Goal: Transaction & Acquisition: Purchase product/service

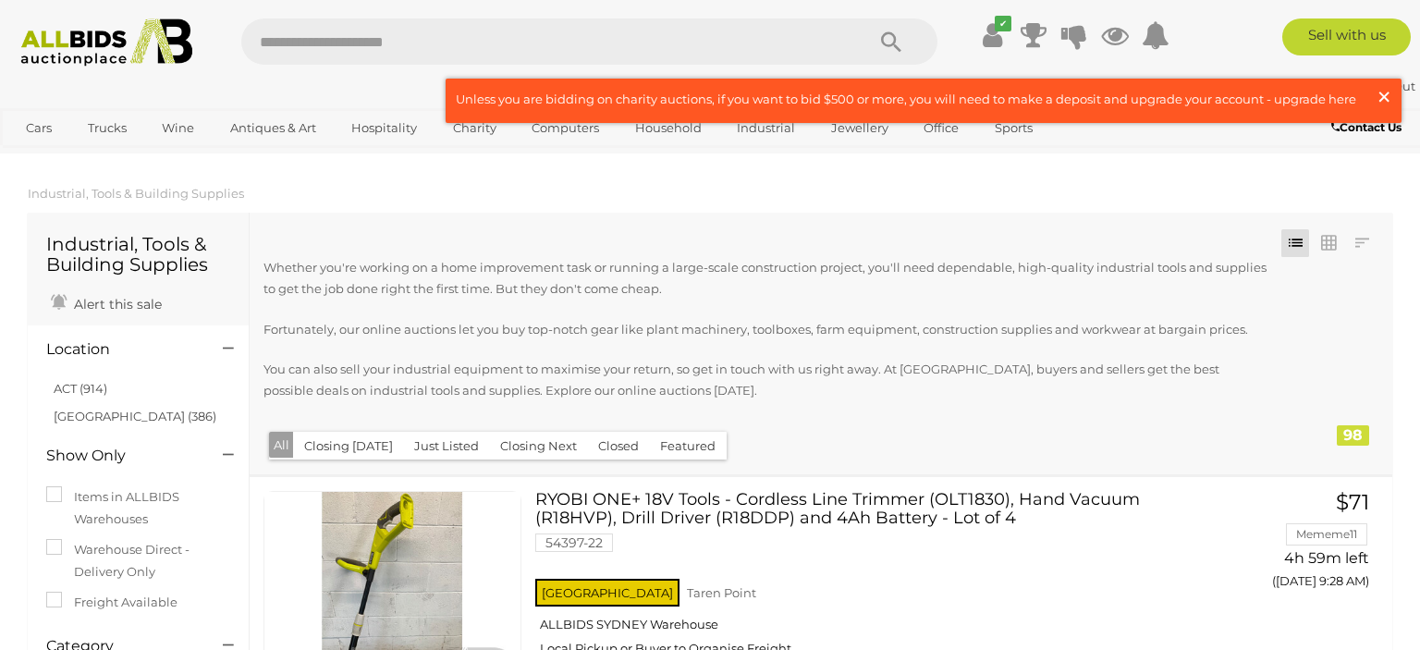
click at [1381, 98] on span "×" at bounding box center [1383, 97] width 17 height 36
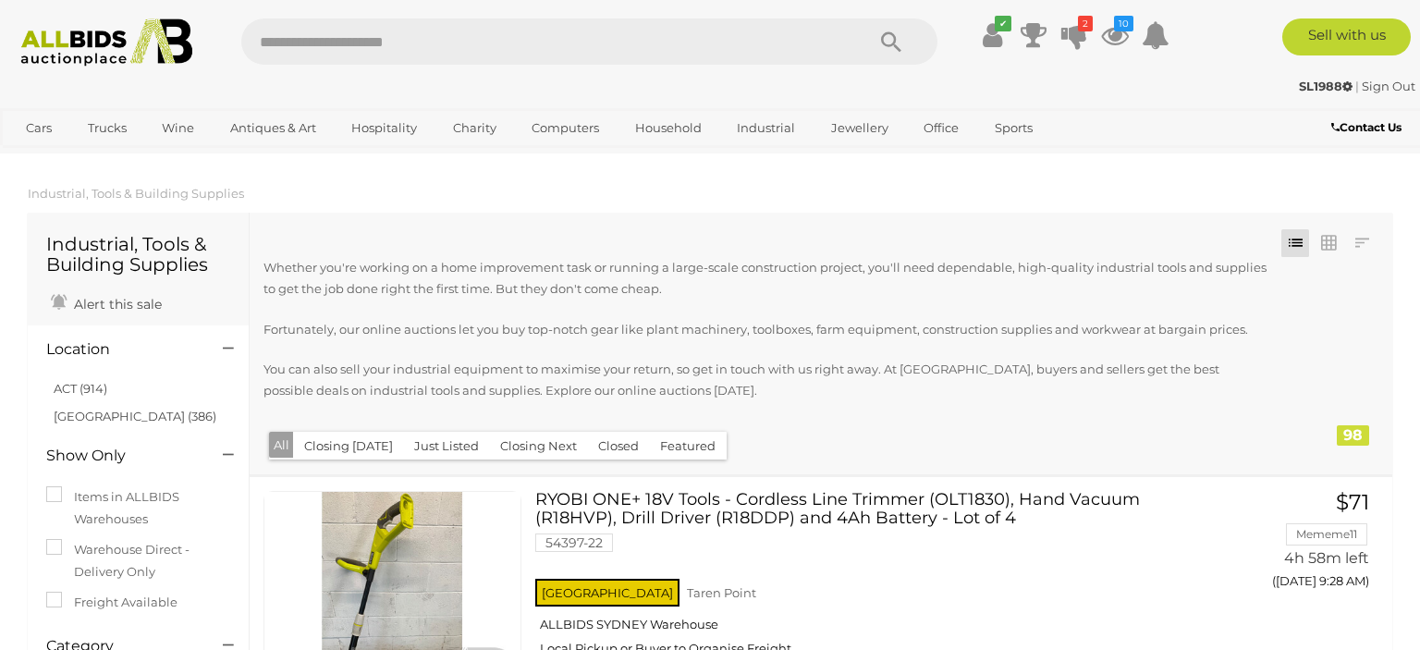
click at [323, 450] on button "Closing Today" at bounding box center [348, 446] width 111 height 29
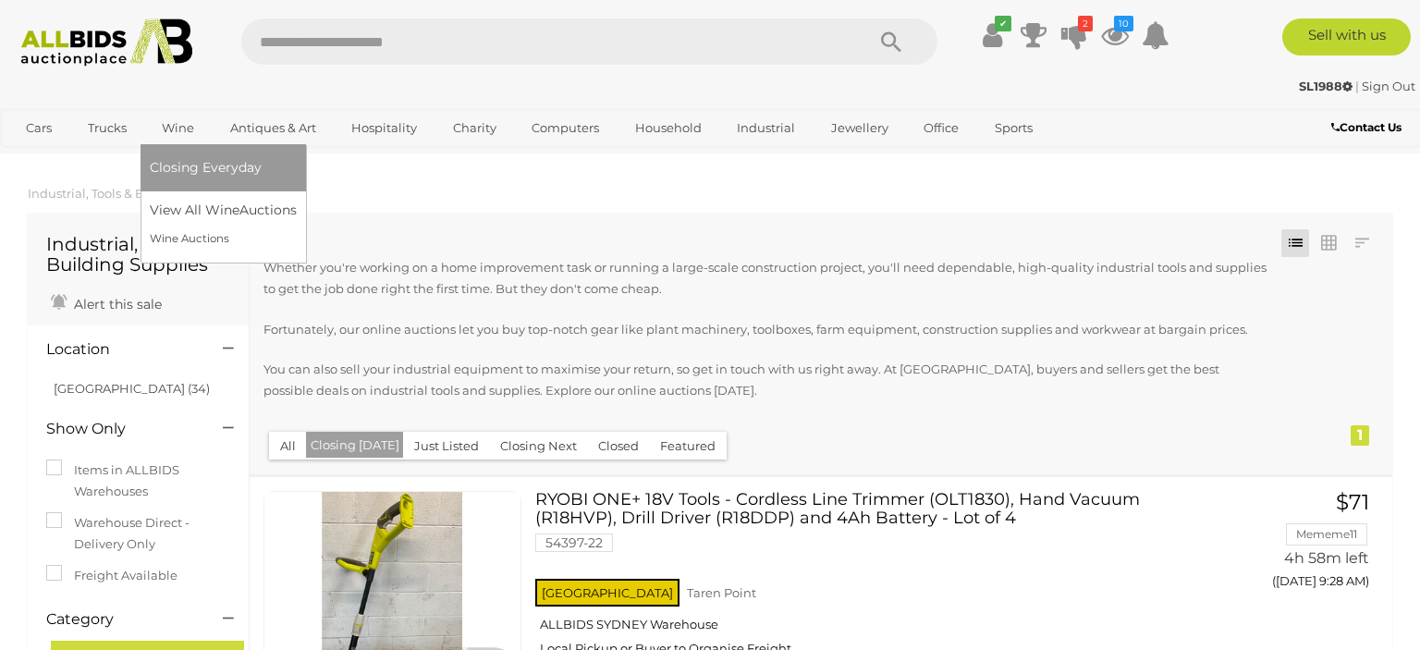
click at [176, 128] on link "Wine" at bounding box center [178, 128] width 56 height 31
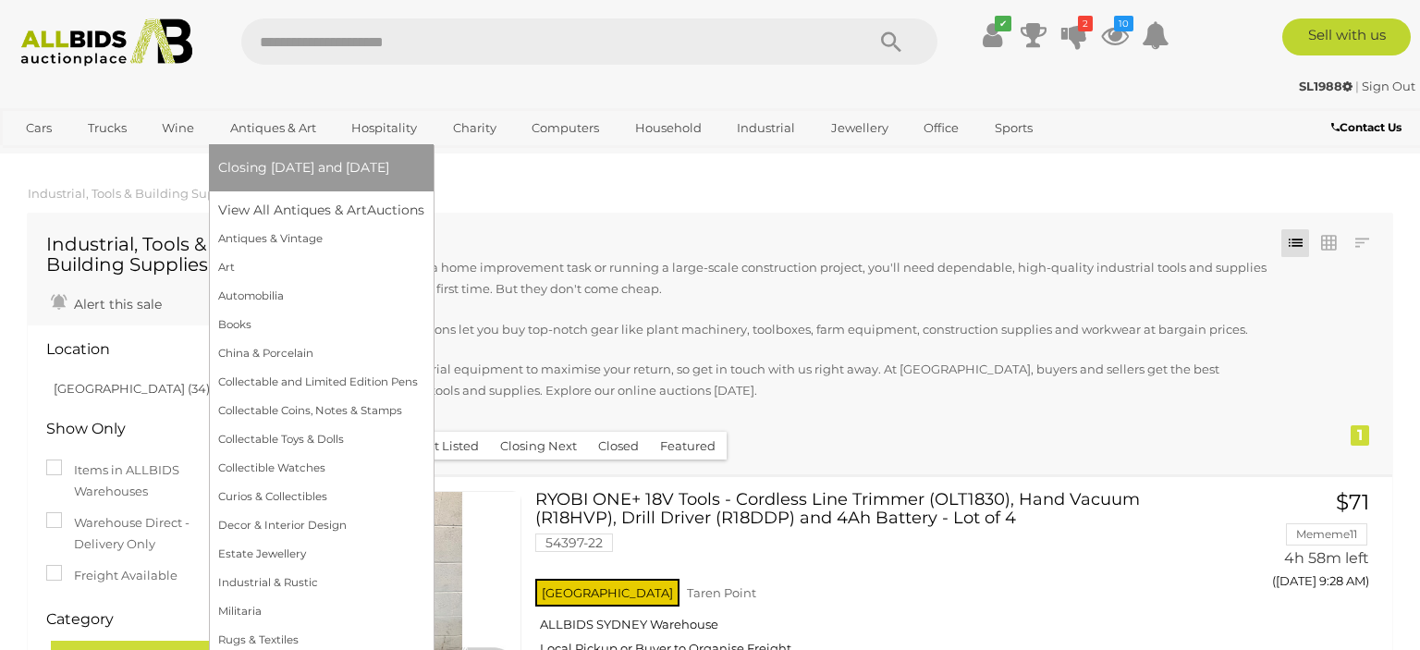
click at [238, 135] on link "Antiques & Art" at bounding box center [273, 128] width 110 height 31
click at [250, 216] on link "View All Antiques & Art Auctions" at bounding box center [327, 210] width 218 height 29
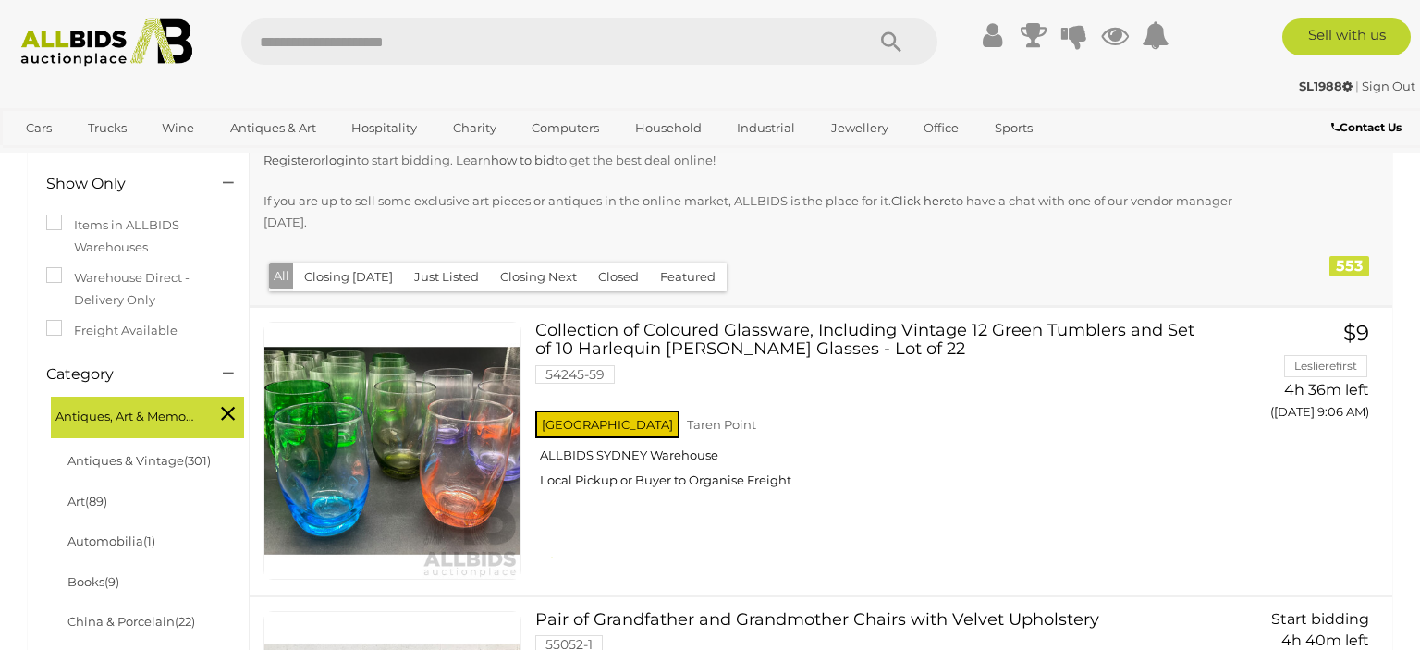
scroll to position [292, 0]
click at [343, 275] on button "Closing [DATE]" at bounding box center [348, 276] width 111 height 29
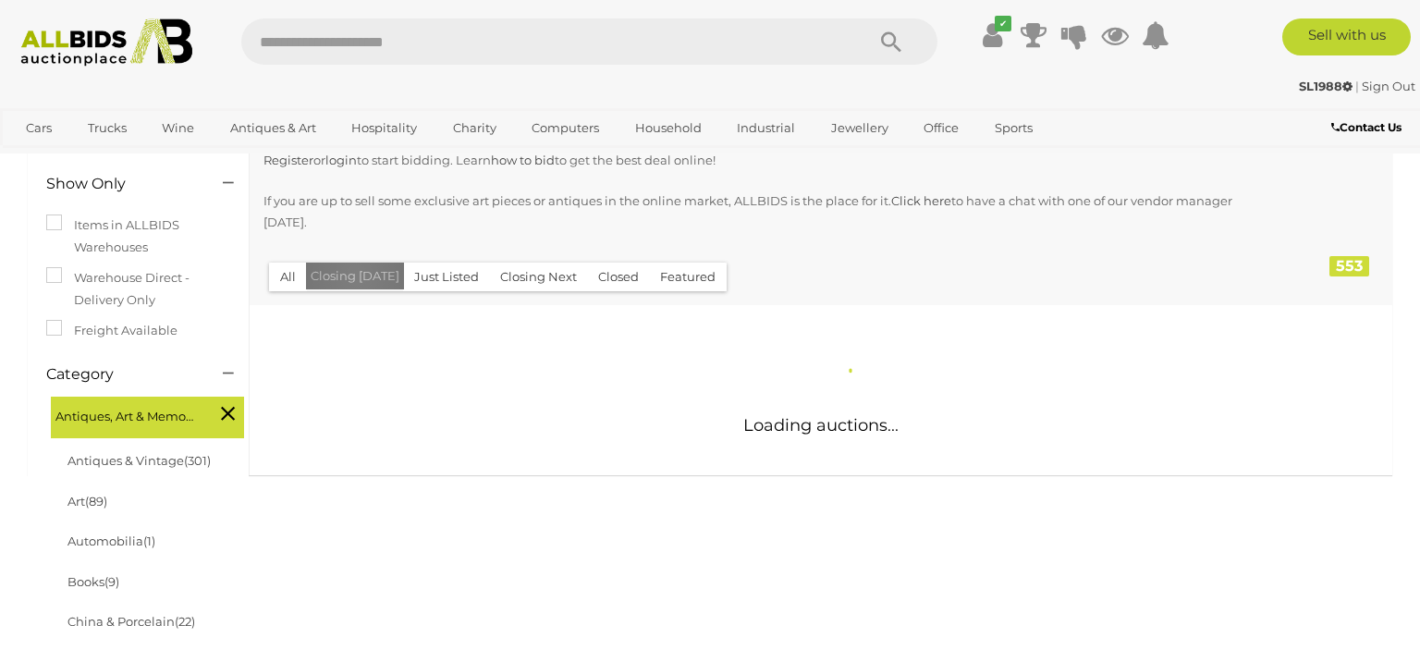
scroll to position [0, 0]
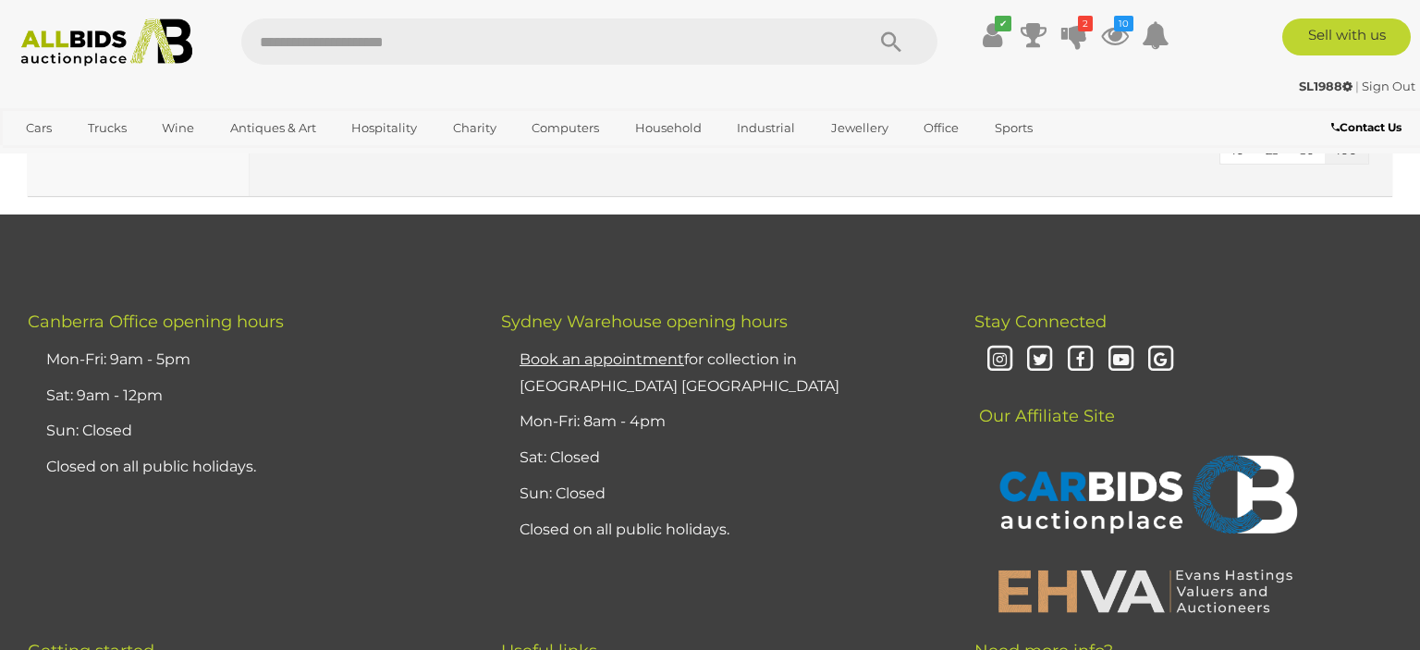
scroll to position [4782, 0]
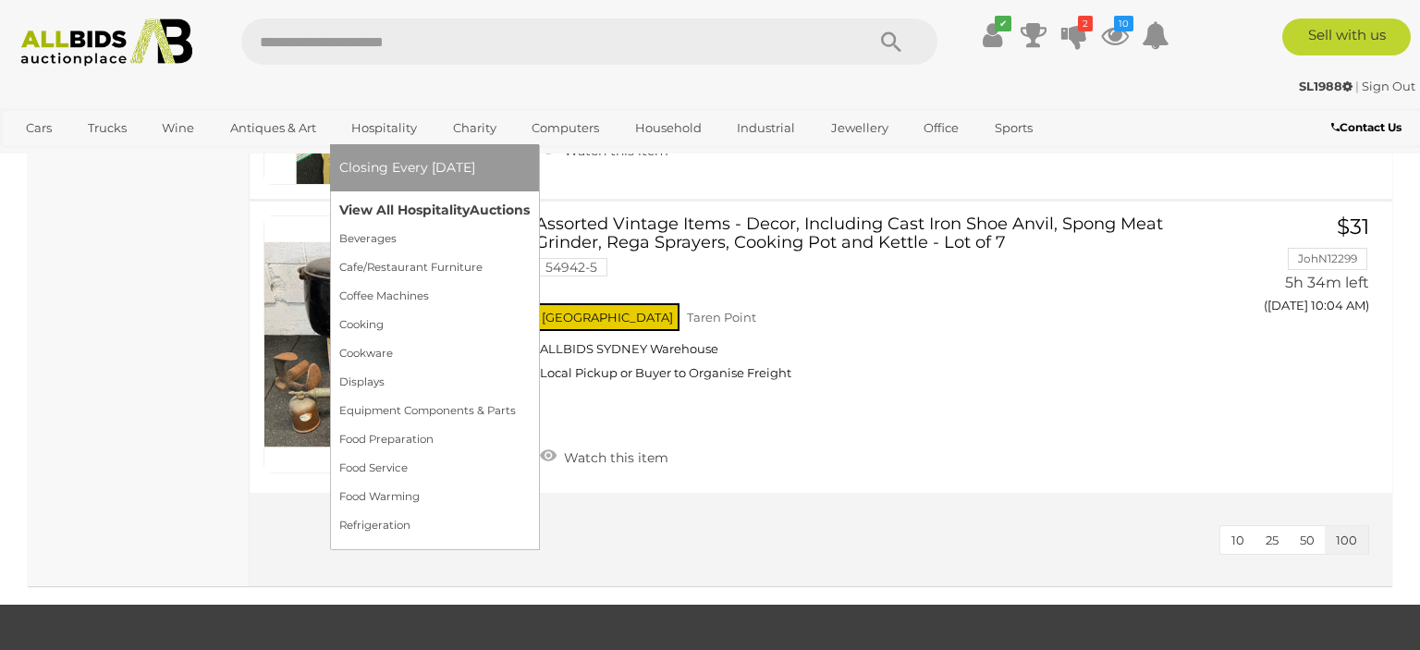
click at [412, 213] on link "View All Hospitality Auctions" at bounding box center [434, 210] width 190 height 29
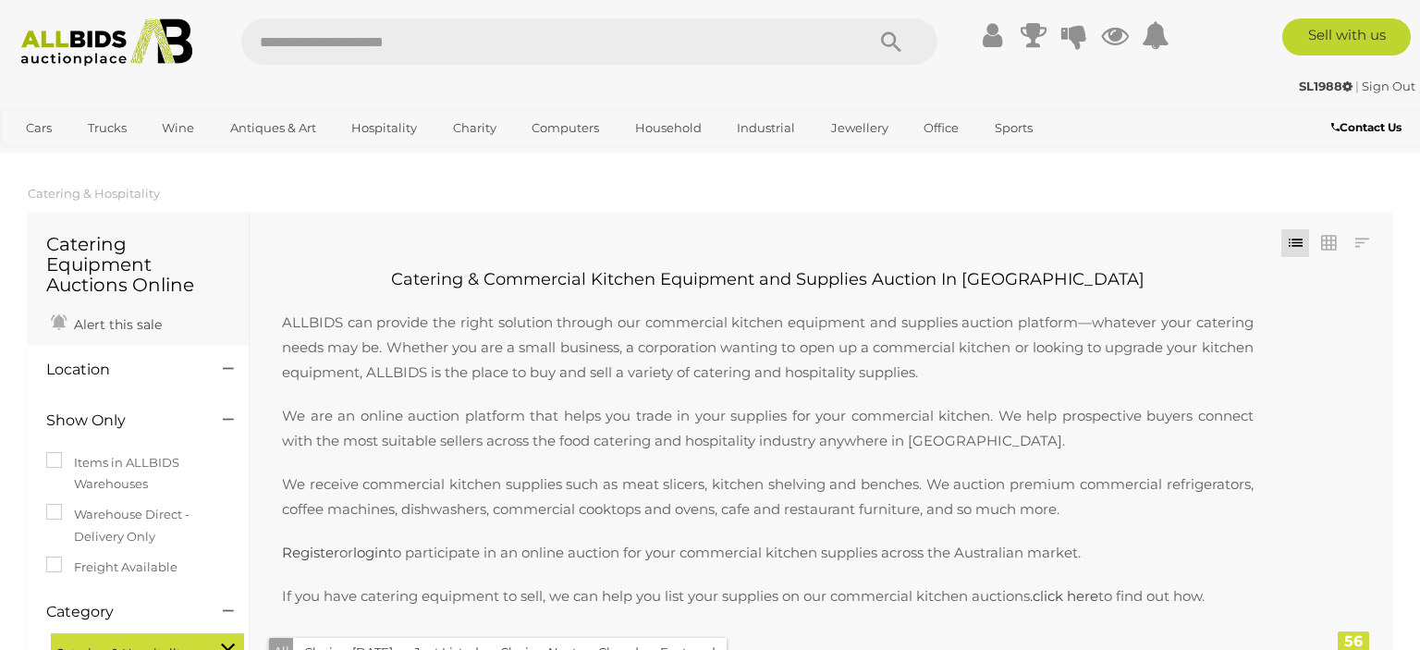
scroll to position [390, 0]
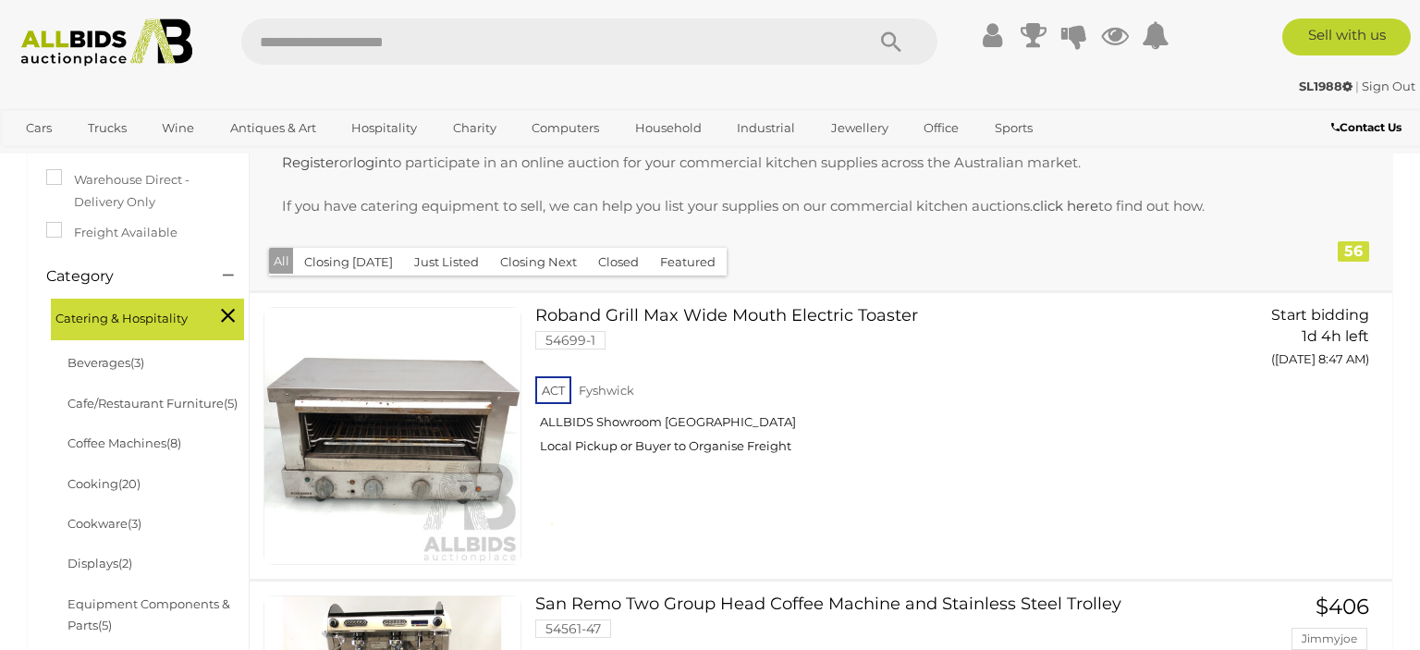
click at [342, 261] on button "Closing [DATE]" at bounding box center [348, 262] width 111 height 29
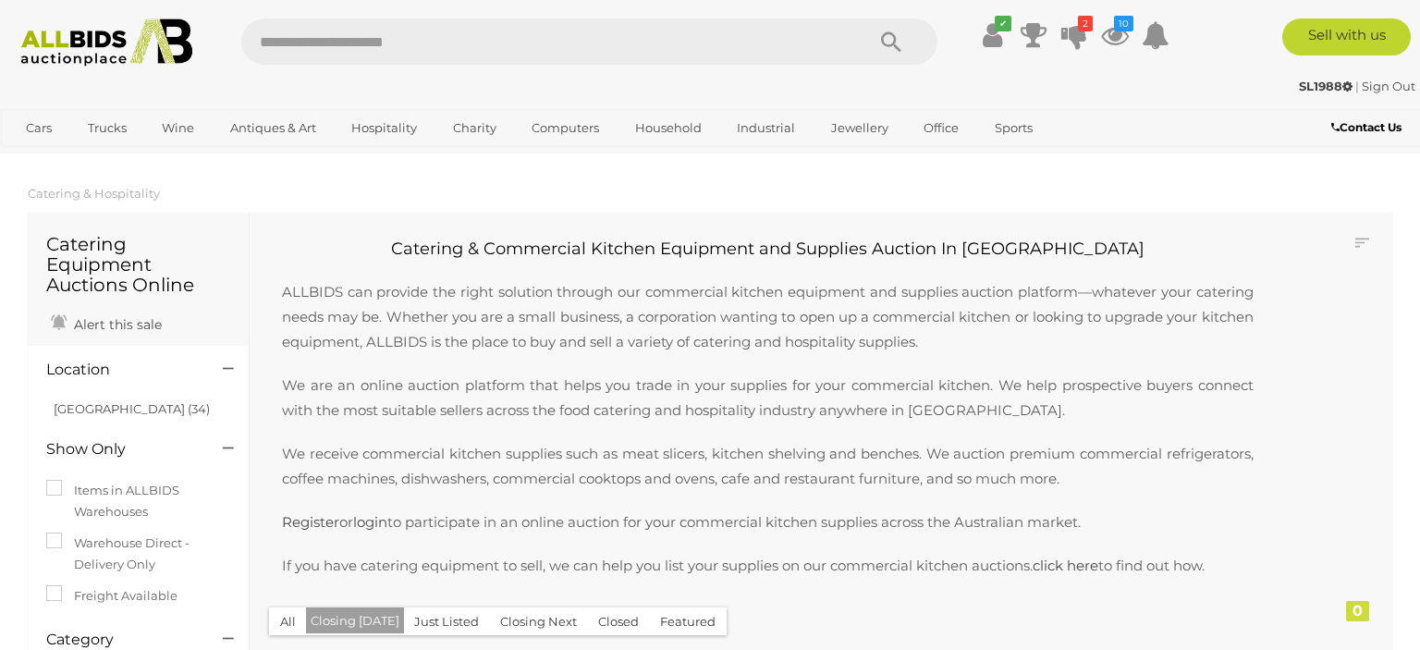
scroll to position [488, 0]
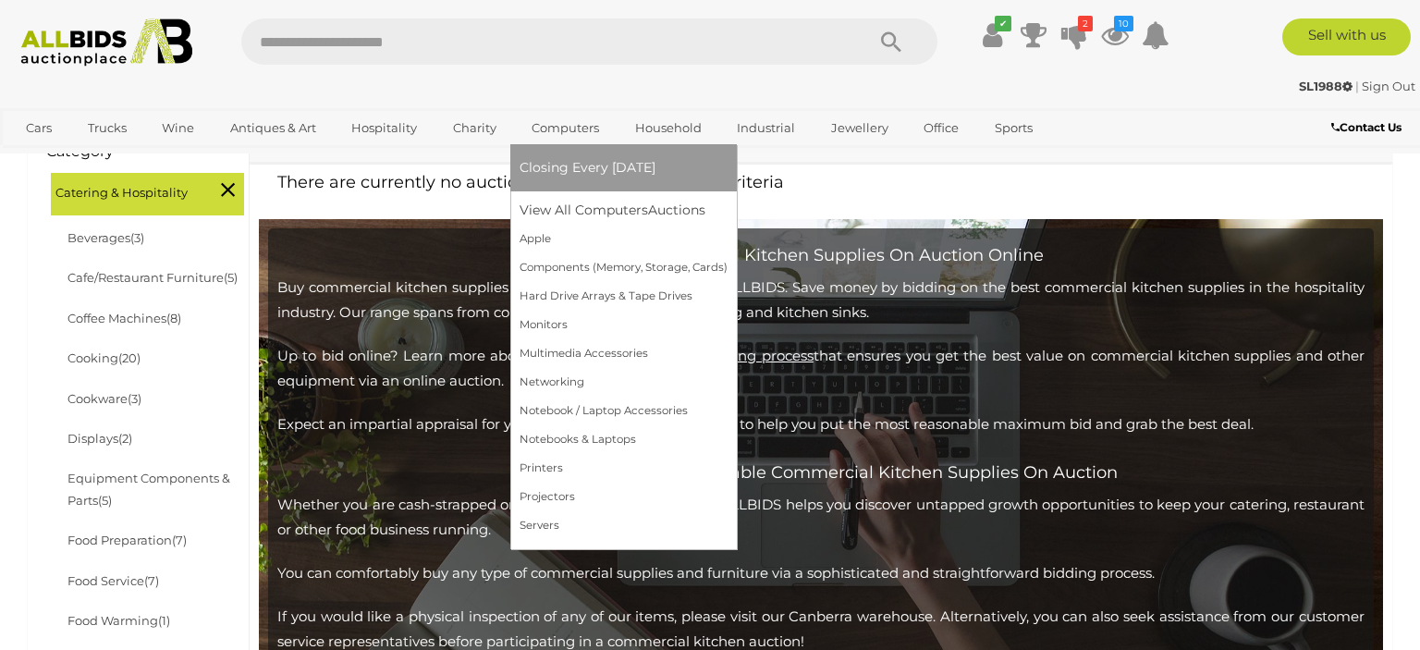
click at [477, 128] on link "Charity" at bounding box center [474, 128] width 67 height 31
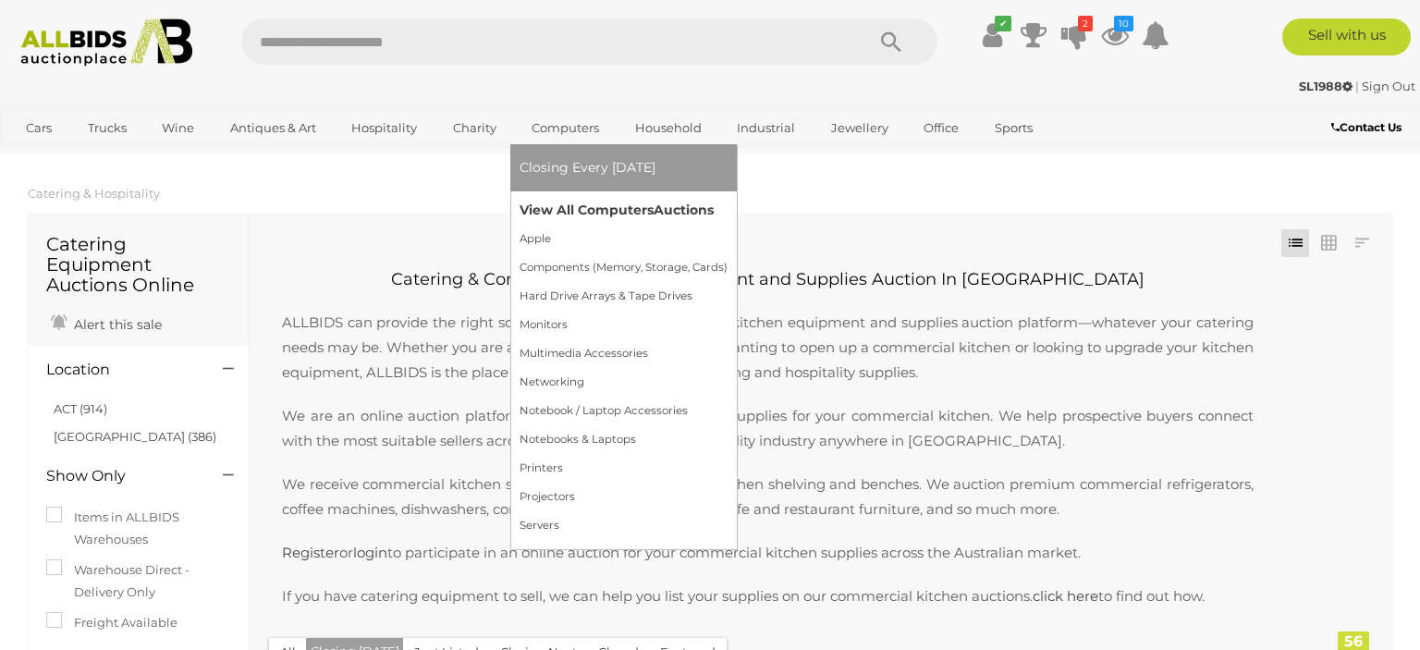
click at [560, 204] on link "View All Computers Auctions" at bounding box center [623, 210] width 208 height 29
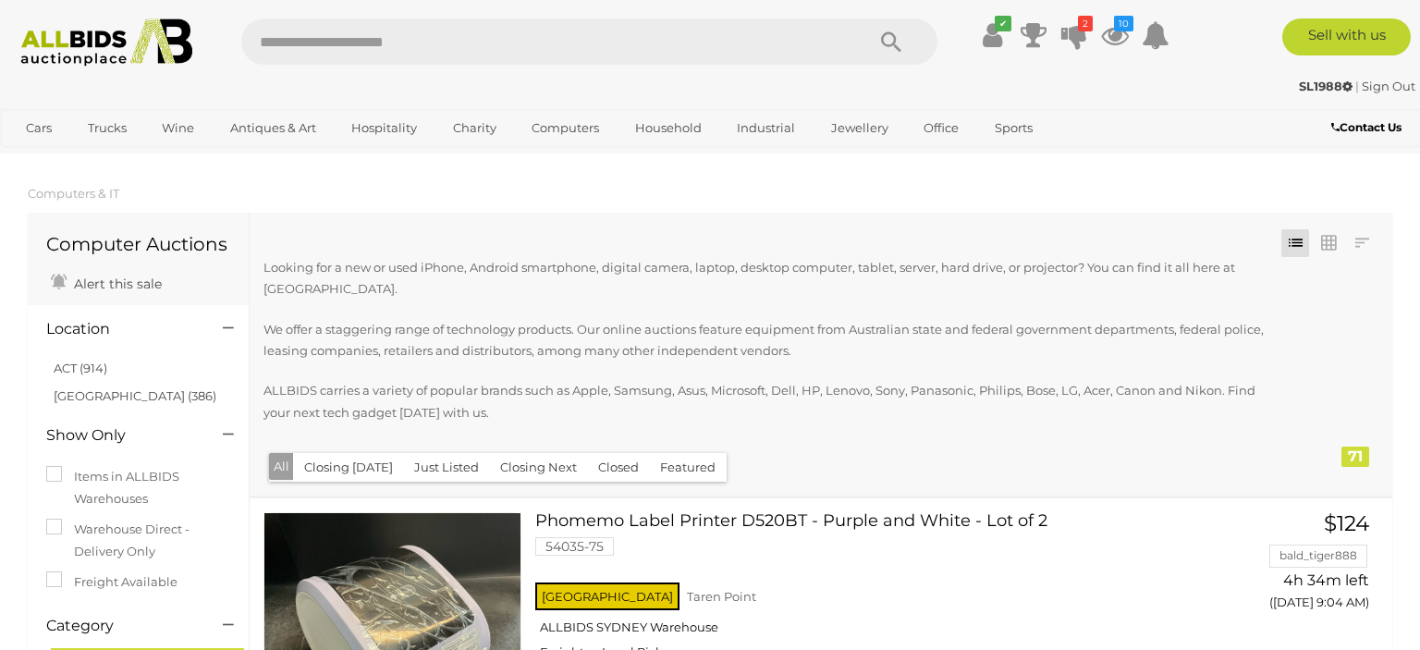
click at [349, 468] on button "Closing Today" at bounding box center [348, 467] width 111 height 29
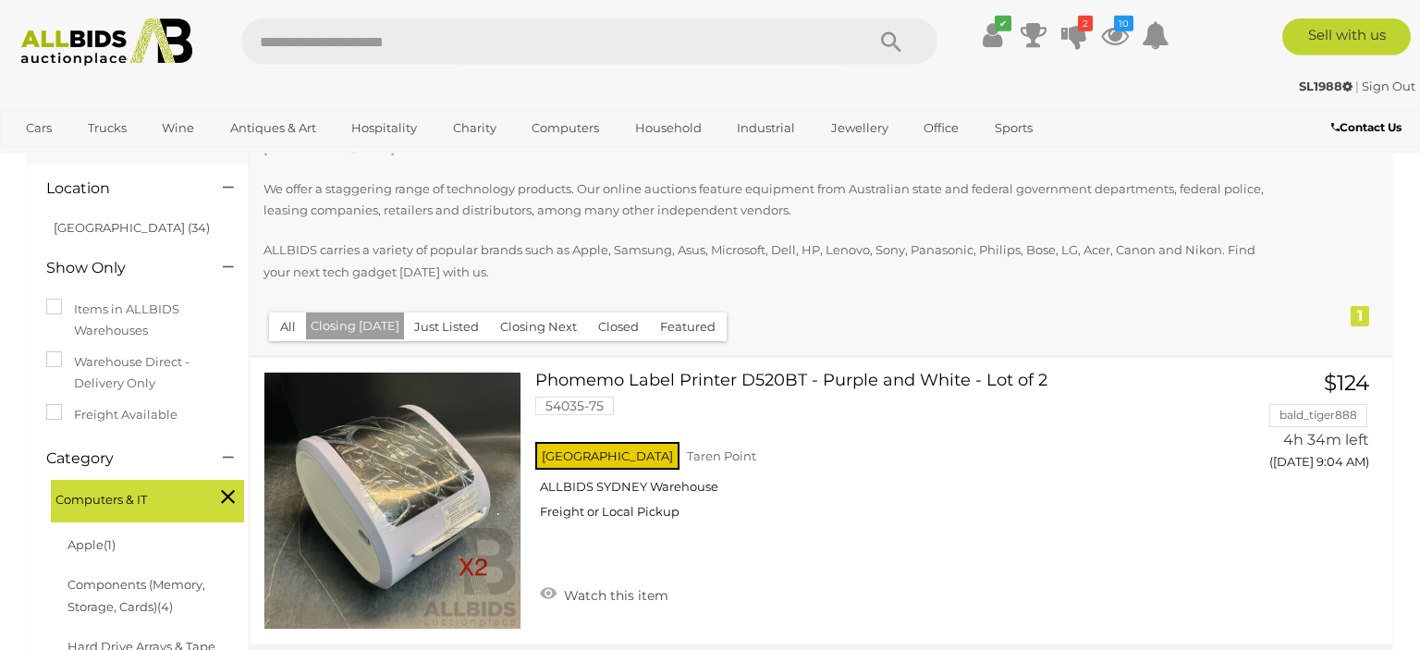
scroll to position [292, 0]
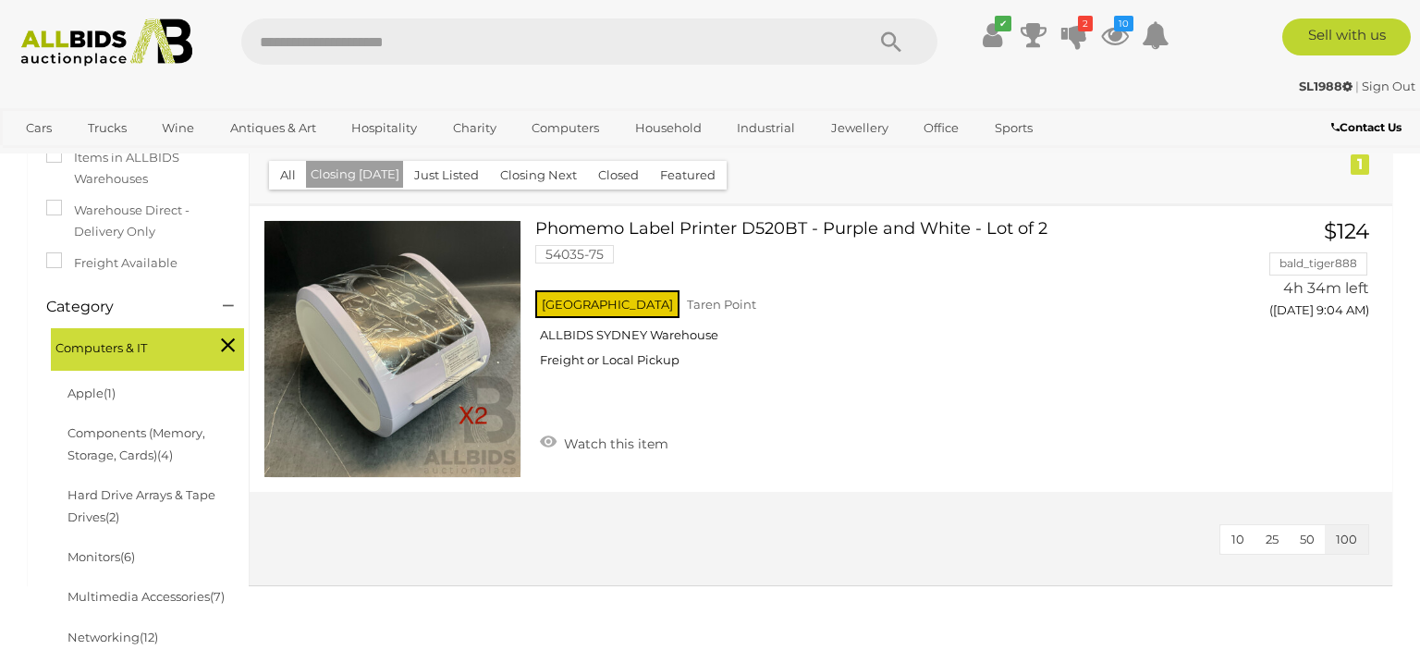
click at [440, 172] on button "Just Listed" at bounding box center [446, 175] width 87 height 29
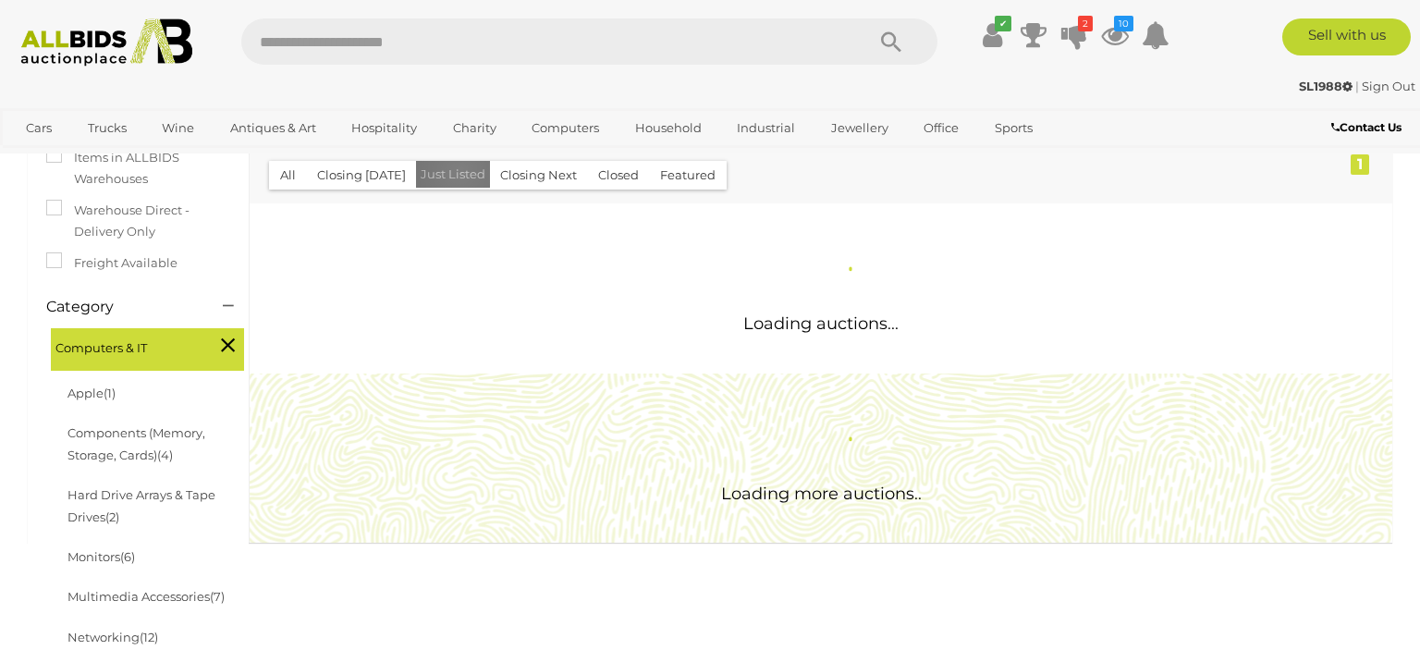
scroll to position [0, 0]
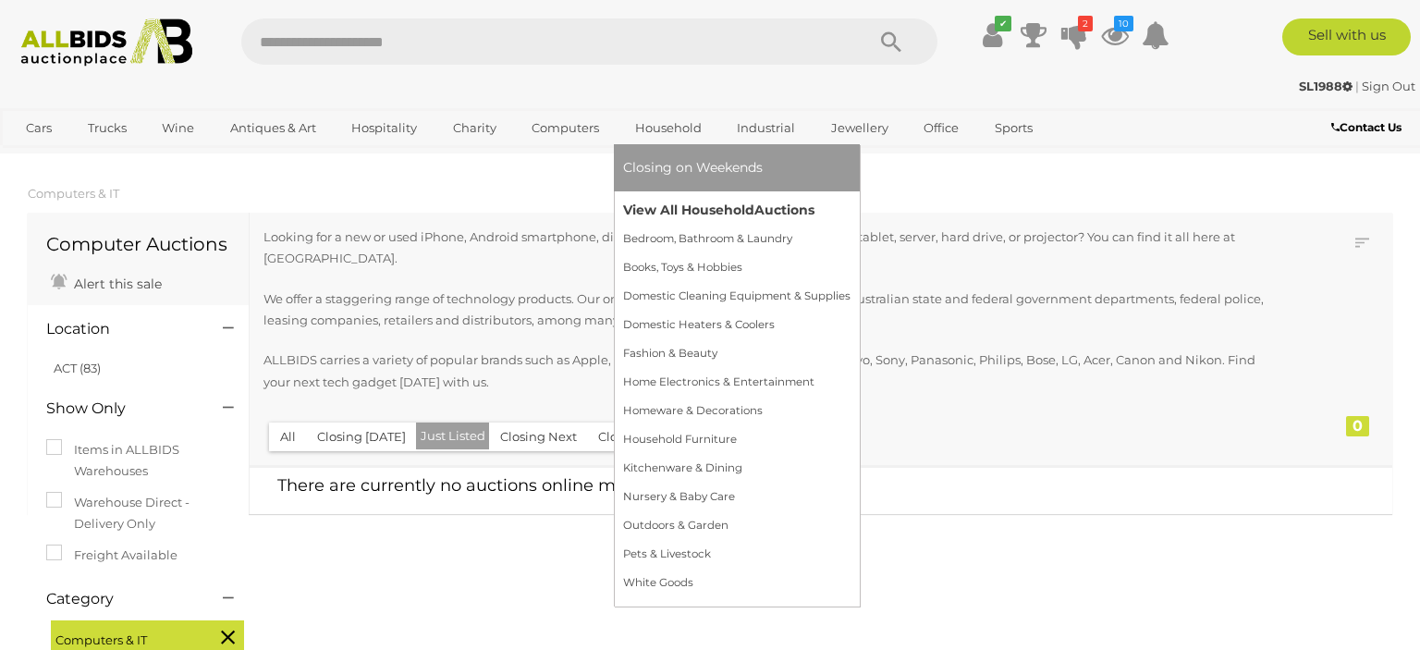
click at [658, 203] on link "View All Household Auctions" at bounding box center [736, 210] width 227 height 29
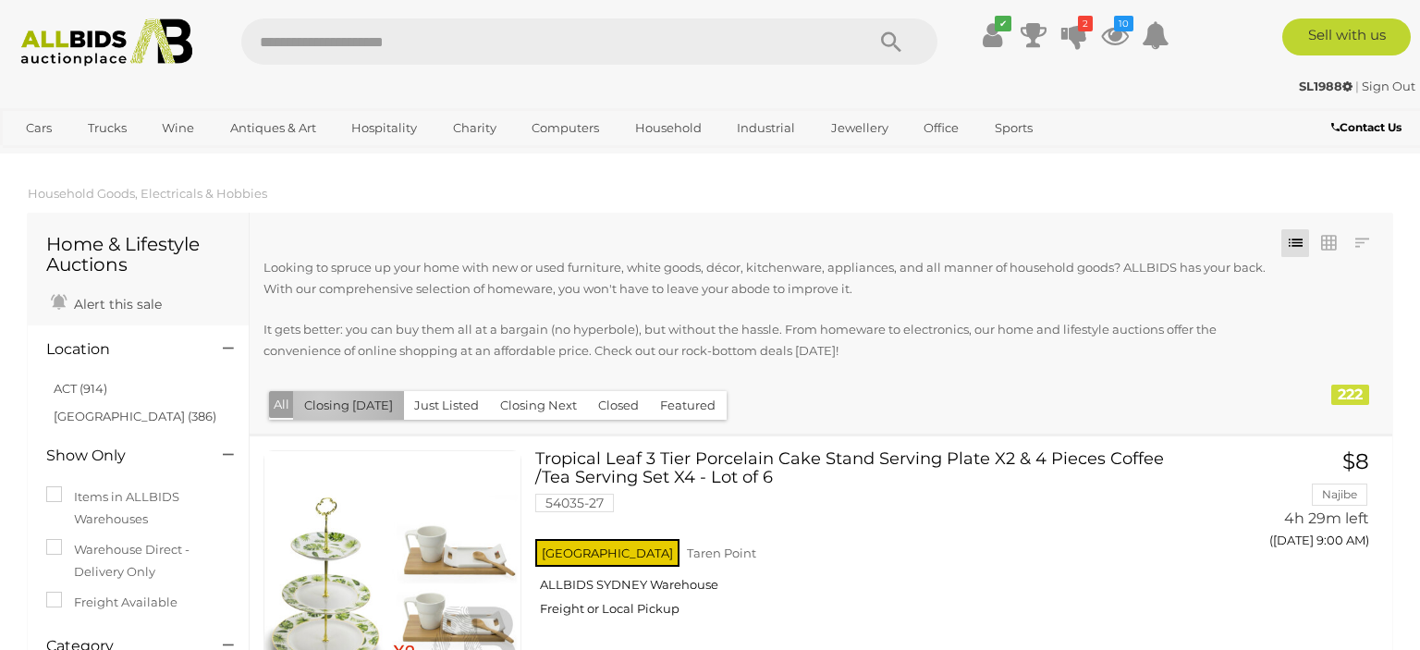
click at [318, 398] on button "Closing Today" at bounding box center [348, 405] width 111 height 29
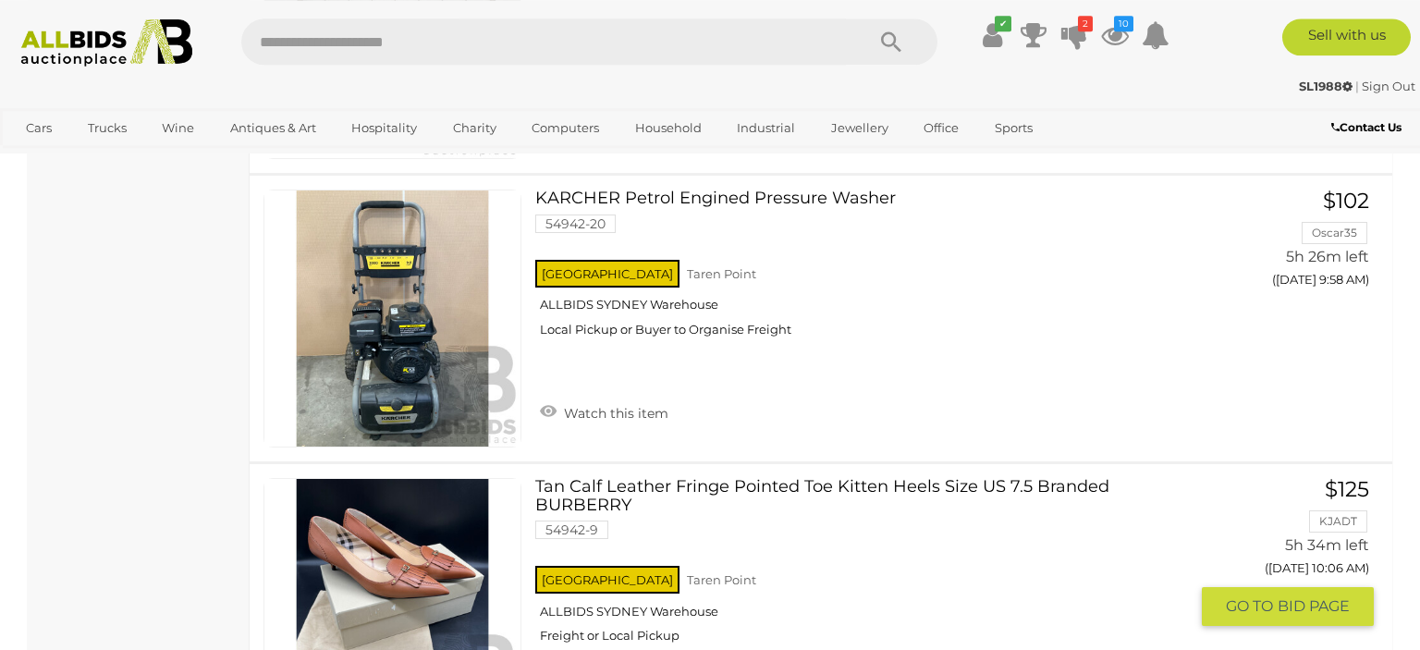
scroll to position [2830, 0]
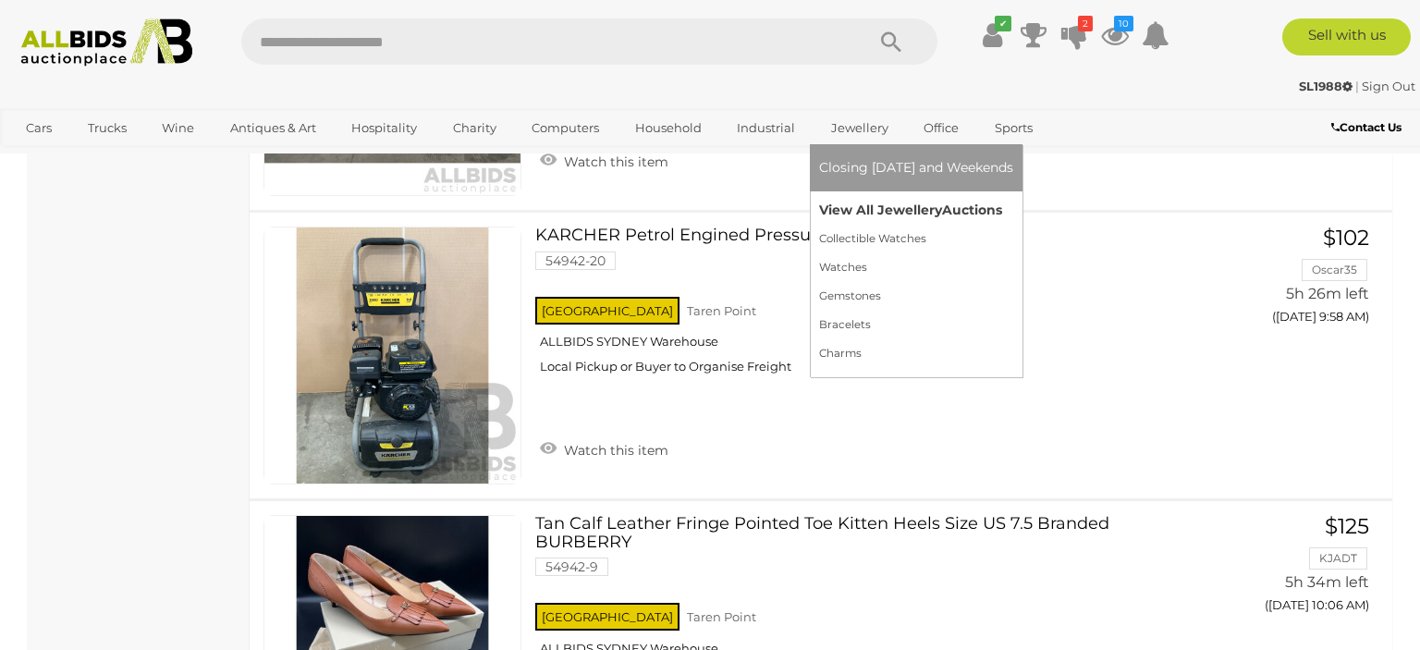
click at [852, 216] on link "View All Jewellery Auctions" at bounding box center [916, 210] width 194 height 29
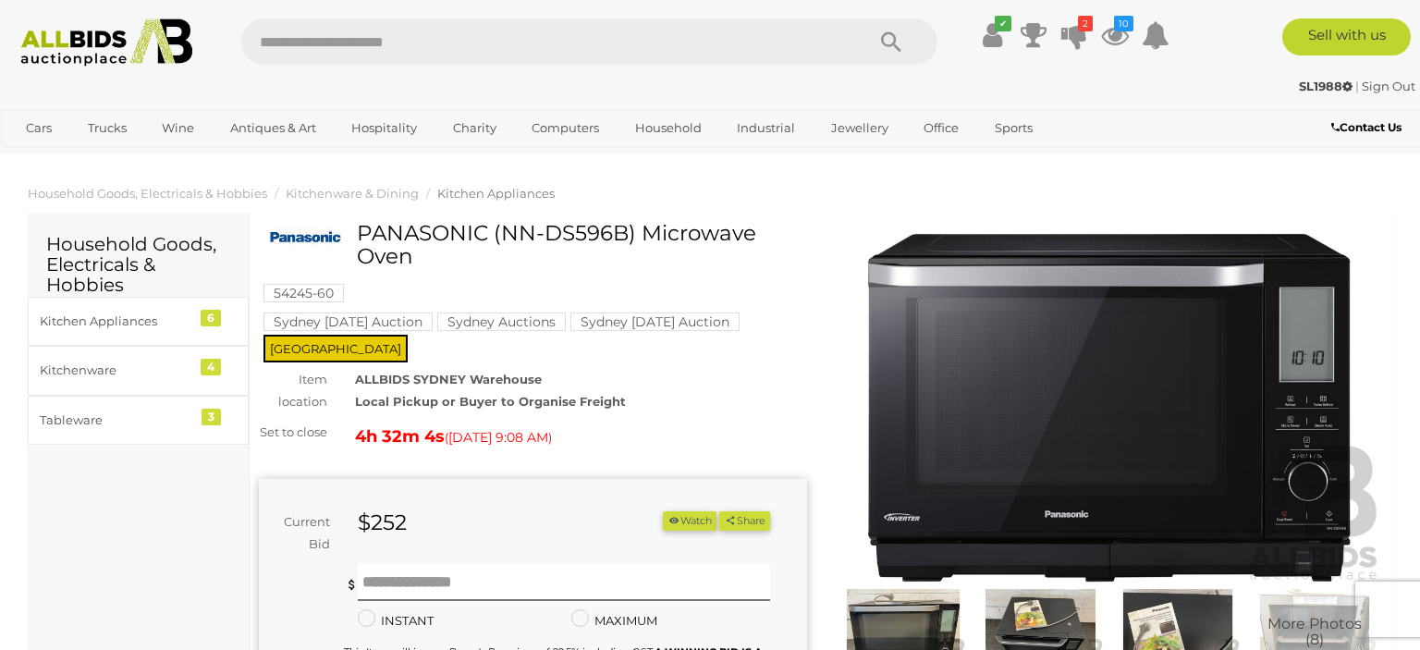
drag, startPoint x: 359, startPoint y: 229, endPoint x: 690, endPoint y: 255, distance: 331.9
click at [690, 255] on h1 "PANASONIC (NN-DS596B) Microwave Oven" at bounding box center [535, 245] width 534 height 47
copy h1 "PANASONIC (NN-DS596B) Microwave Oven"
click at [588, 250] on h1 "PANASONIC (NN-DS596B) Microwave Oven" at bounding box center [535, 245] width 534 height 47
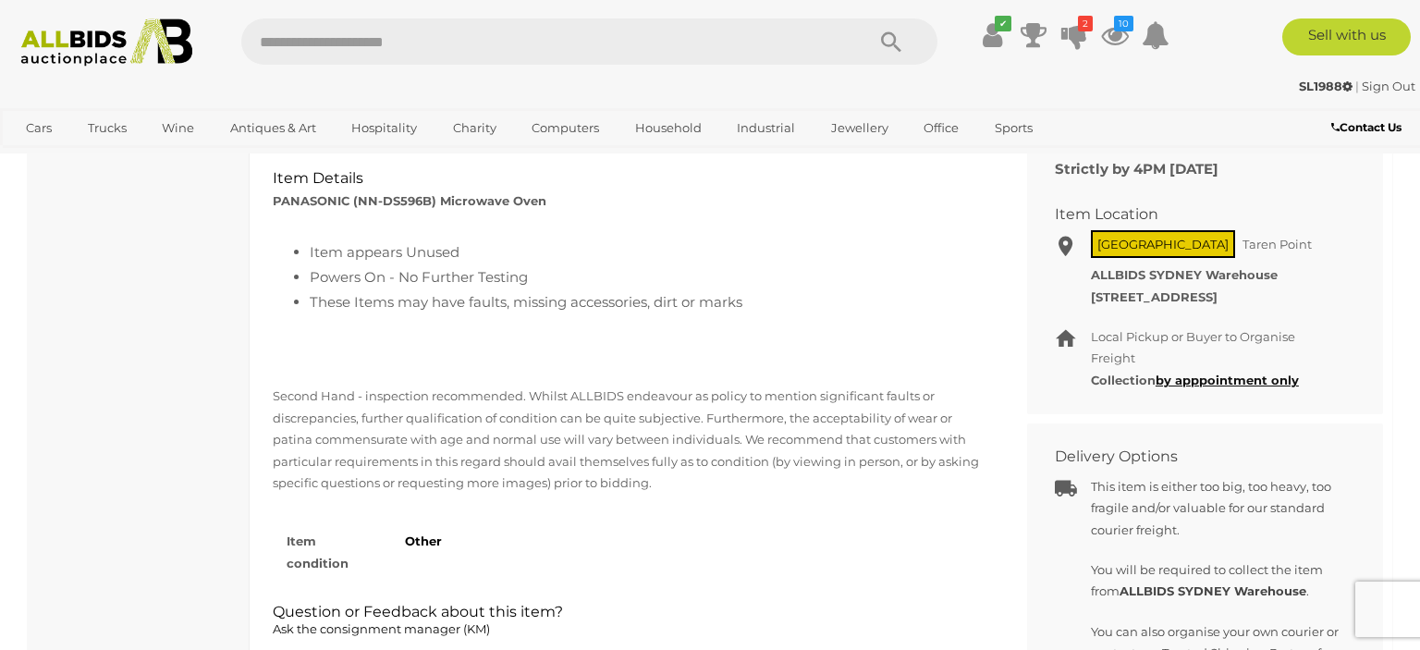
scroll to position [780, 0]
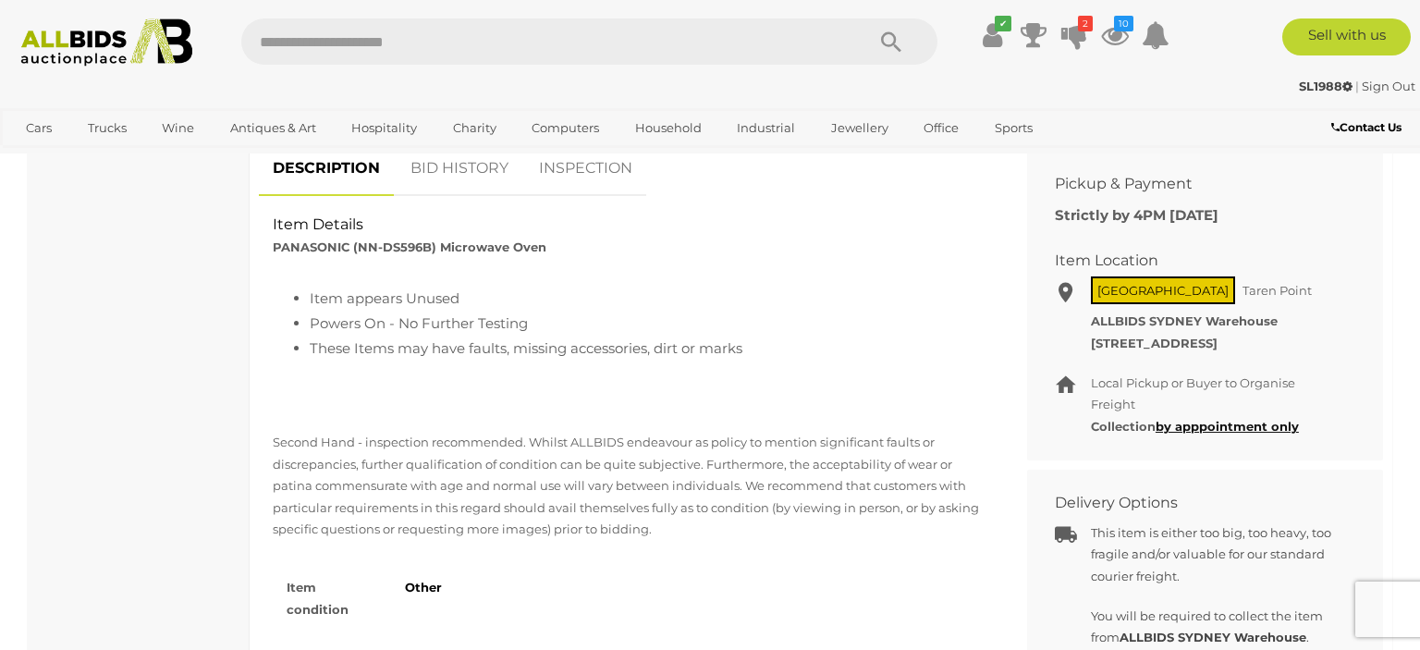
drag, startPoint x: 1290, startPoint y: 337, endPoint x: 1325, endPoint y: 339, distance: 35.2
click at [1325, 339] on div "Local Pickup or Buyer to Organise Freight ALLBIDS SYDNEY Warehouse 4 Bay Road T…" at bounding box center [1216, 332] width 250 height 43
copy strong "2229"
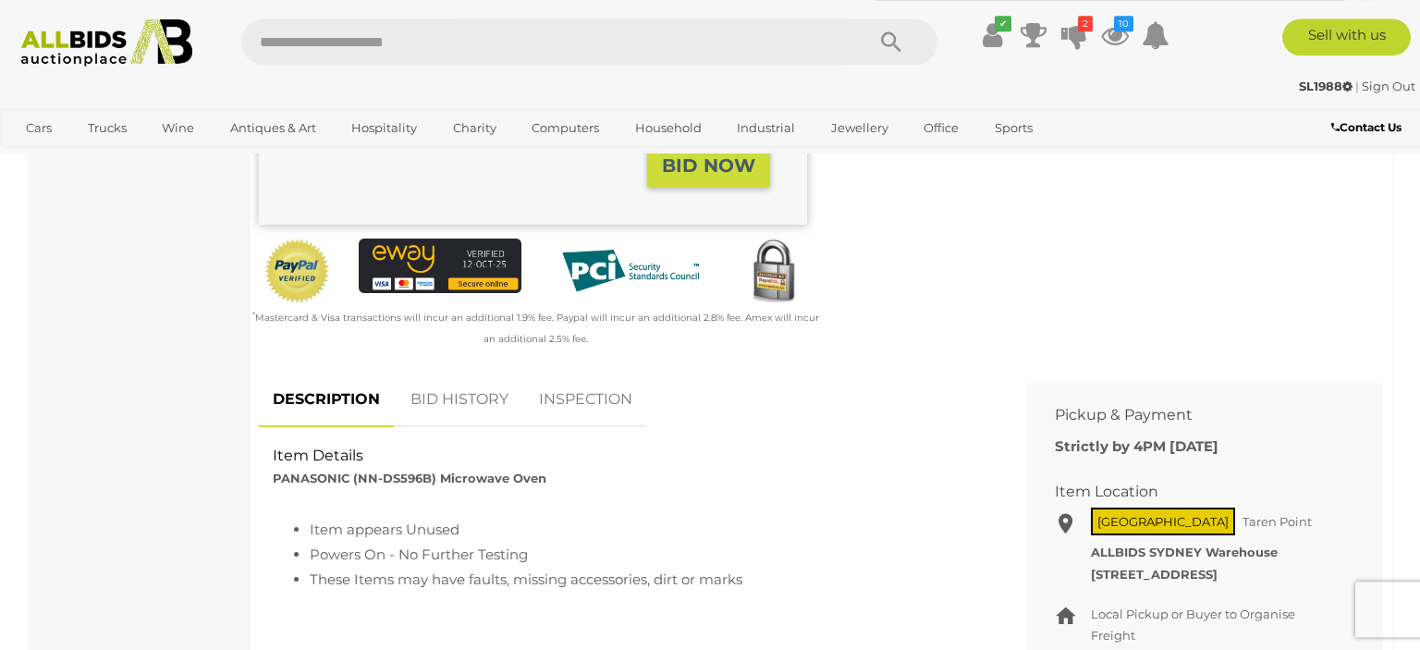
scroll to position [0, 0]
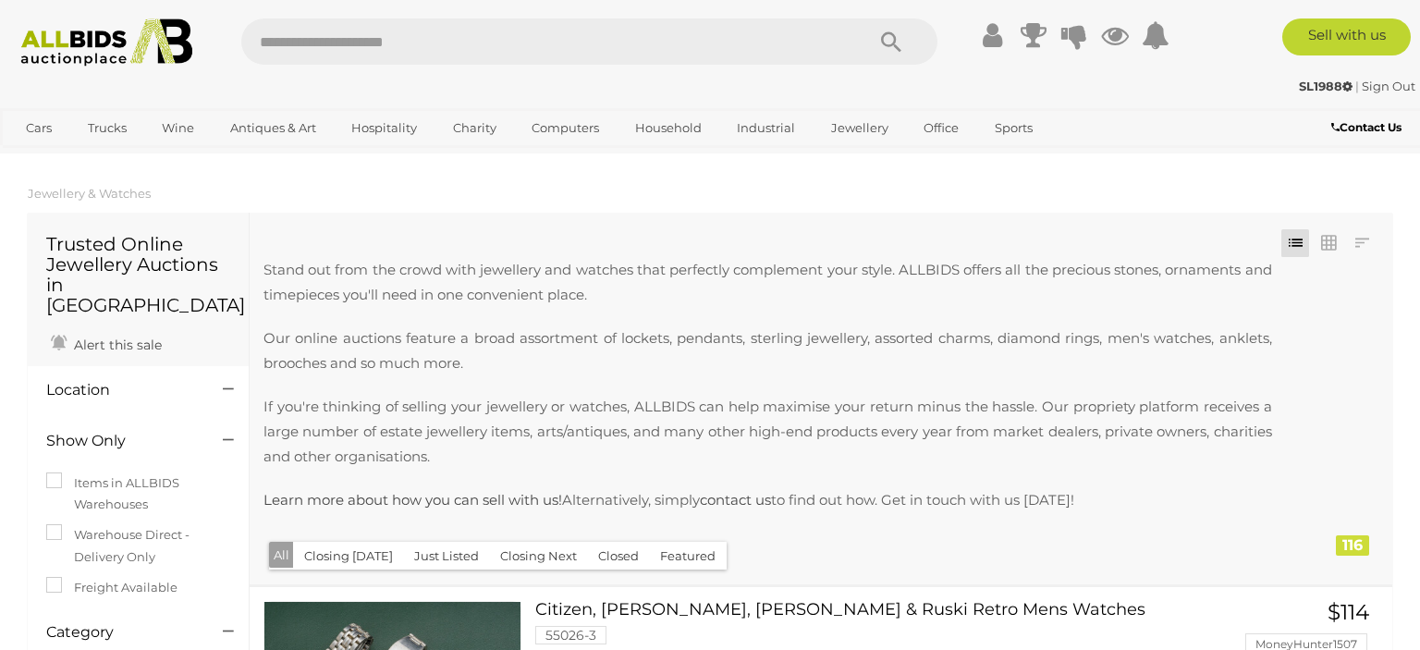
click at [337, 534] on div "Stand out from the crowd with jewellery and watches that perfectly complement y…" at bounding box center [774, 396] width 1022 height 278
click at [338, 569] on button "Closing [DATE]" at bounding box center [348, 556] width 111 height 29
click at [338, 566] on button "Closing [DATE]" at bounding box center [348, 556] width 111 height 29
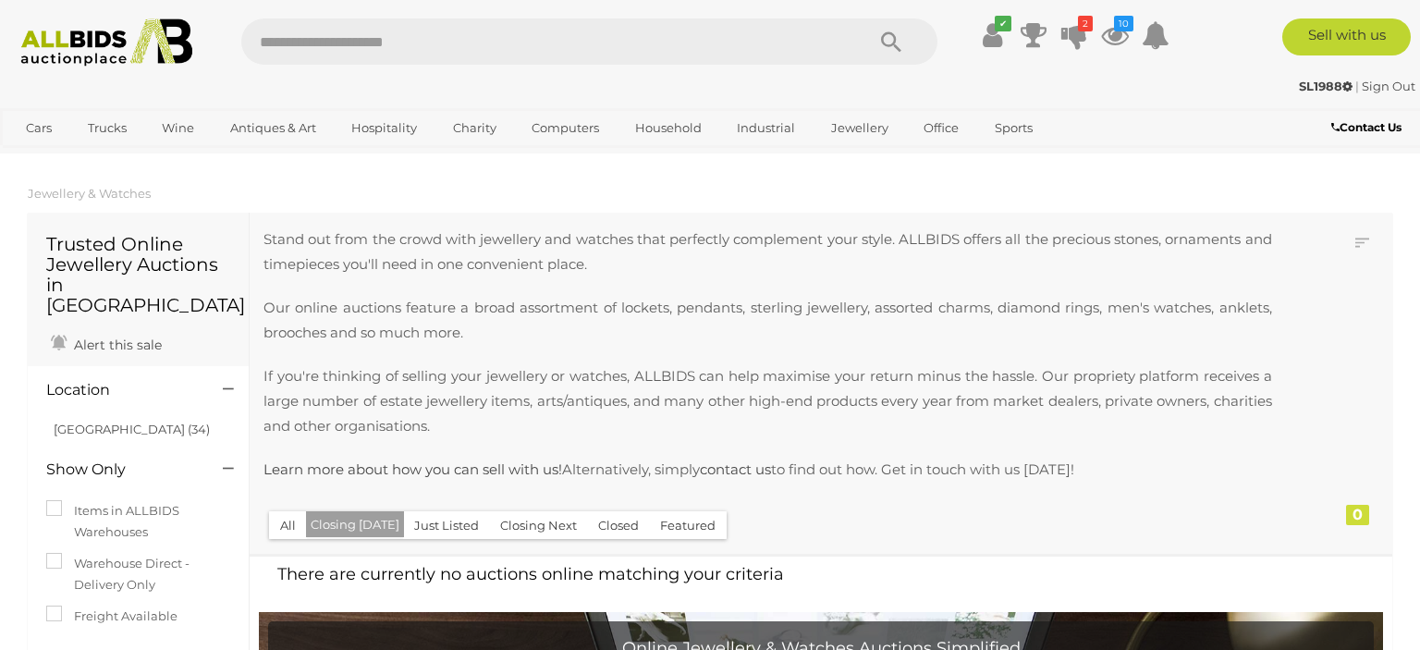
scroll to position [292, 0]
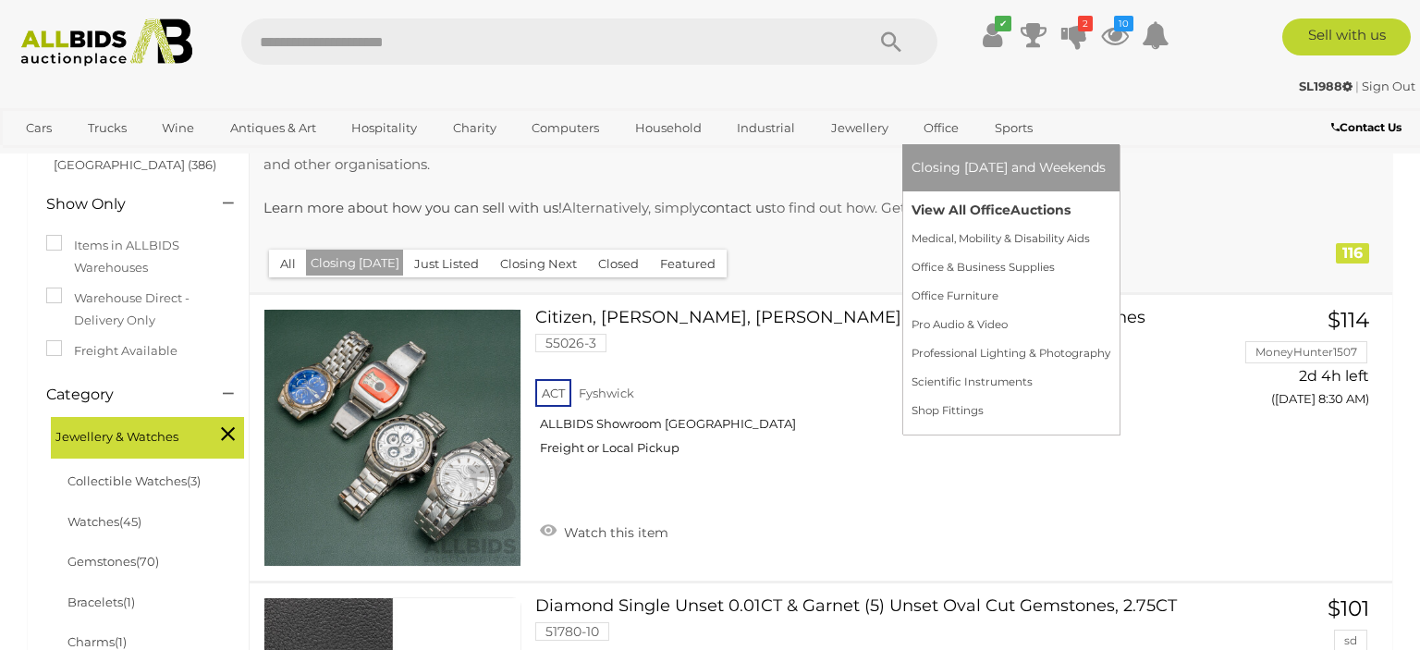
click at [929, 223] on link "View All Office Auctions" at bounding box center [1010, 210] width 199 height 29
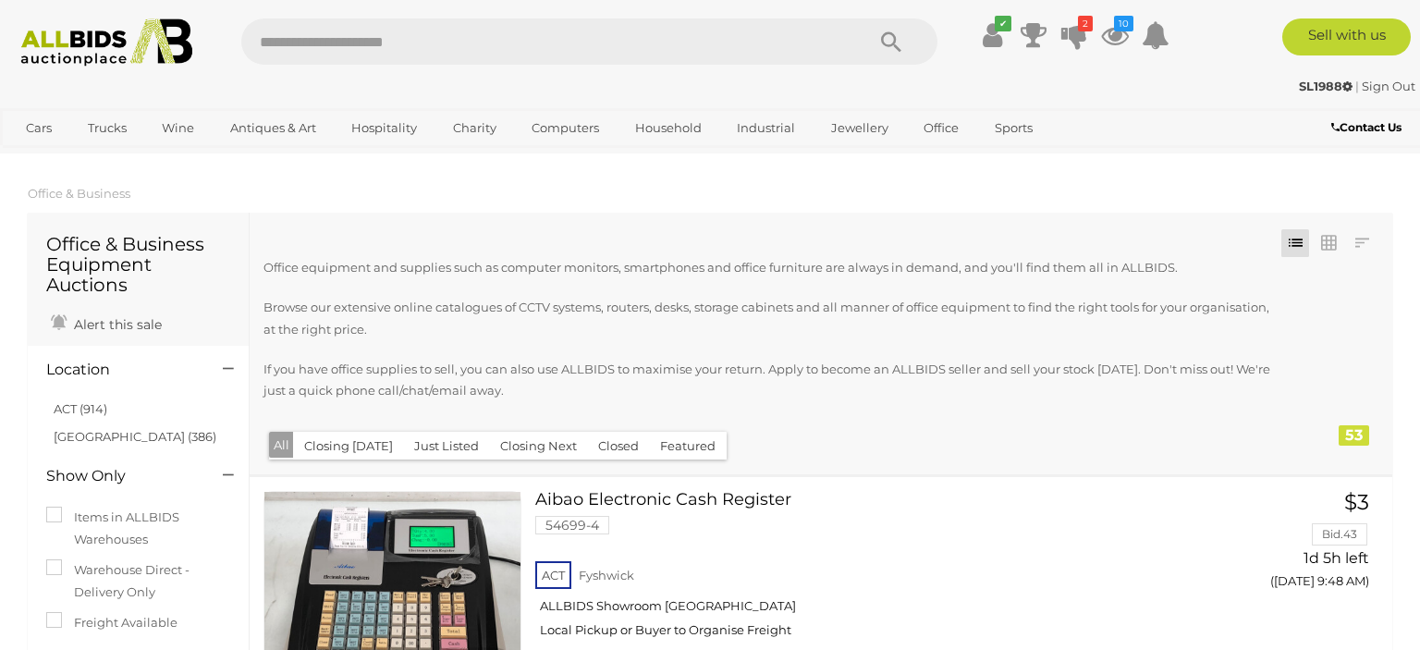
click at [344, 444] on button "Closing [DATE]" at bounding box center [348, 446] width 111 height 29
click at [367, 448] on button "Closing Today" at bounding box center [355, 445] width 98 height 27
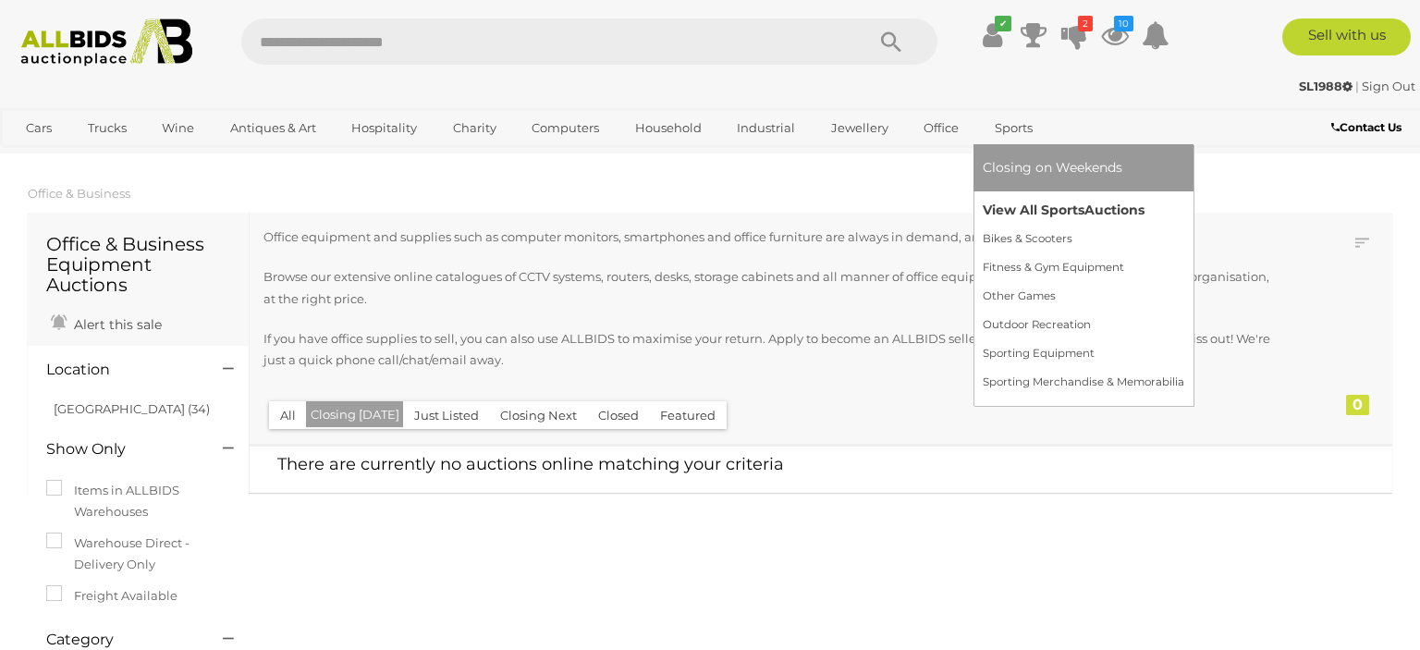
click at [1011, 205] on link "View All Sports Auctions" at bounding box center [1083, 210] width 201 height 29
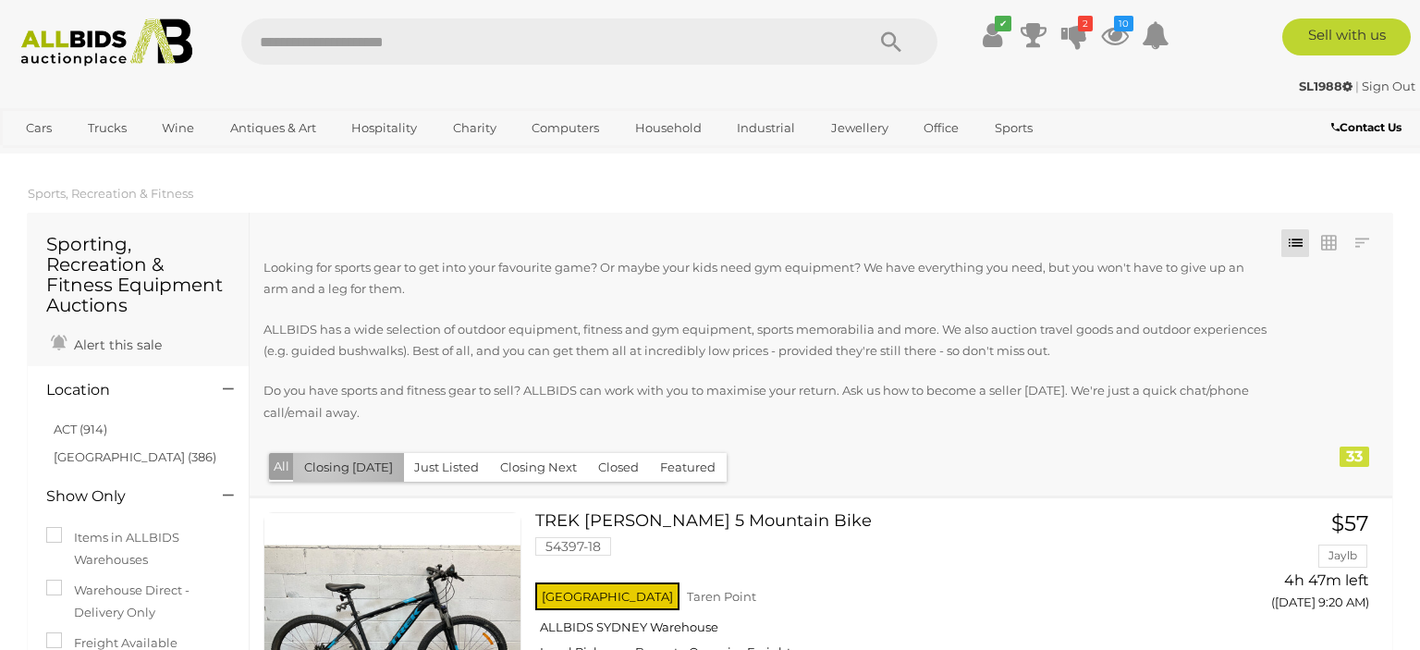
drag, startPoint x: 315, startPoint y: 464, endPoint x: 471, endPoint y: 405, distance: 167.0
click at [316, 464] on button "Closing Today" at bounding box center [348, 467] width 111 height 29
click at [1108, 34] on icon at bounding box center [1115, 34] width 28 height 33
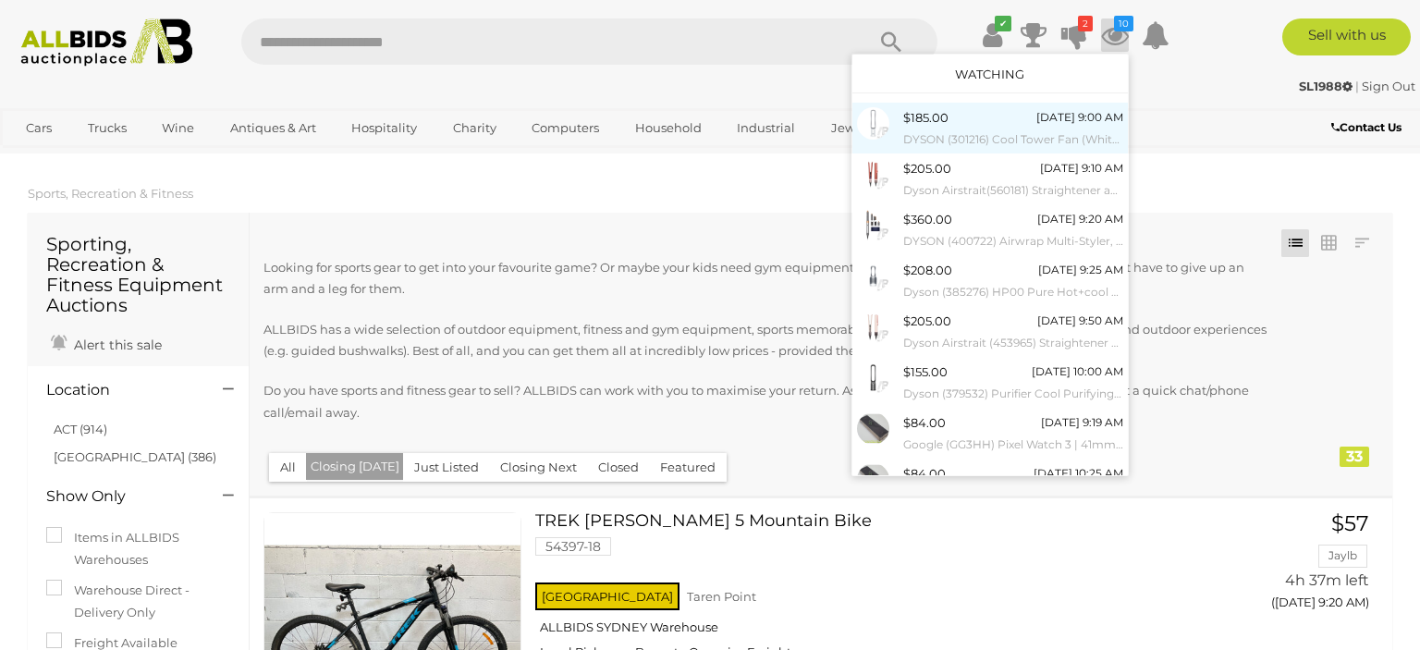
click at [1030, 141] on small "DYSON (301216) Cool Tower Fan (White/silver) - ORP $499 (Includes 1 Year Warran…" at bounding box center [1013, 139] width 220 height 20
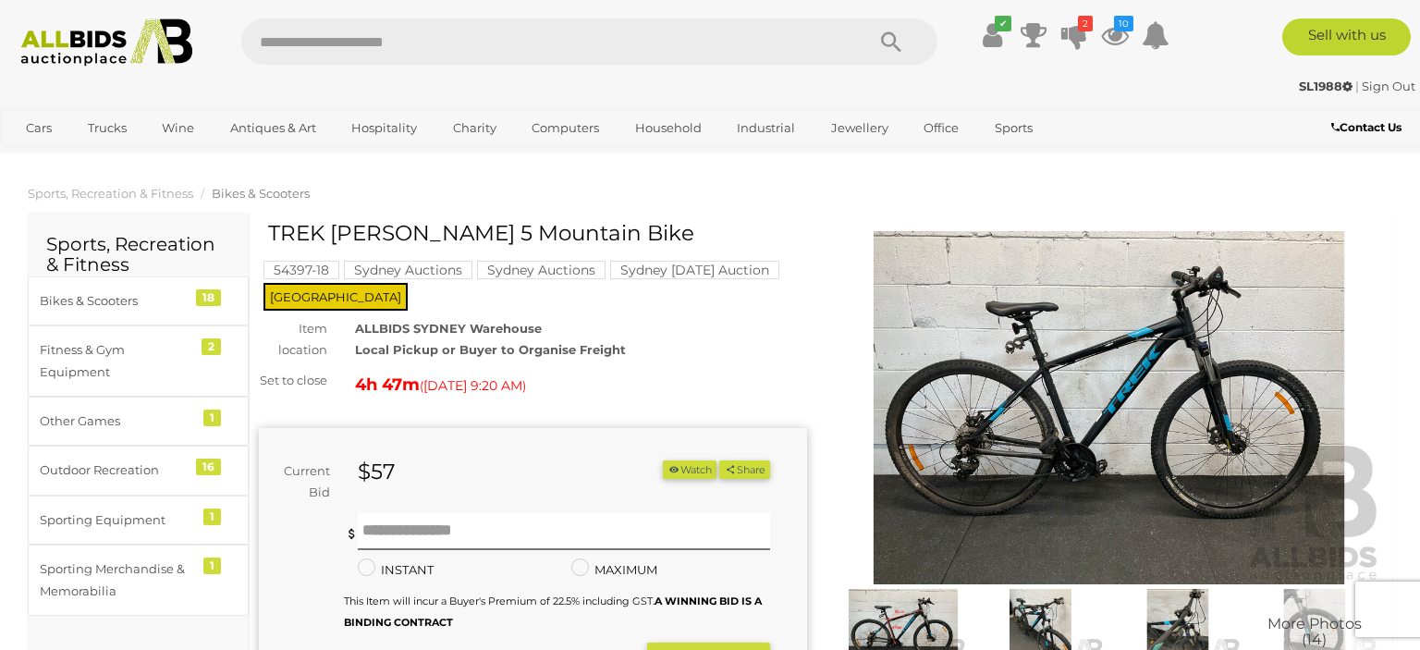
drag, startPoint x: 273, startPoint y: 231, endPoint x: 581, endPoint y: 242, distance: 308.9
click at [581, 242] on h1 "TREK [PERSON_NAME] 5 Mountain Bike" at bounding box center [535, 233] width 534 height 23
copy h1 "TREK [PERSON_NAME] 5 Mountain Bike"
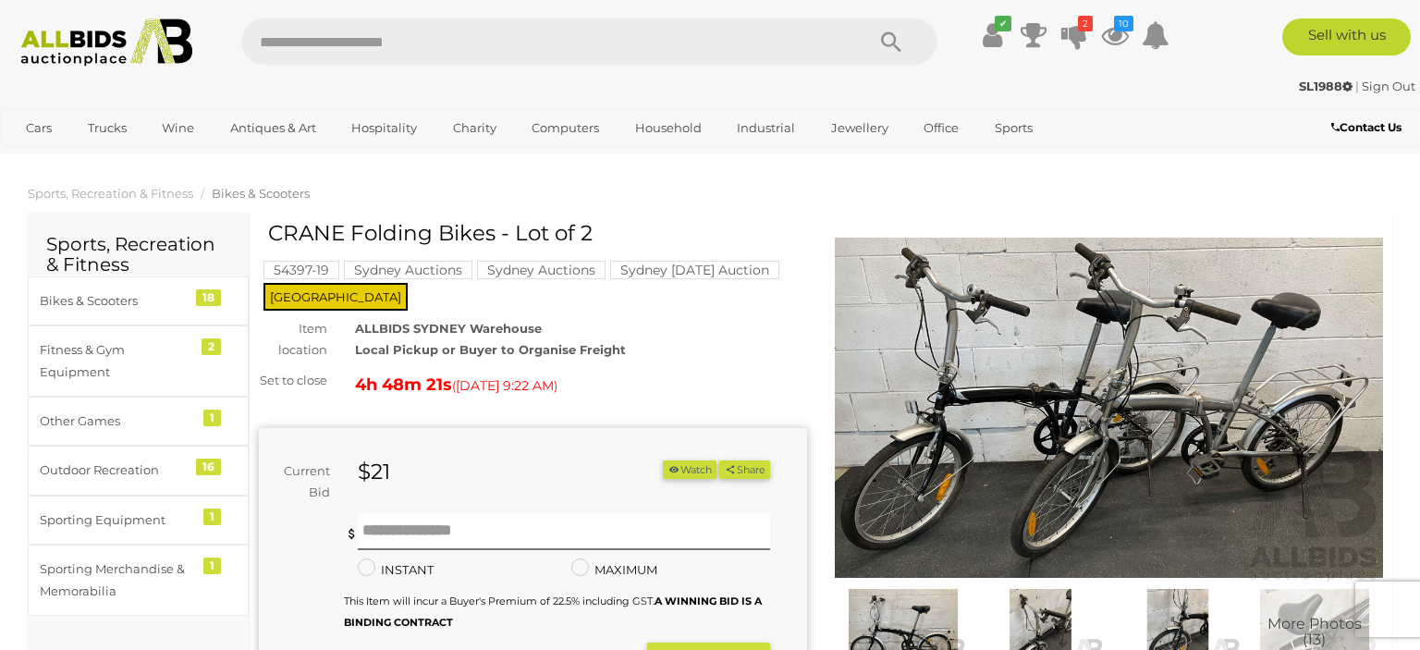
drag, startPoint x: 272, startPoint y: 234, endPoint x: 469, endPoint y: 242, distance: 197.1
click at [484, 242] on h1 "CRANE Folding Bikes - Lot of 2" at bounding box center [535, 233] width 534 height 23
copy h1 "CRANE Folding Bike"
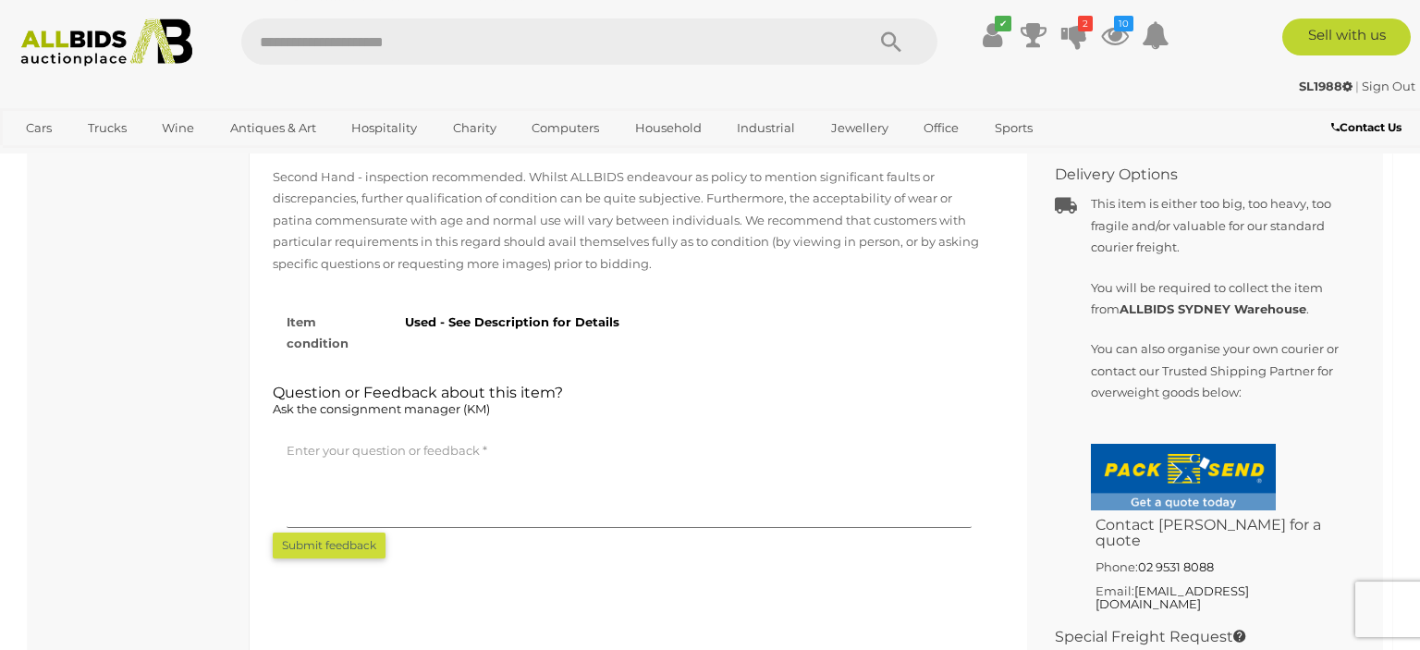
scroll to position [1171, 0]
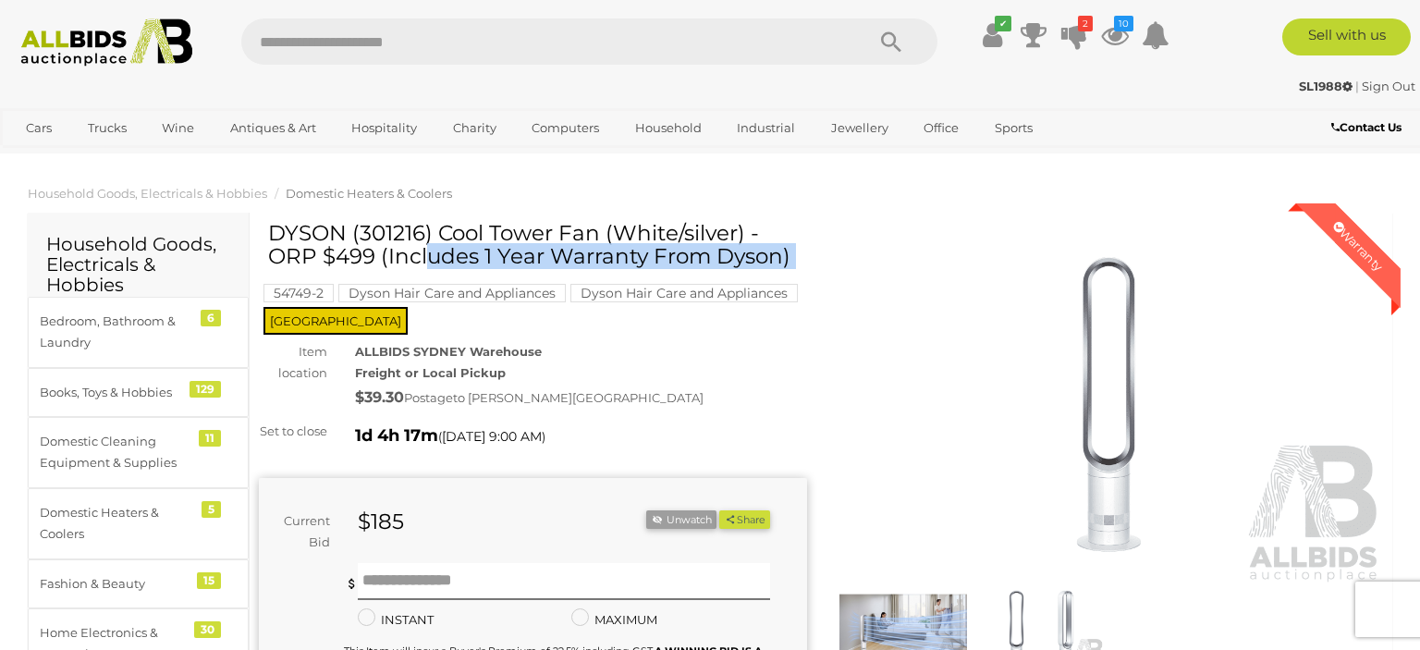
drag, startPoint x: 265, startPoint y: 229, endPoint x: 418, endPoint y: 227, distance: 152.5
click at [418, 227] on div "DYSON (301216) Cool Tower Fan (White/silver) - ORP $499 (Includes 1 Year Warran…" at bounding box center [533, 560] width 548 height 676
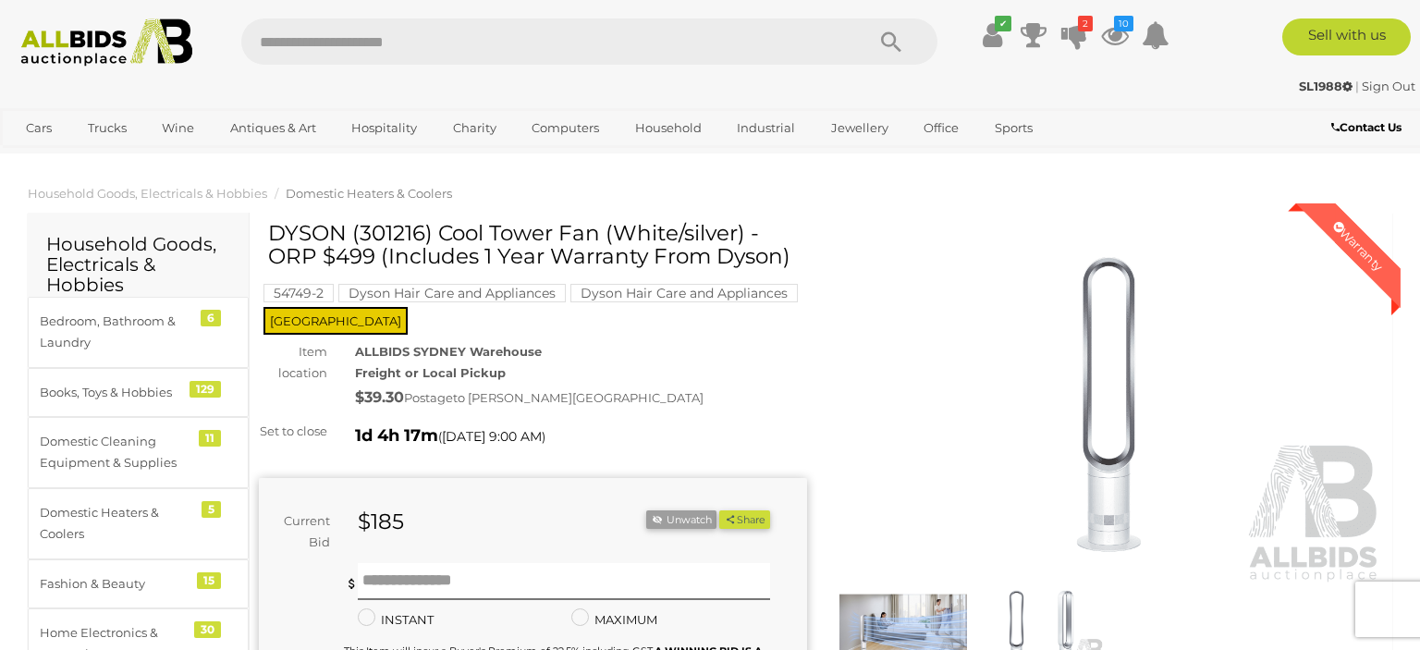
drag, startPoint x: 410, startPoint y: 226, endPoint x: 390, endPoint y: 224, distance: 20.5
click at [409, 226] on h1 "DYSON (301216) Cool Tower Fan (White/silver) - ORP $499 (Includes 1 Year Warran…" at bounding box center [535, 245] width 534 height 47
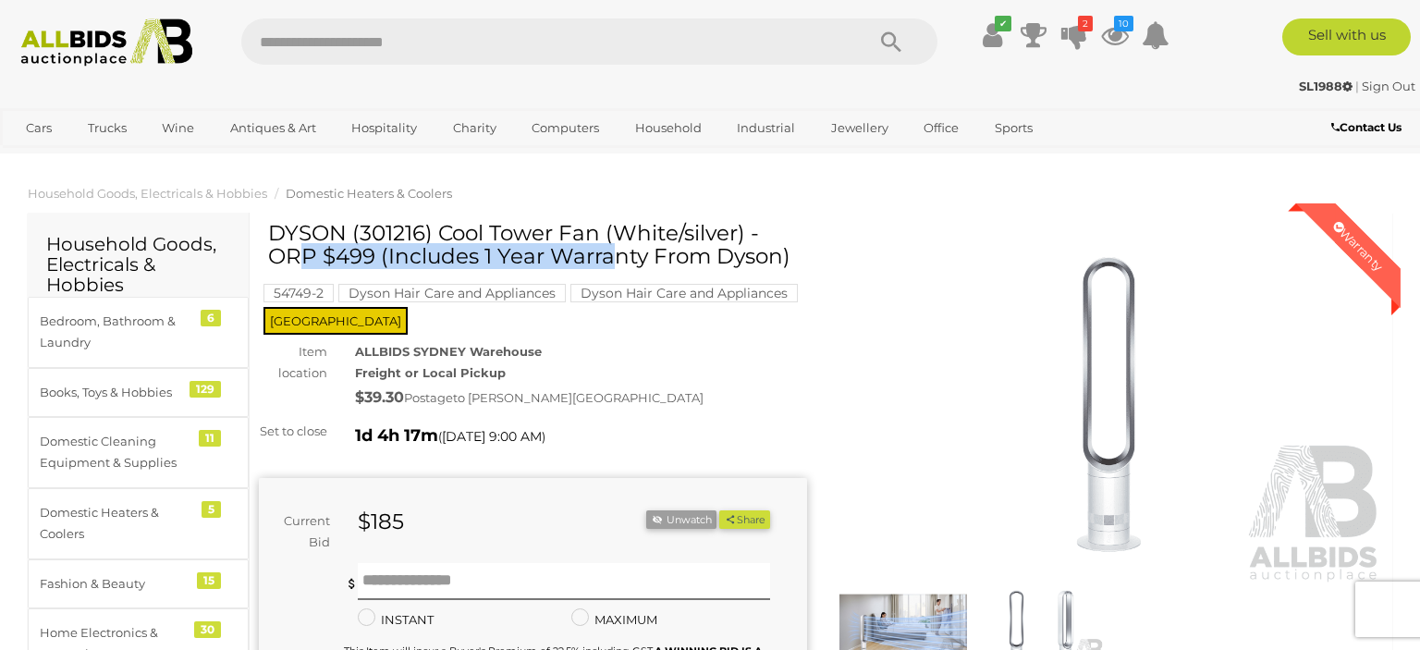
drag, startPoint x: 269, startPoint y: 231, endPoint x: 597, endPoint y: 238, distance: 328.2
click at [597, 238] on h1 "DYSON (301216) Cool Tower Fan (White/silver) - ORP $499 (Includes 1 Year Warran…" at bounding box center [535, 245] width 534 height 47
copy h1 "DYSON (301216) Cool Tower Fan"
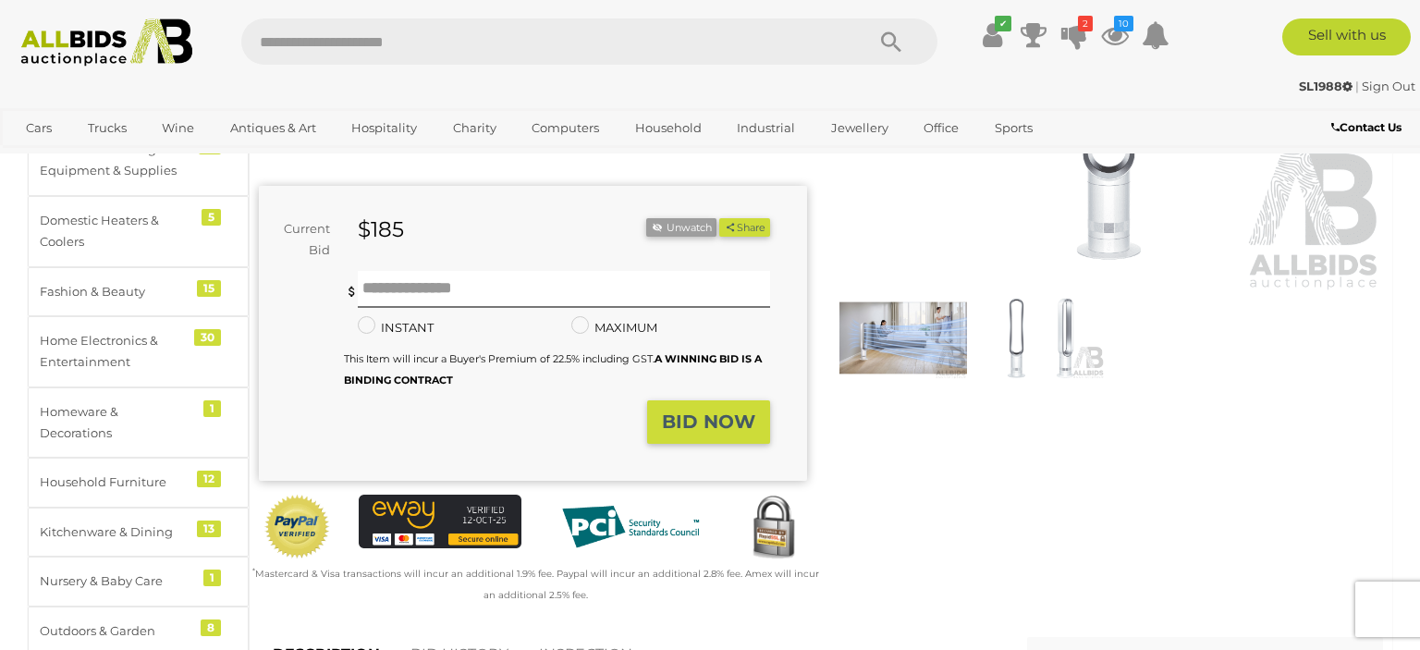
scroll to position [683, 0]
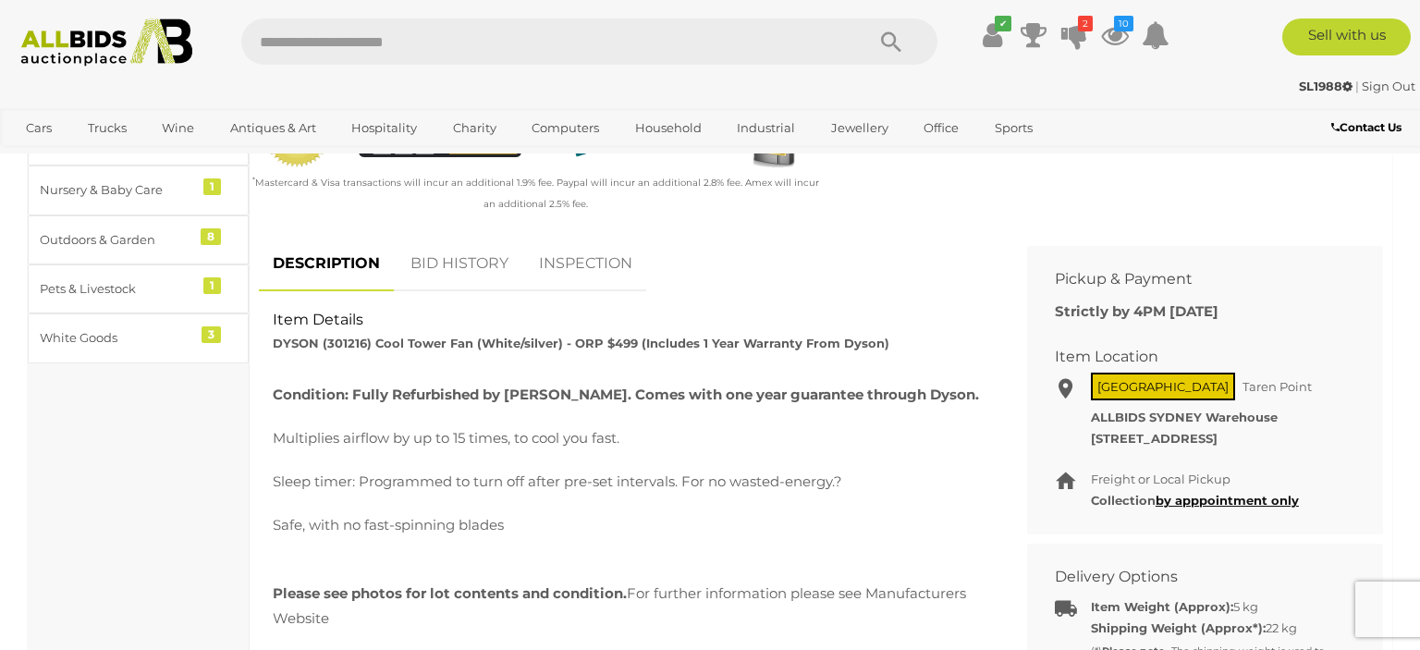
click at [453, 268] on link "BID HISTORY" at bounding box center [460, 264] width 126 height 55
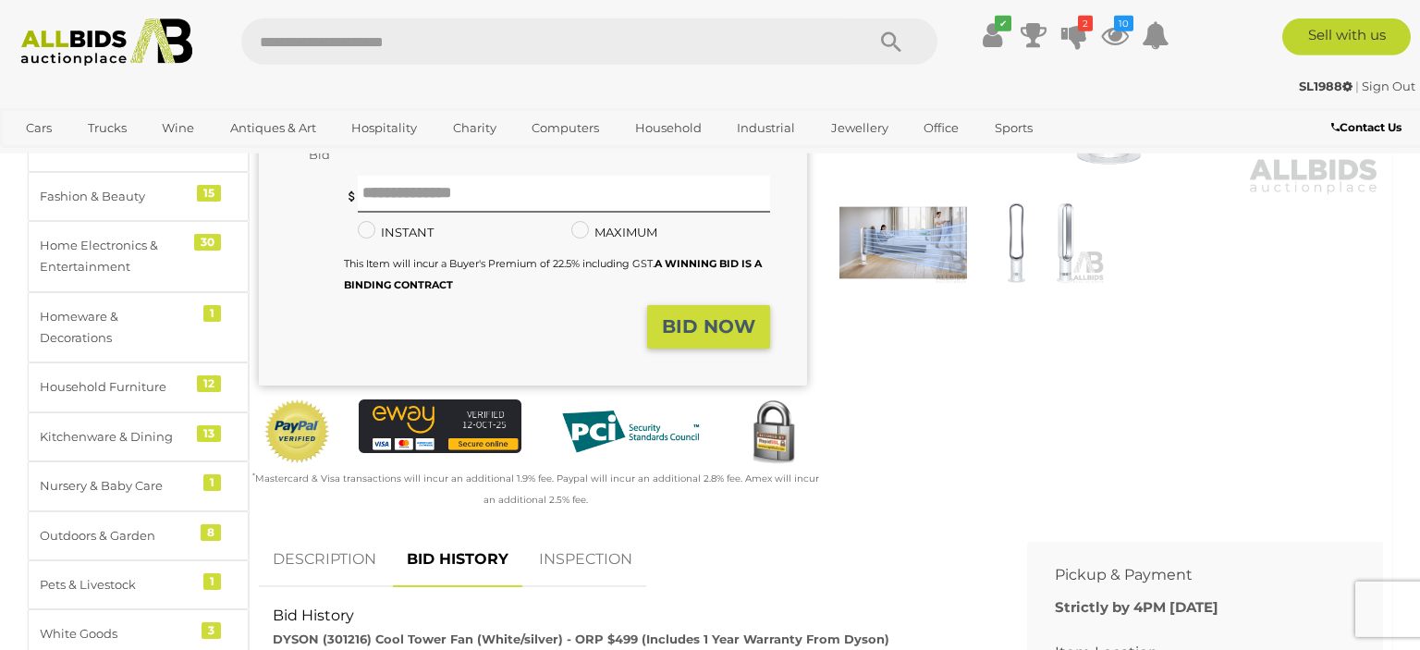
scroll to position [0, 0]
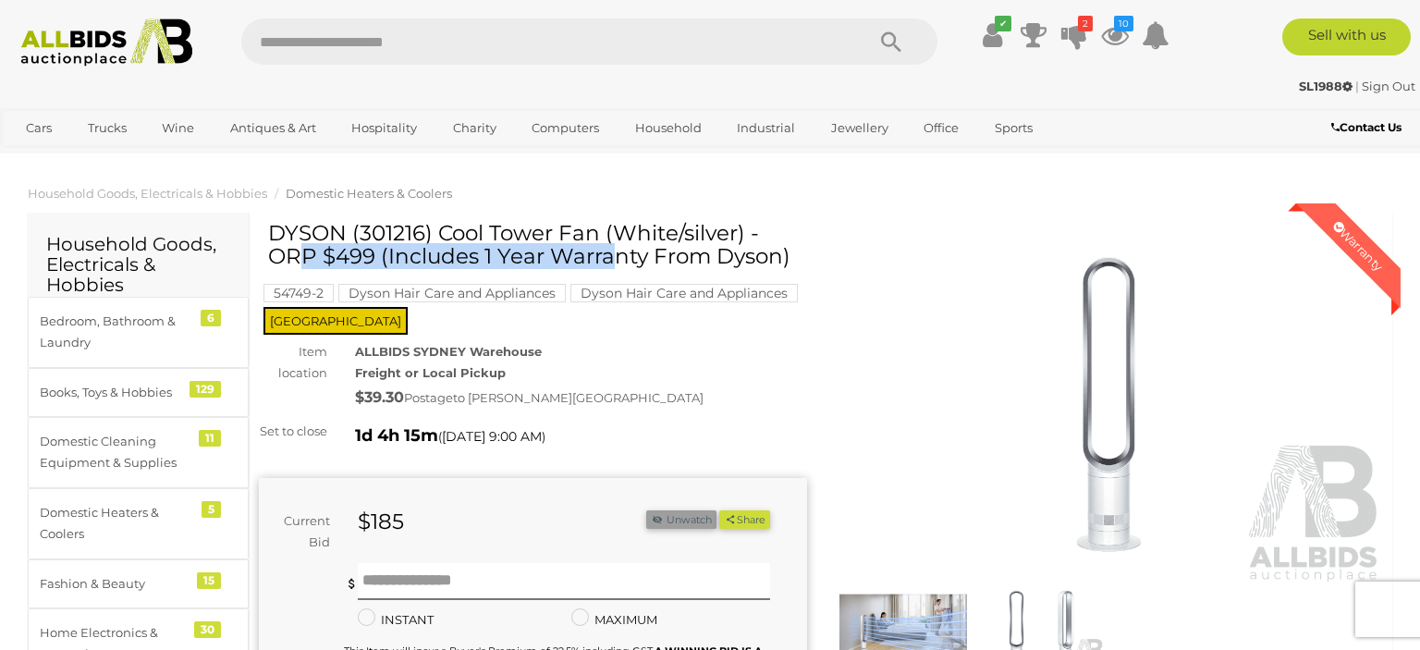
click at [690, 530] on button "Unwatch" at bounding box center [681, 519] width 70 height 19
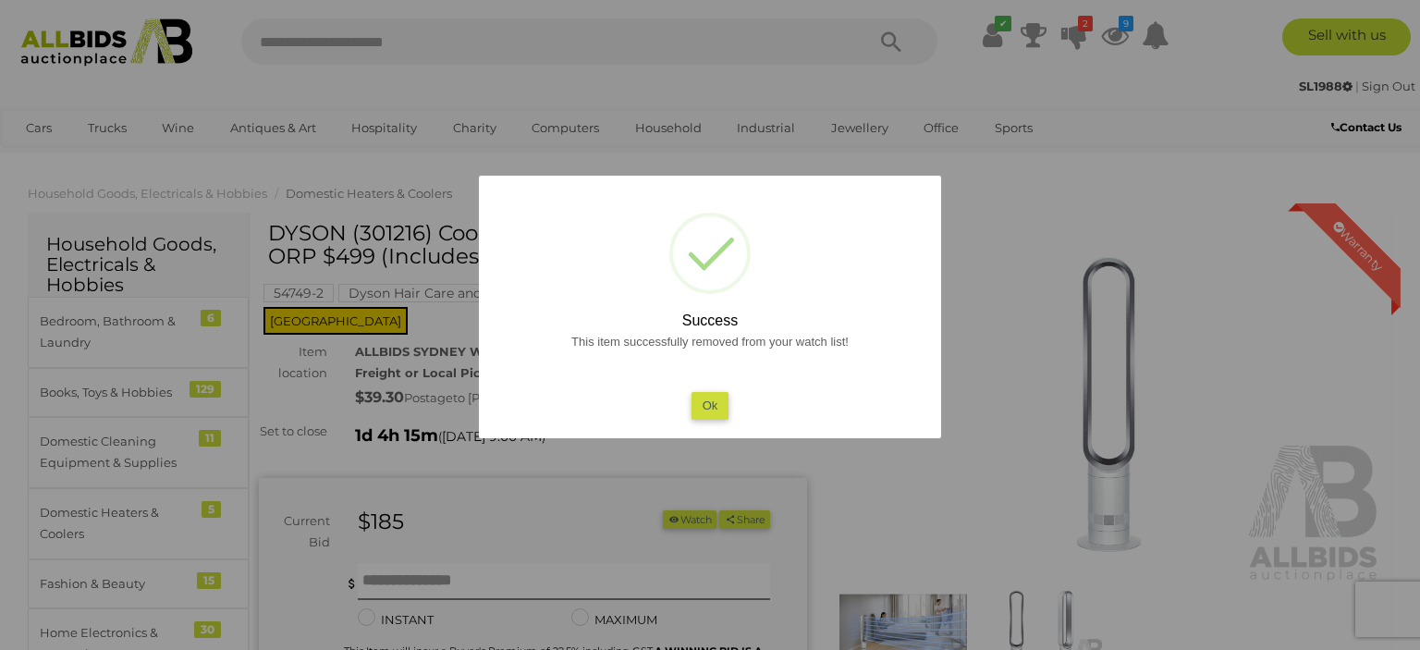
click at [723, 407] on button "Ok" at bounding box center [710, 405] width 38 height 27
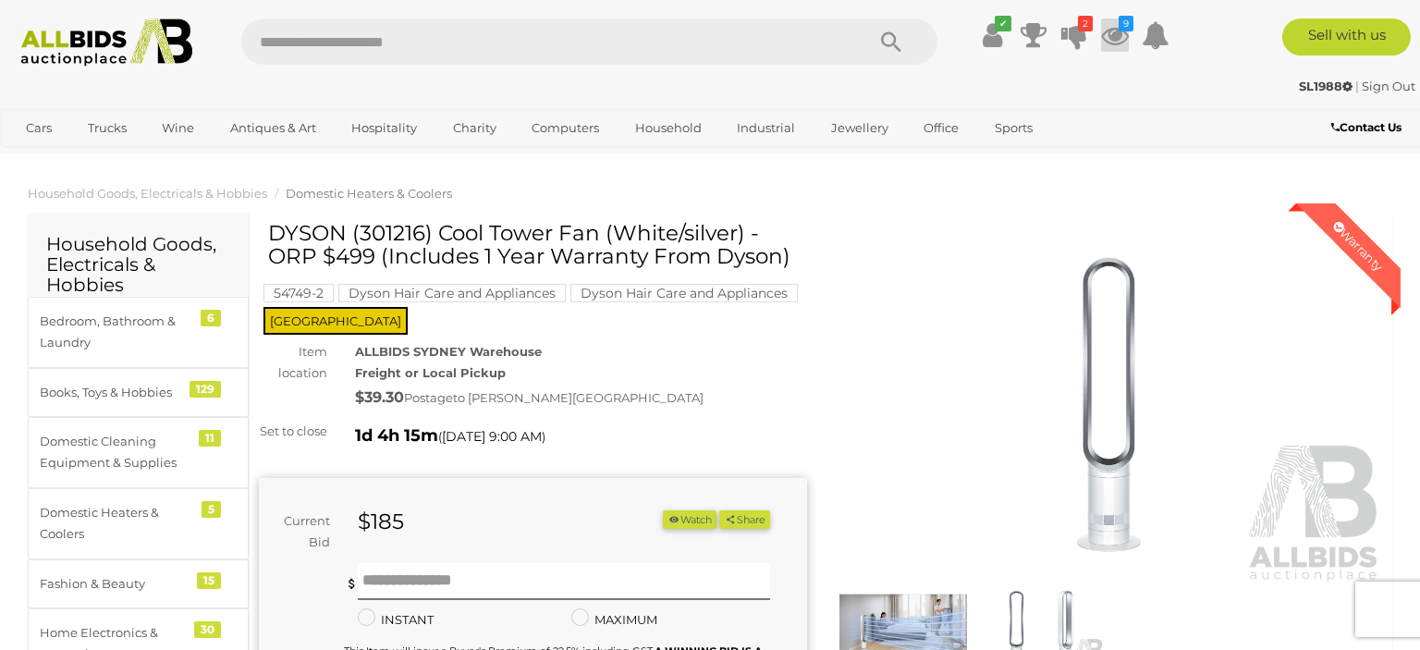
click at [1107, 36] on icon at bounding box center [1115, 34] width 28 height 33
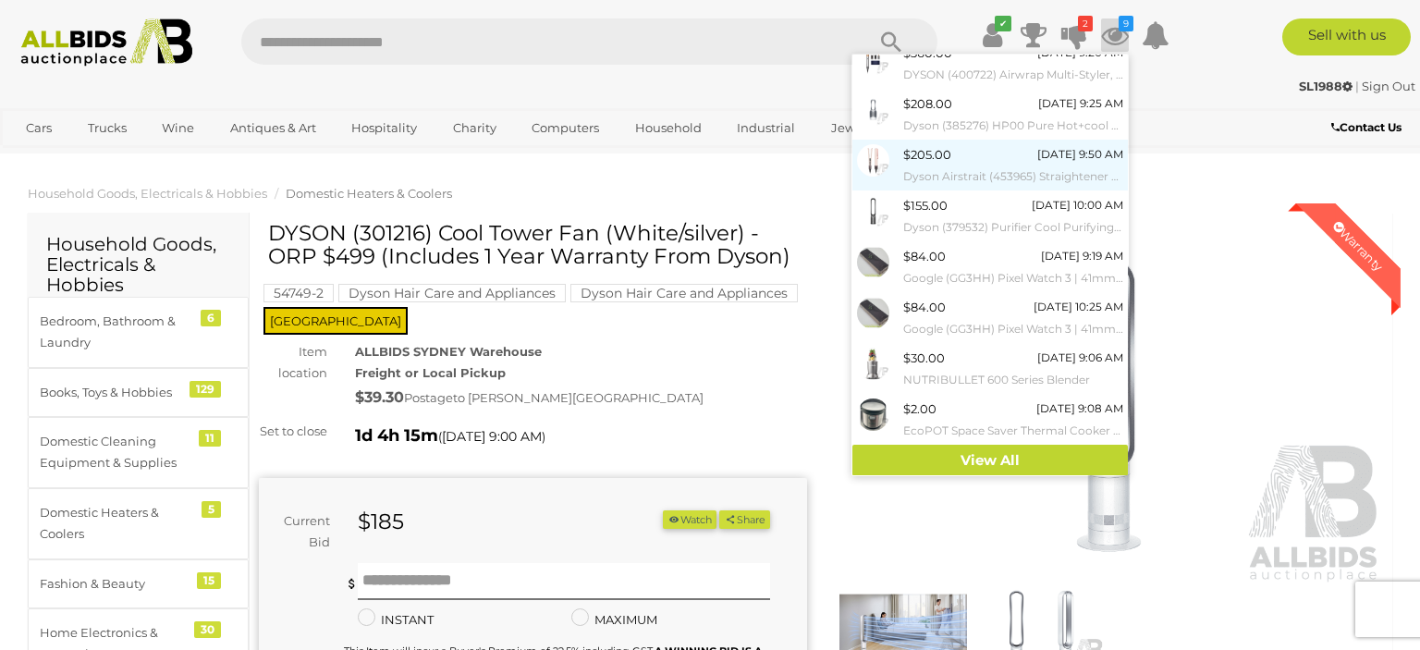
scroll to position [97, 0]
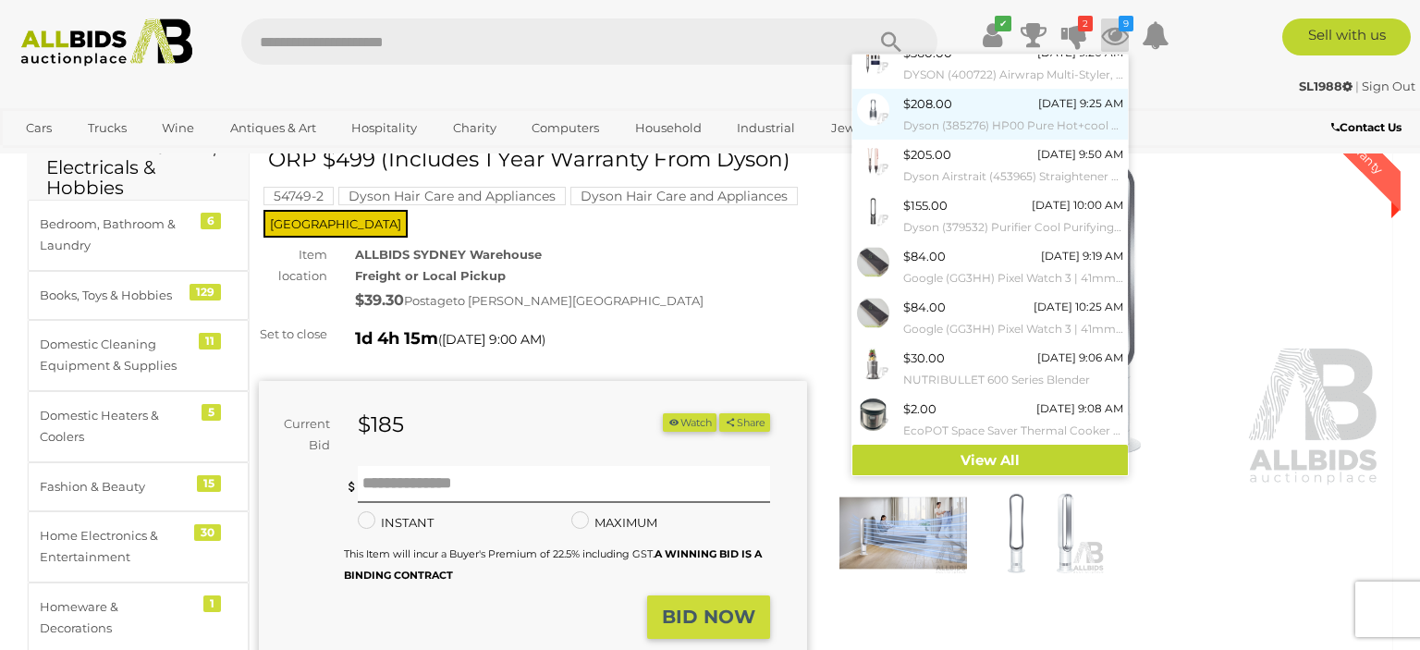
click at [993, 120] on small "Dyson (385276) HP00 Pure Hot+cool Fan Heater White/Silver - ORP $749 (Includes …" at bounding box center [1013, 126] width 220 height 20
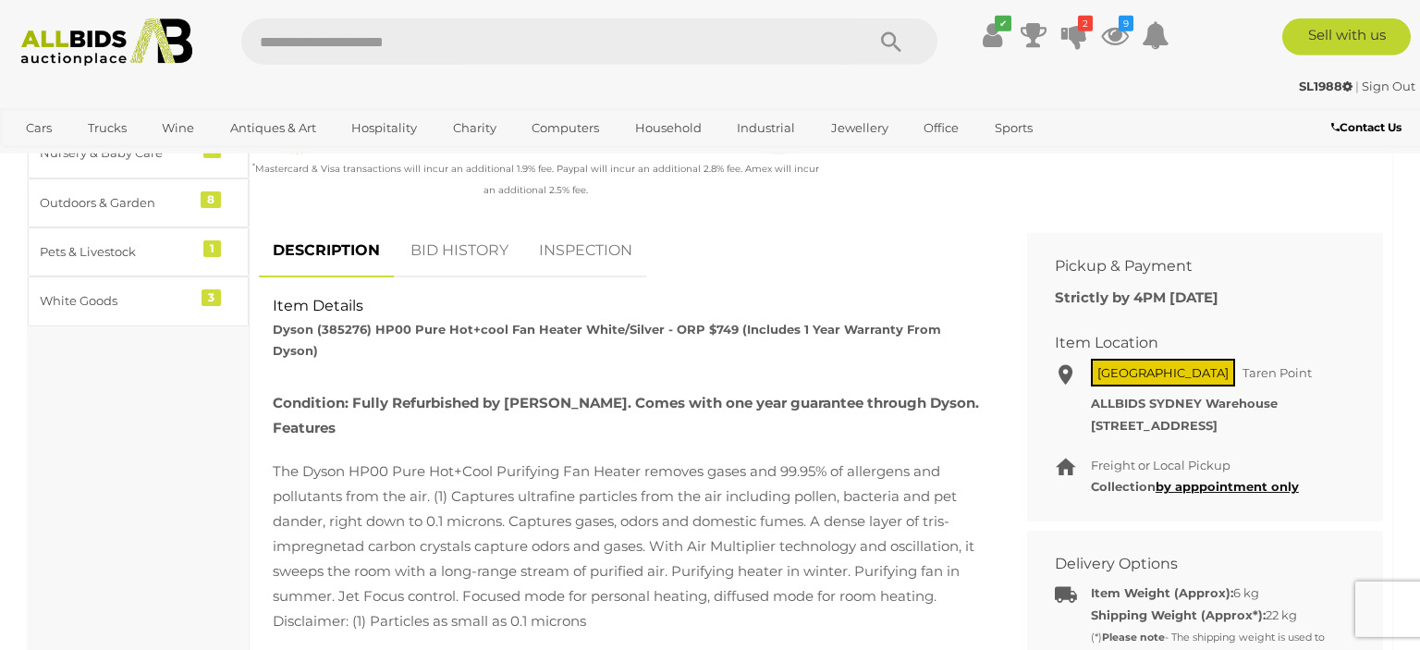
scroll to position [585, 0]
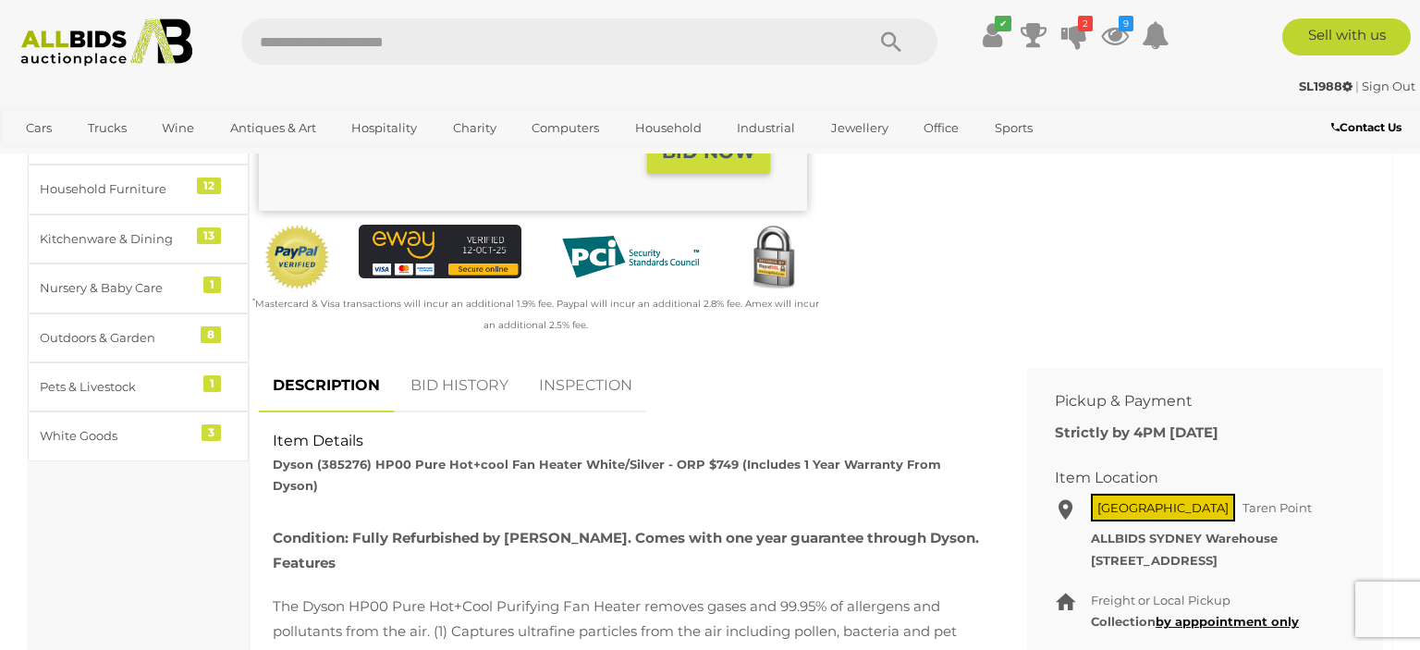
click at [440, 386] on link "BID HISTORY" at bounding box center [460, 386] width 126 height 55
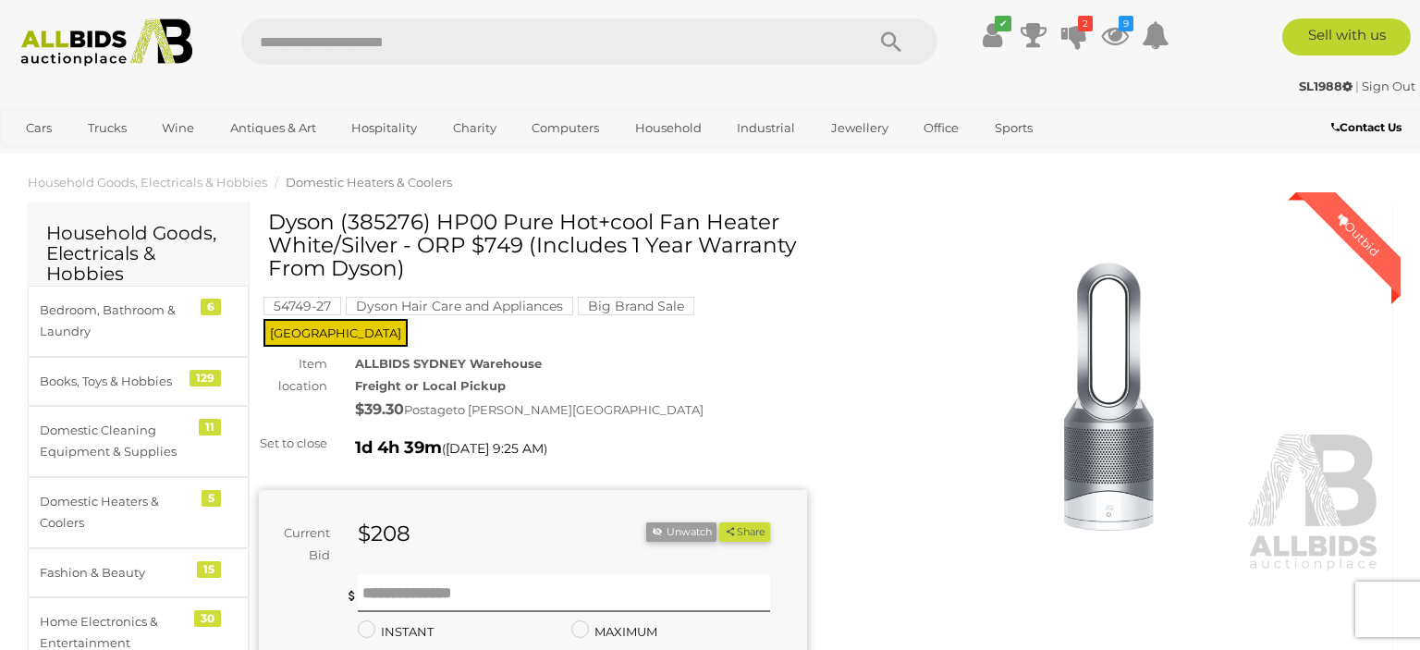
scroll to position [0, 0]
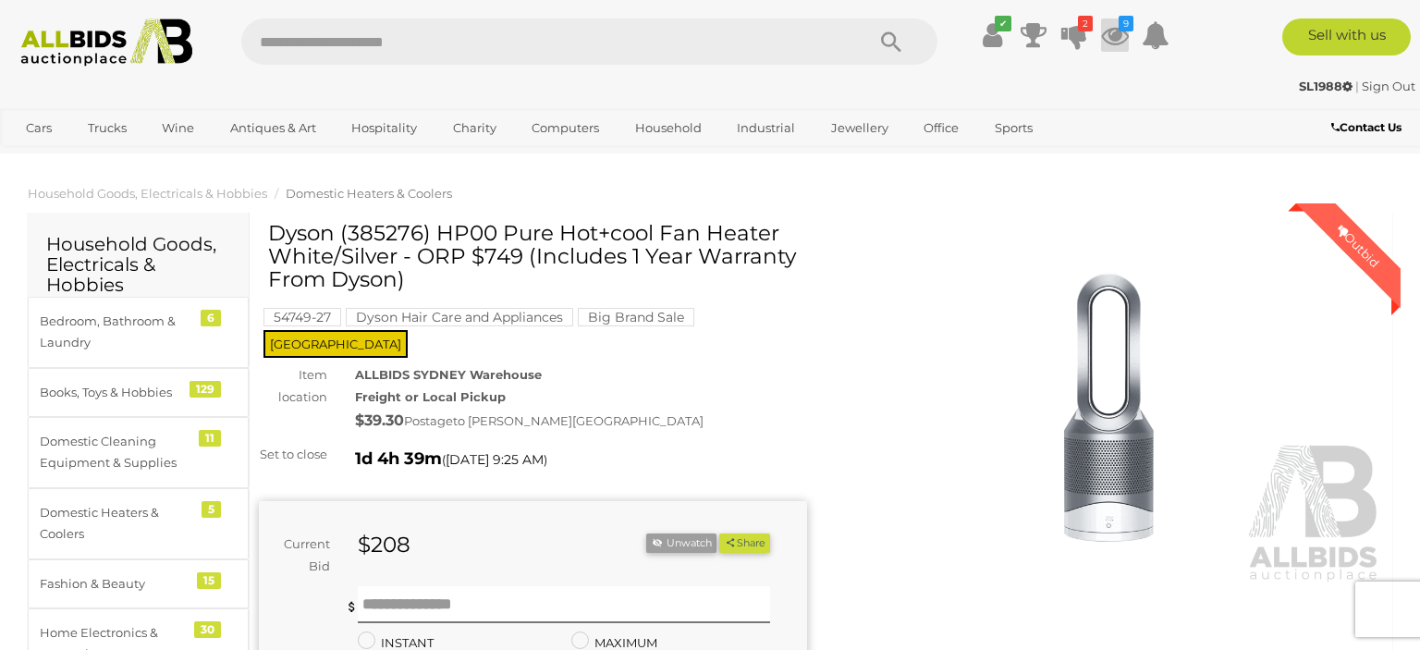
click at [1120, 31] on icon at bounding box center [1115, 34] width 28 height 33
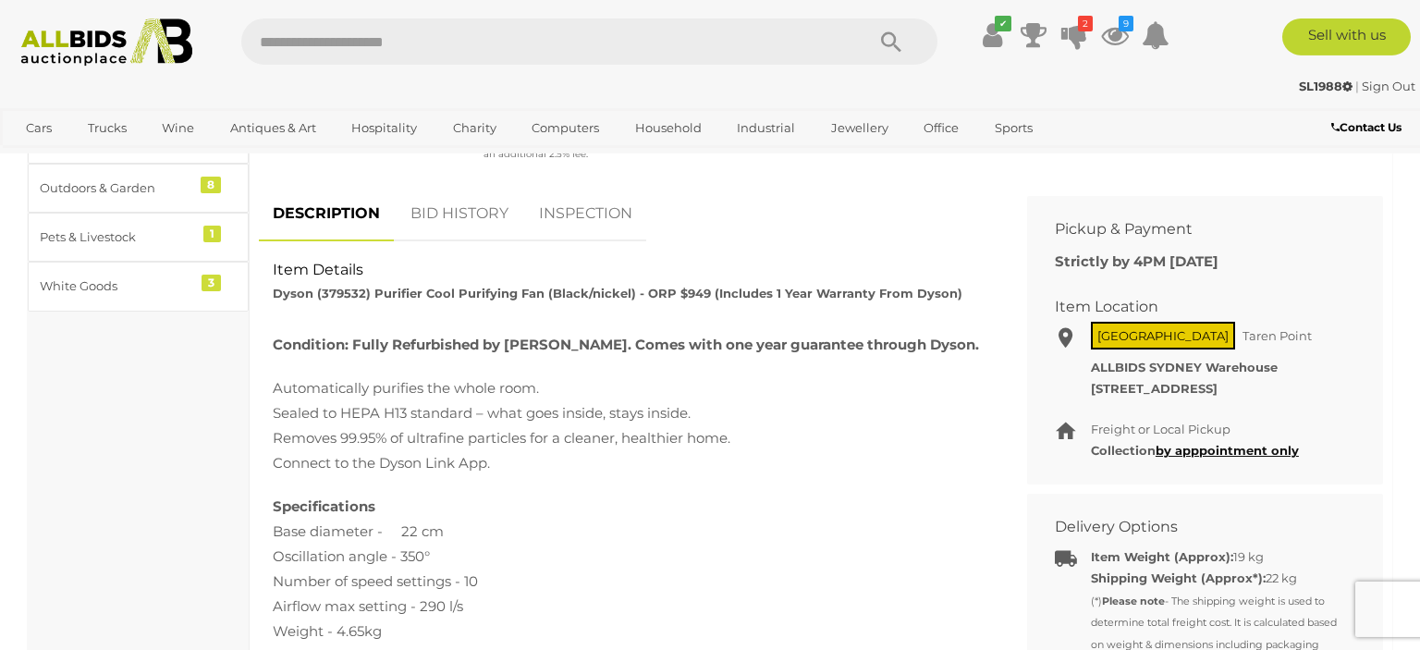
scroll to position [488, 0]
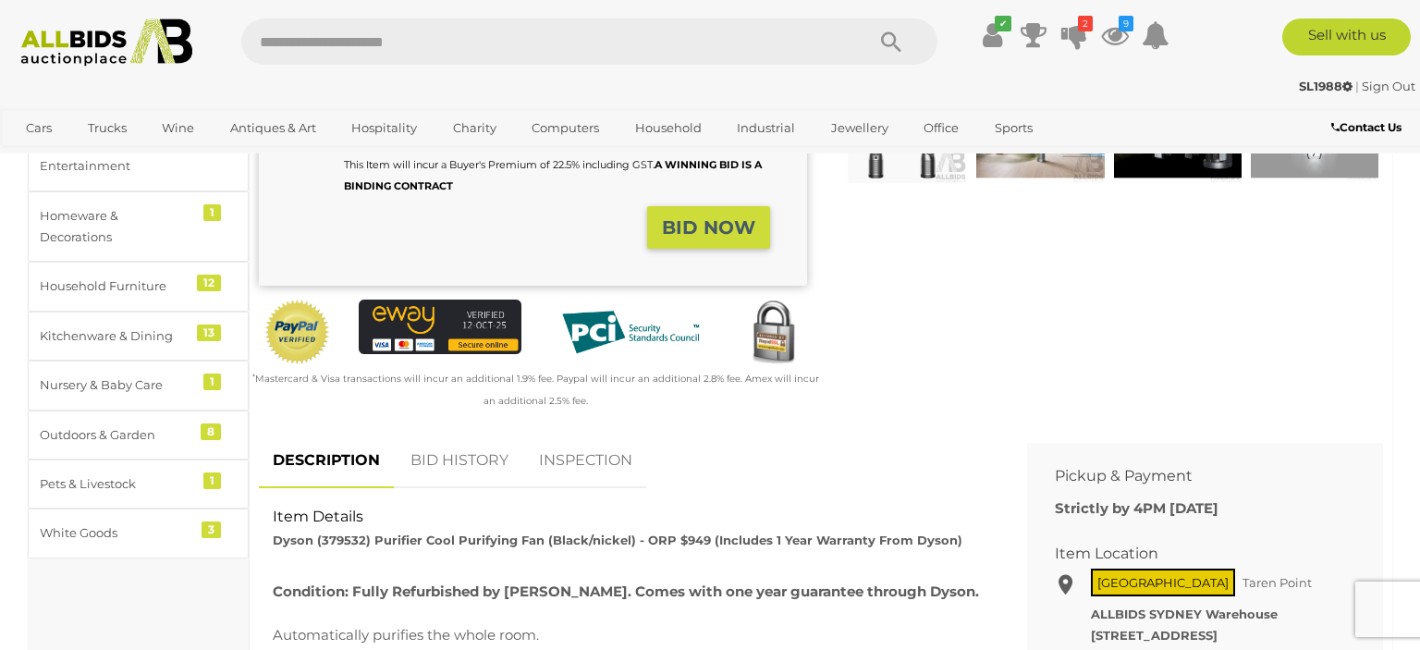
click at [435, 488] on link "BID HISTORY" at bounding box center [460, 460] width 126 height 55
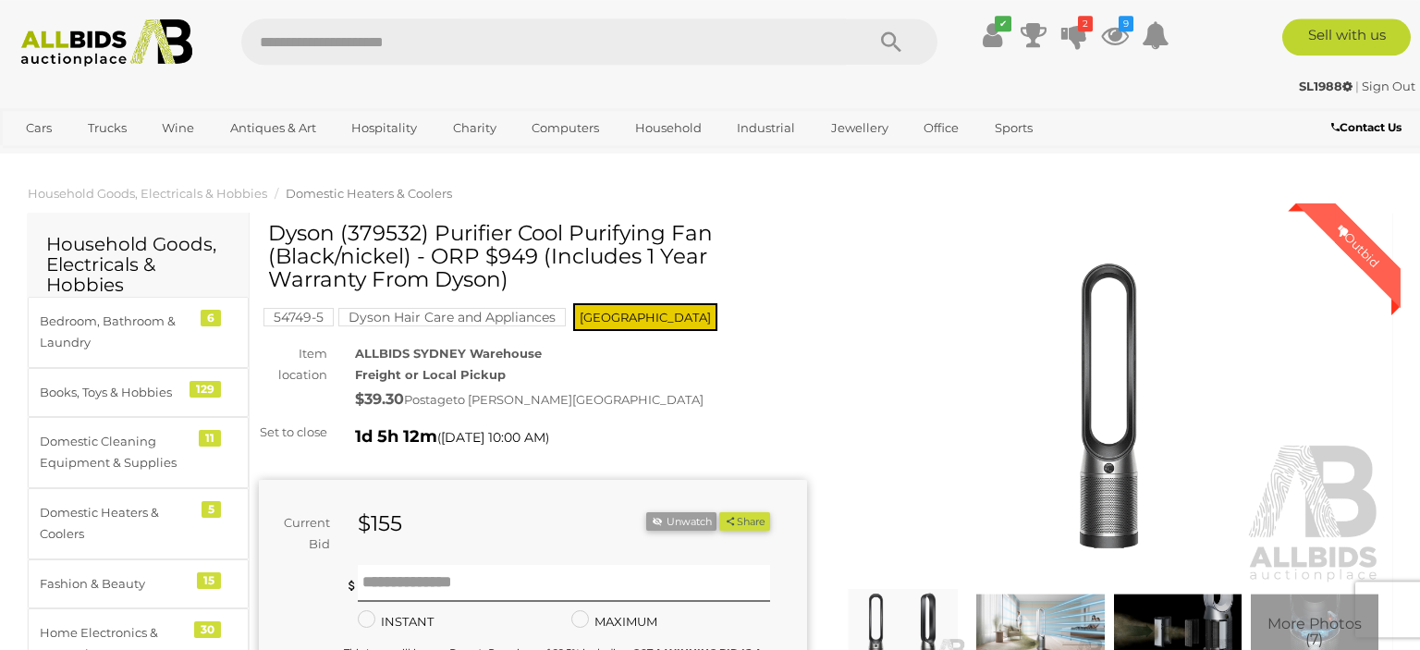
scroll to position [0, 0]
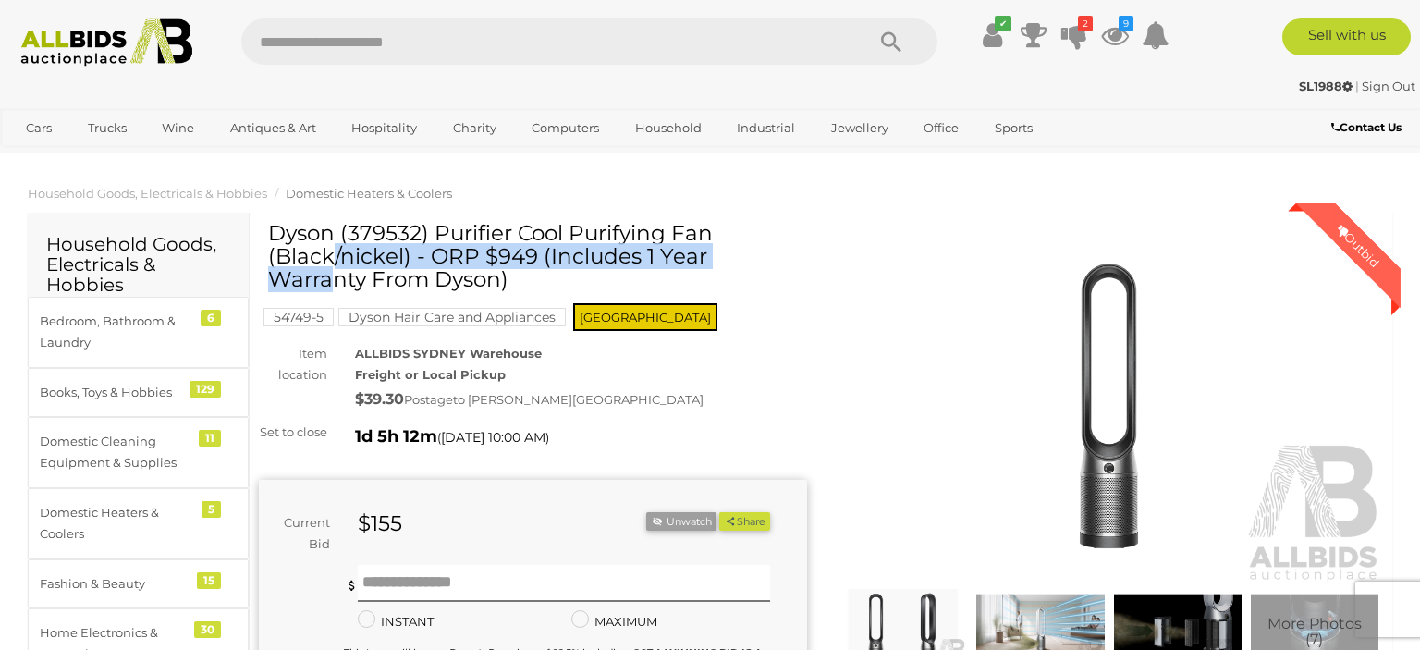
drag, startPoint x: 272, startPoint y: 238, endPoint x: 708, endPoint y: 231, distance: 436.3
click at [708, 231] on h1 "Dyson (379532) Purifier Cool Purifying Fan (Black/nickel) - ORP $949 (Includes …" at bounding box center [535, 257] width 534 height 70
copy h1 "Dyson (379532) Purifier Cool Purifying Fan"
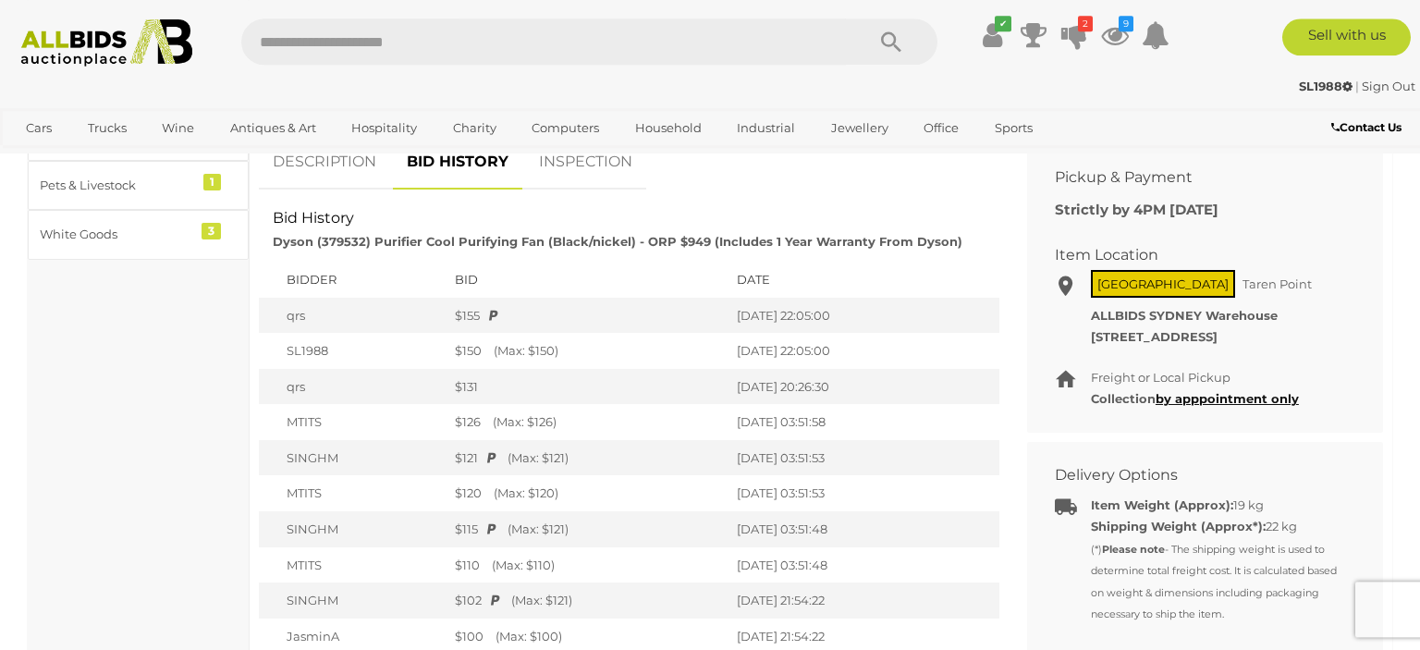
scroll to position [585, 0]
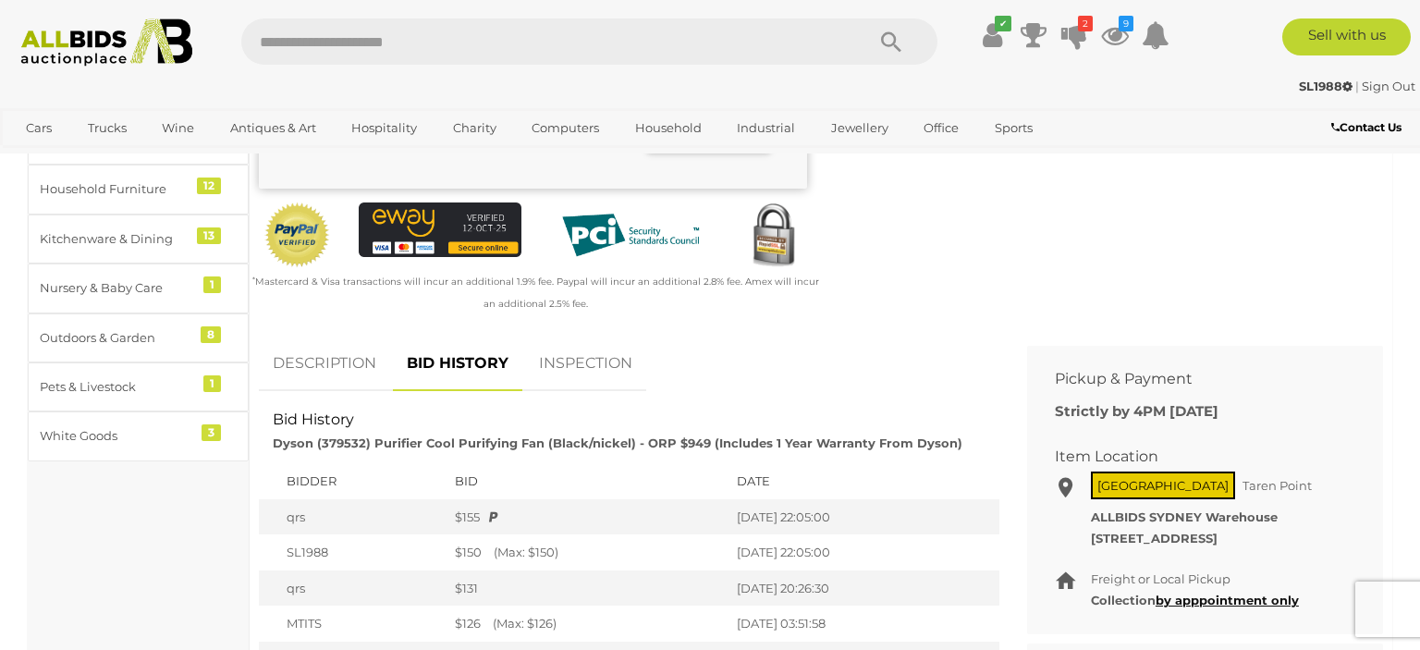
click at [342, 391] on link "DESCRIPTION" at bounding box center [324, 363] width 131 height 55
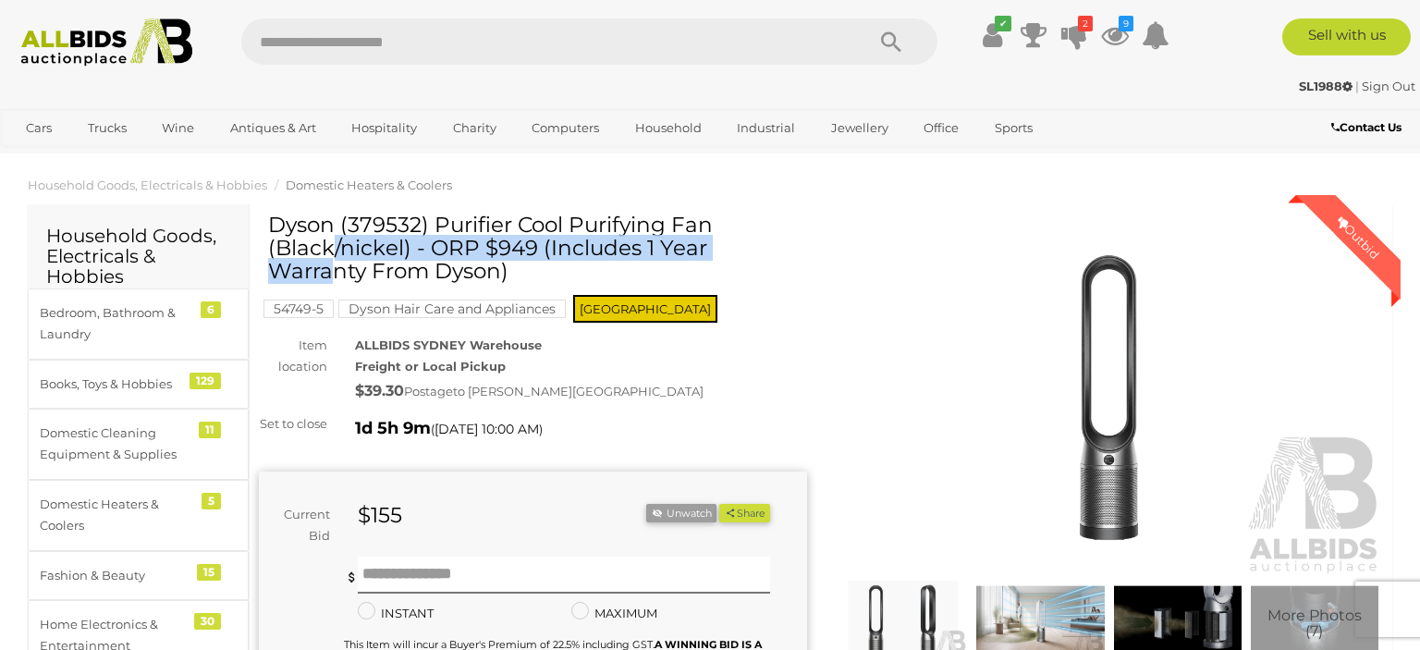
scroll to position [0, 0]
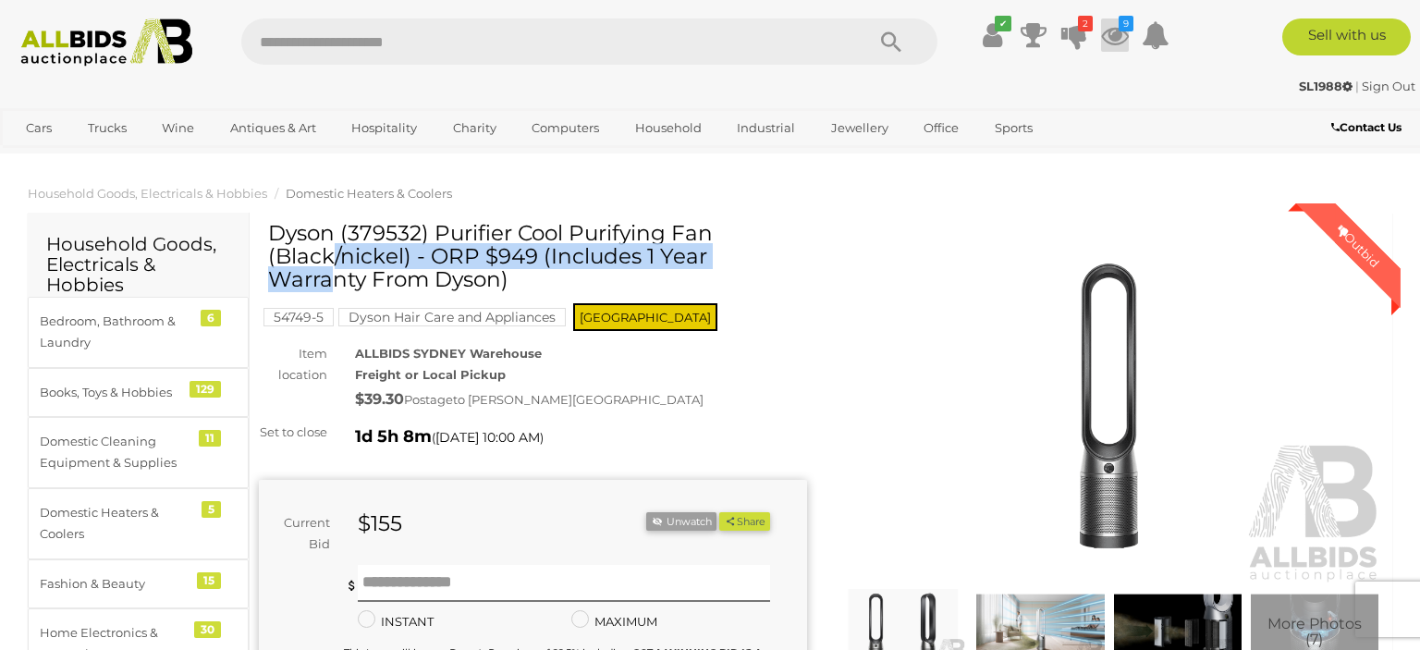
click at [1124, 27] on icon "9" at bounding box center [1125, 24] width 15 height 16
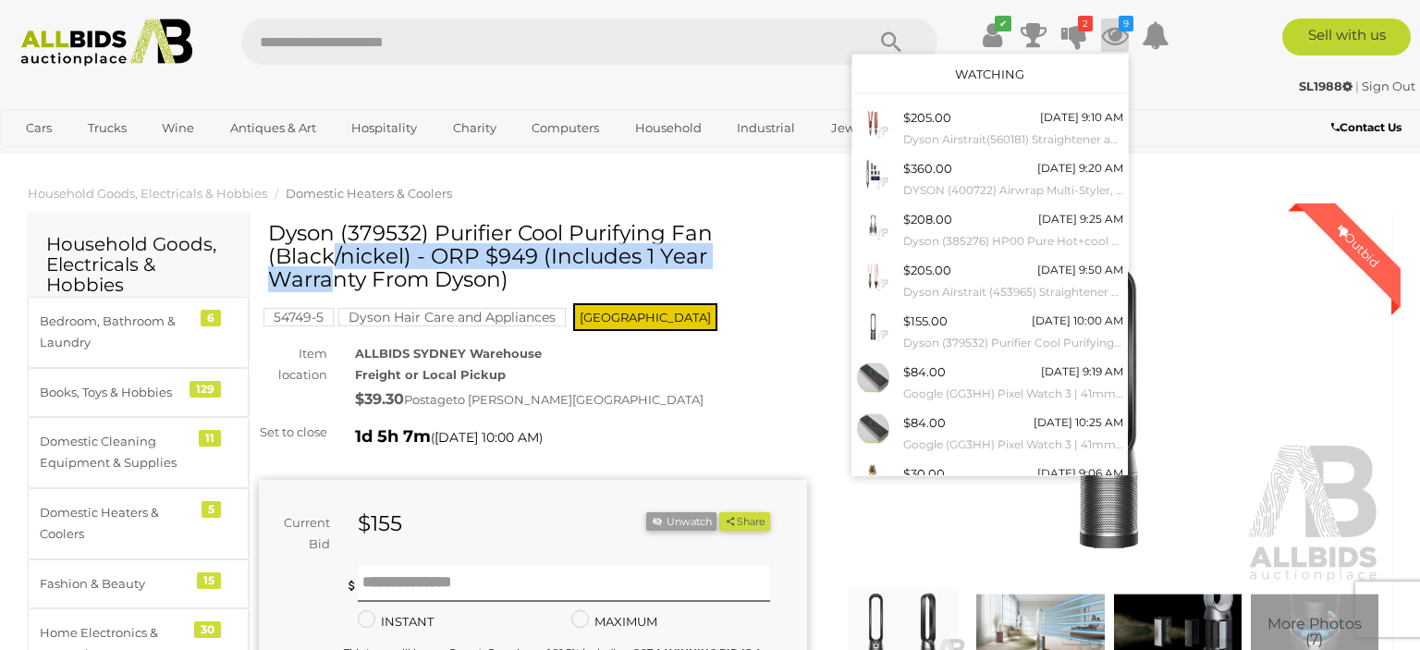
click at [1117, 521] on img at bounding box center [1109, 407] width 548 height 353
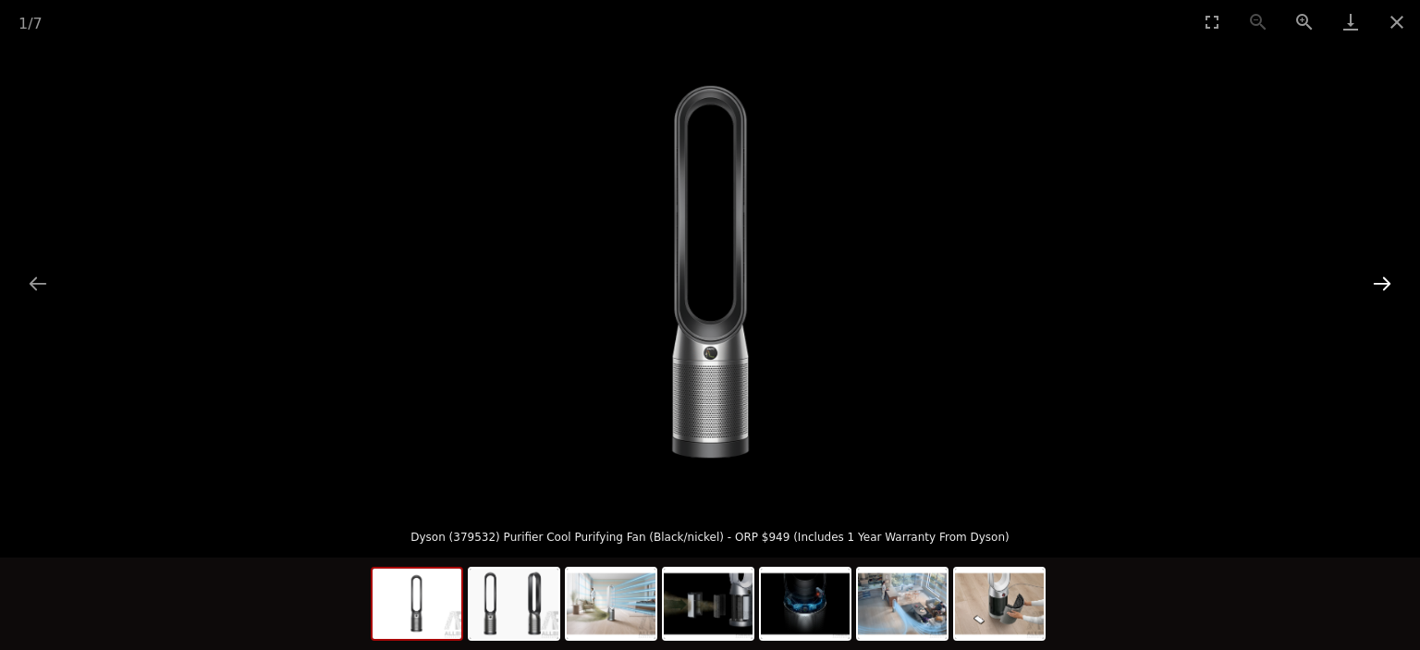
click at [1386, 271] on button "Next slide" at bounding box center [1381, 283] width 39 height 36
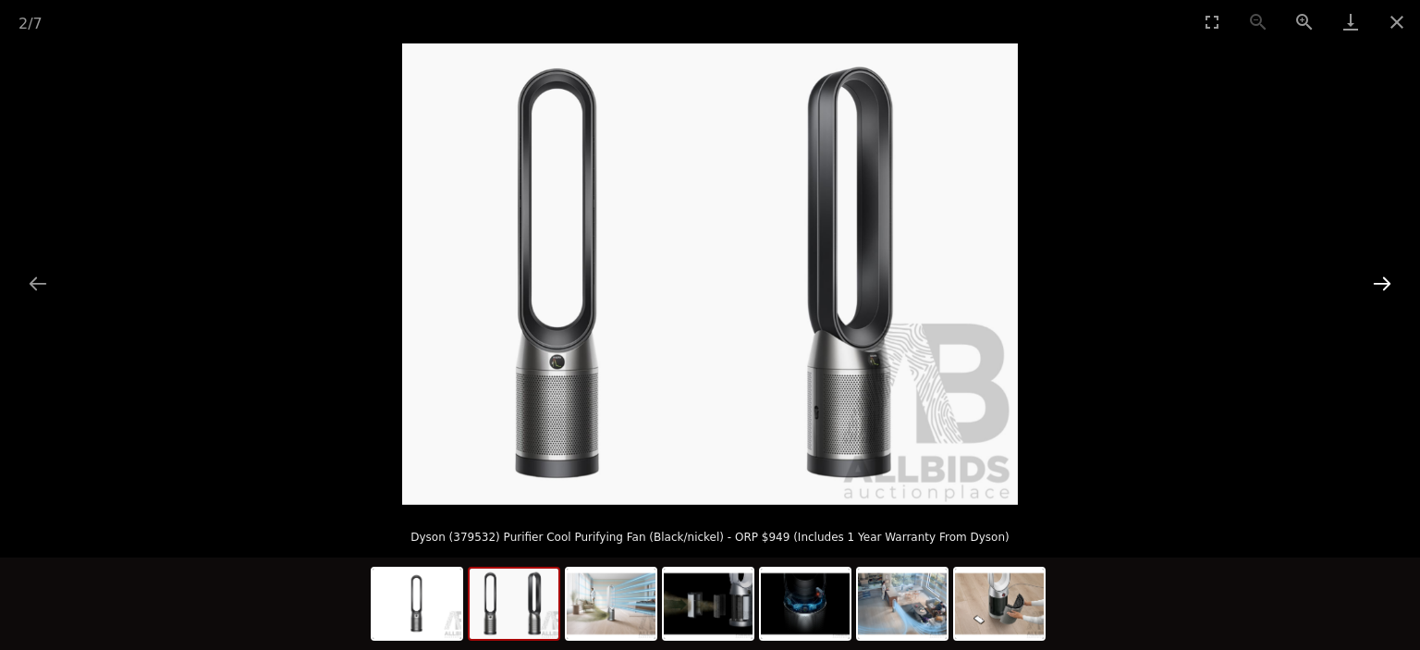
click at [1385, 270] on button "Next slide" at bounding box center [1381, 283] width 39 height 36
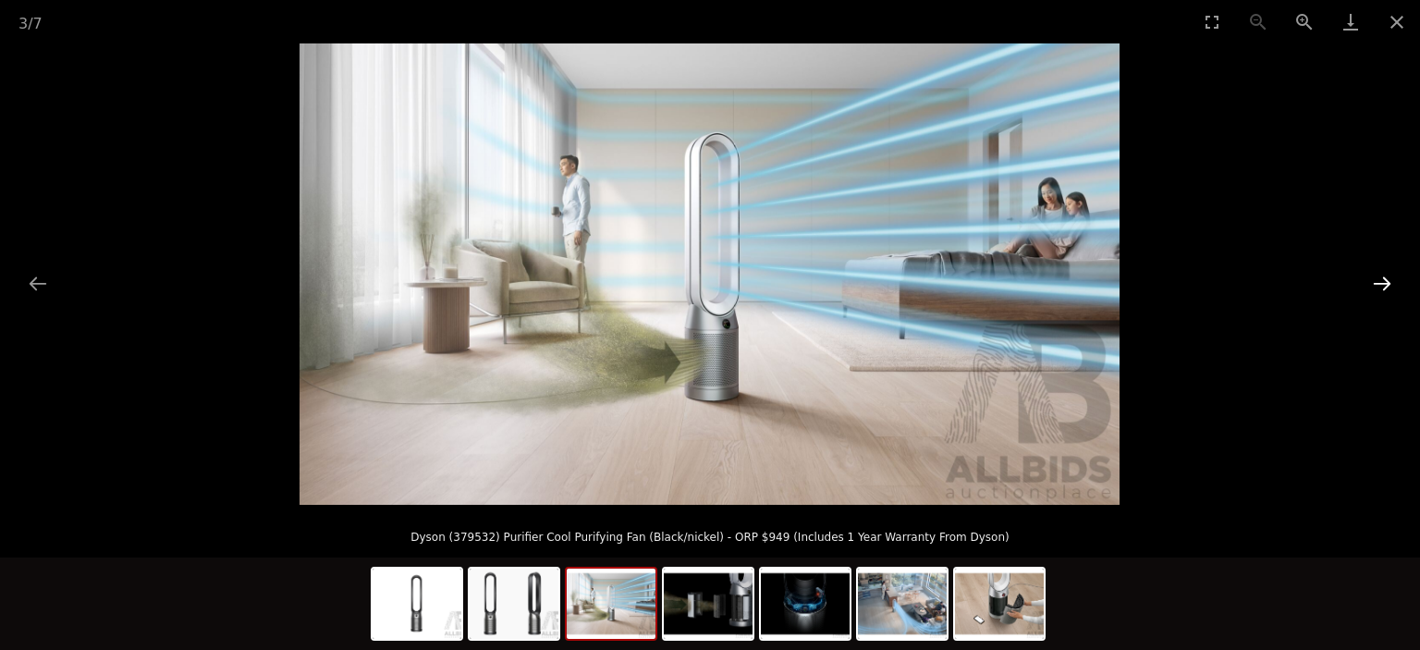
click at [1379, 283] on button "Next slide" at bounding box center [1381, 283] width 39 height 36
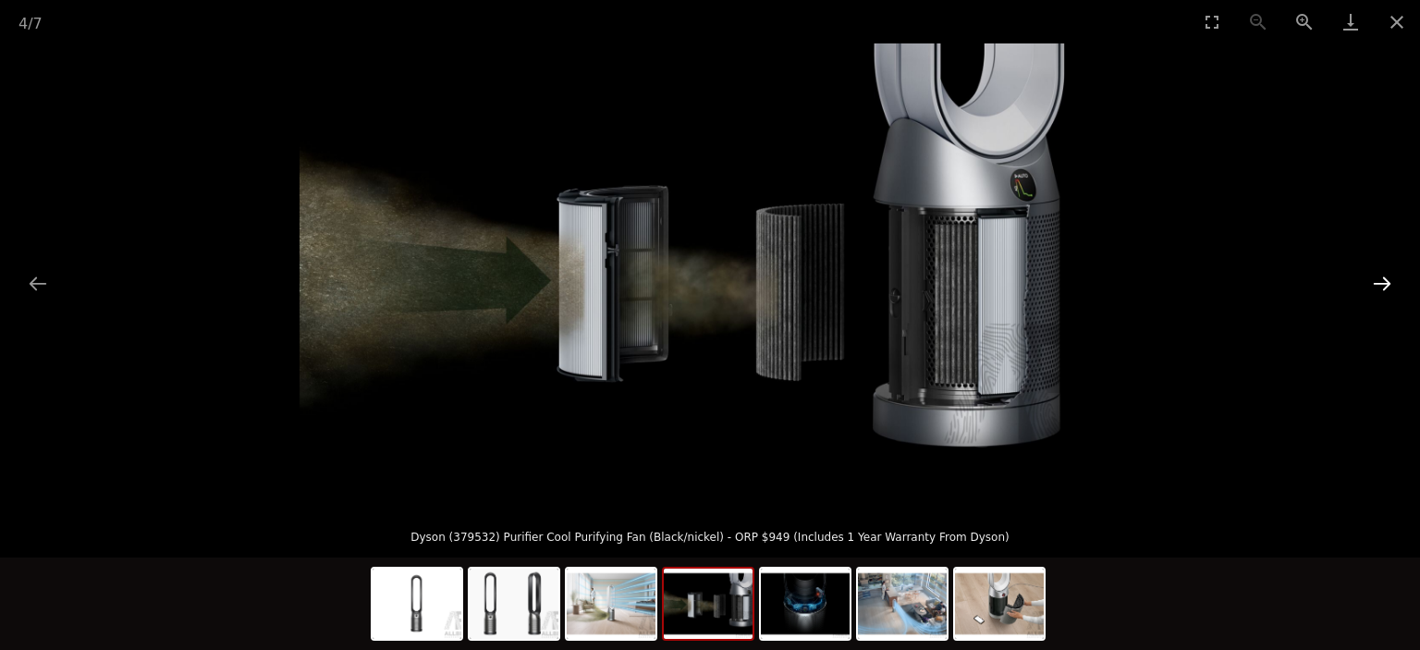
click at [1377, 269] on button "Next slide" at bounding box center [1381, 283] width 39 height 36
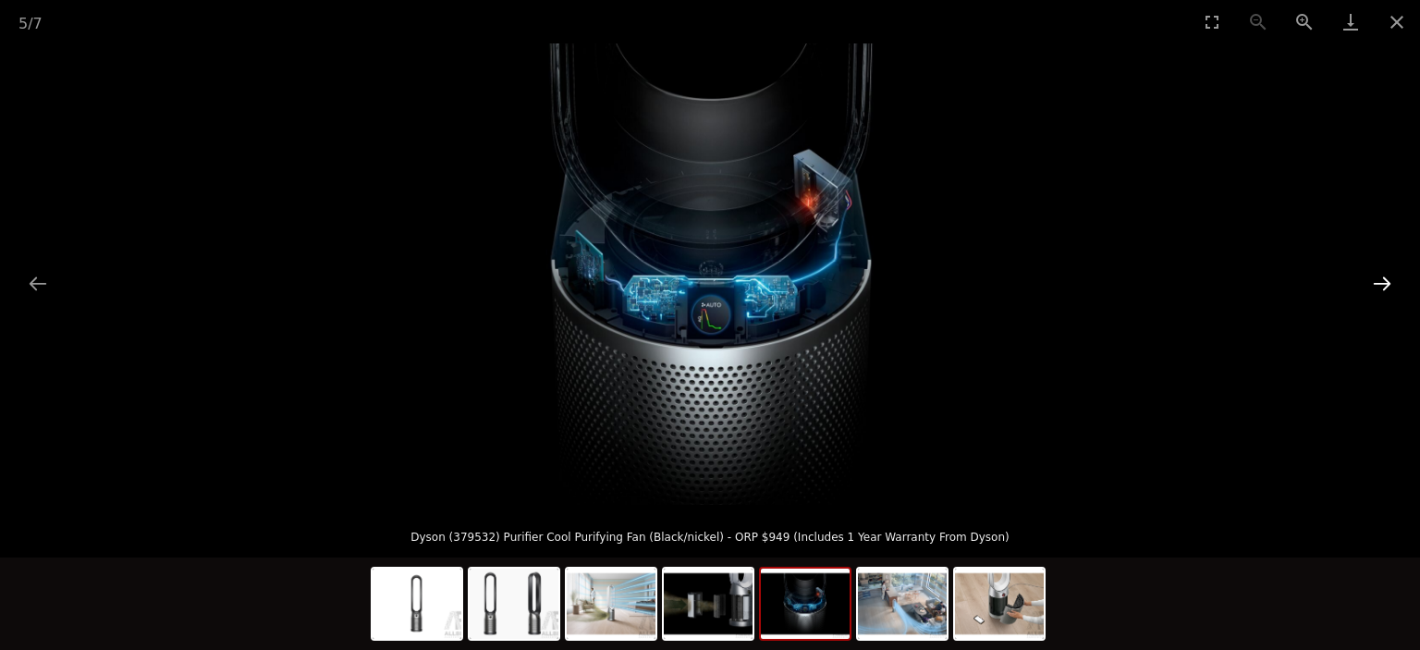
click at [1389, 279] on button "Next slide" at bounding box center [1381, 283] width 39 height 36
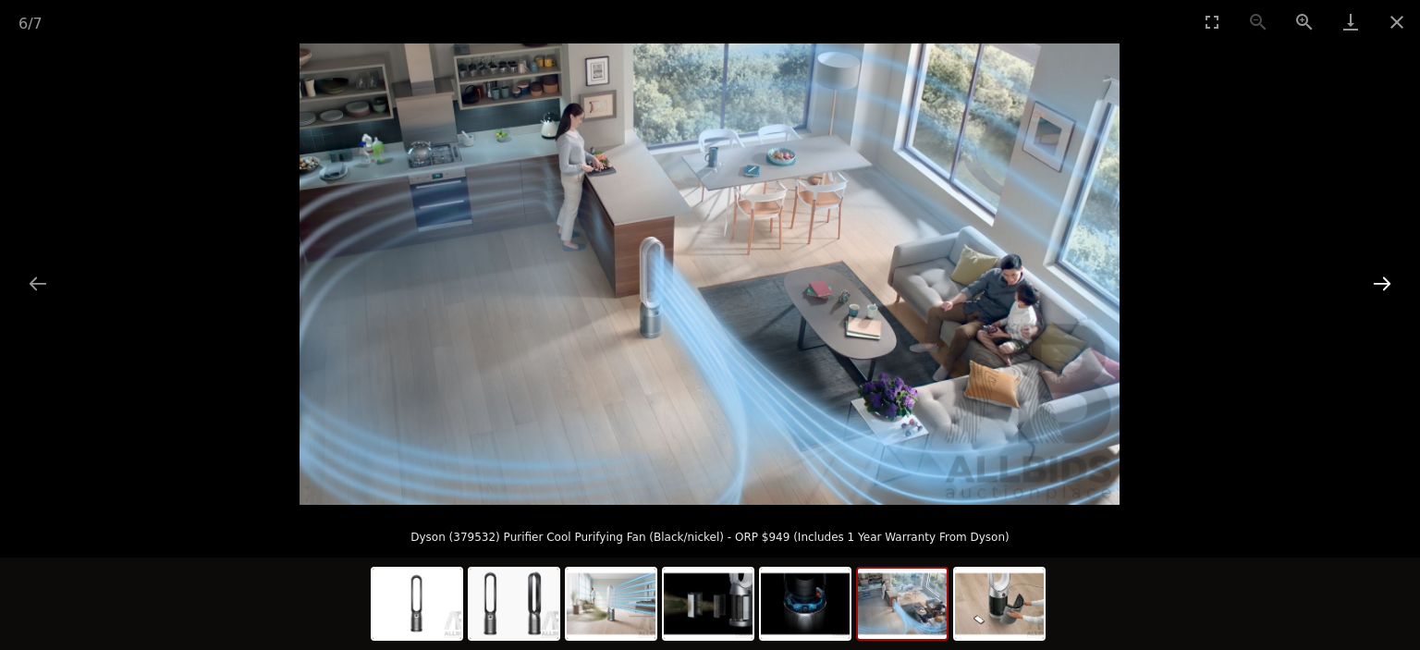
click at [1389, 279] on button "Next slide" at bounding box center [1381, 283] width 39 height 36
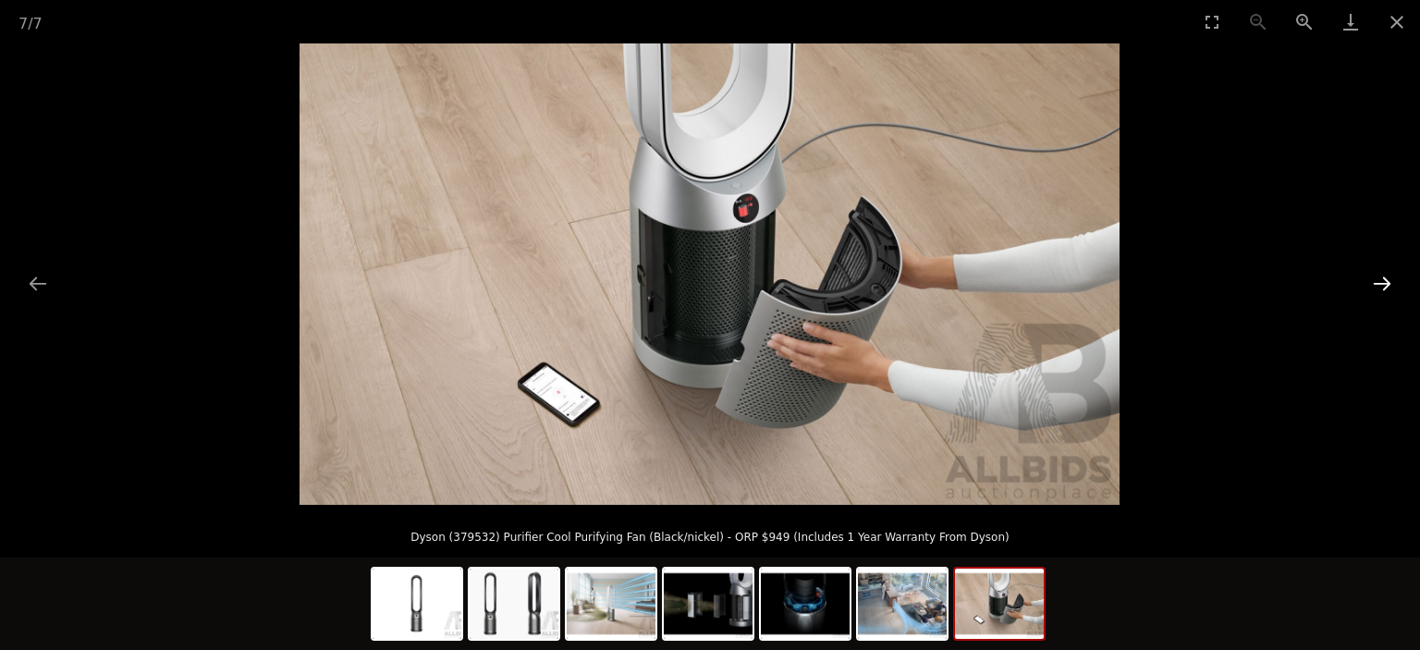
click at [1385, 287] on button "Next slide" at bounding box center [1381, 283] width 39 height 36
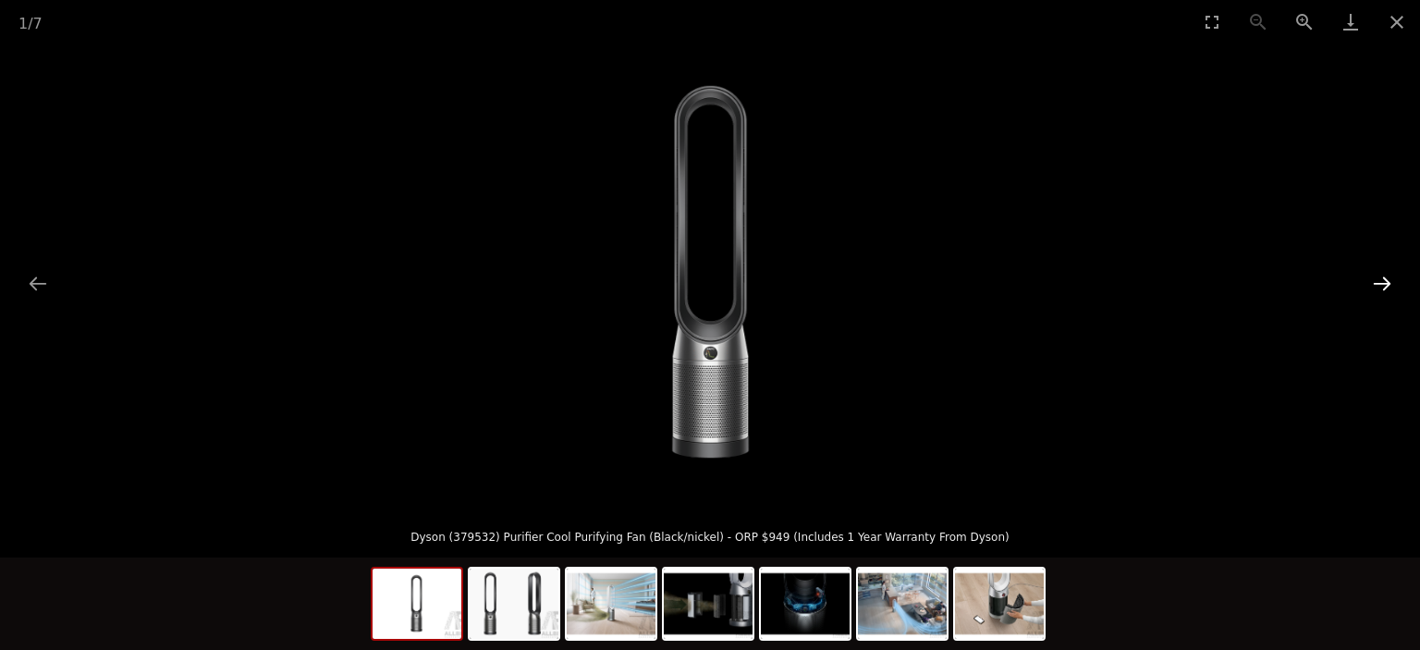
click at [1385, 287] on button "Next slide" at bounding box center [1381, 283] width 39 height 36
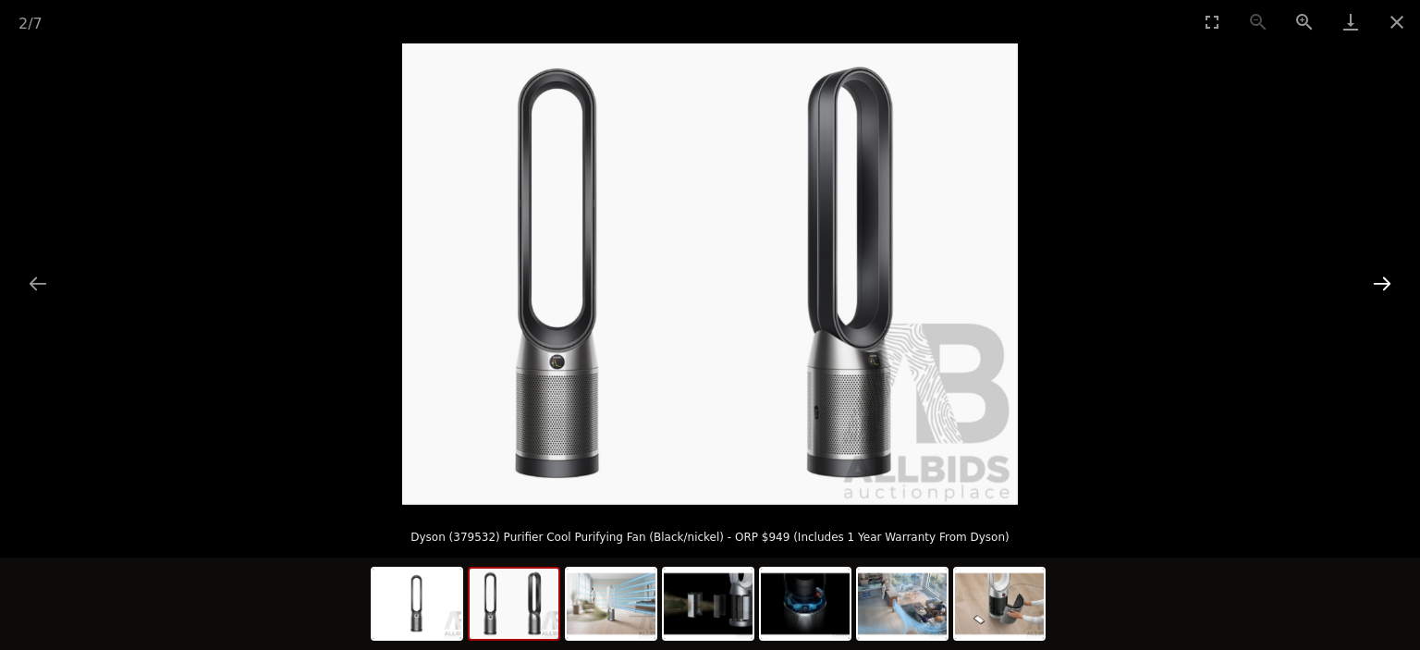
click at [1385, 287] on button "Next slide" at bounding box center [1381, 283] width 39 height 36
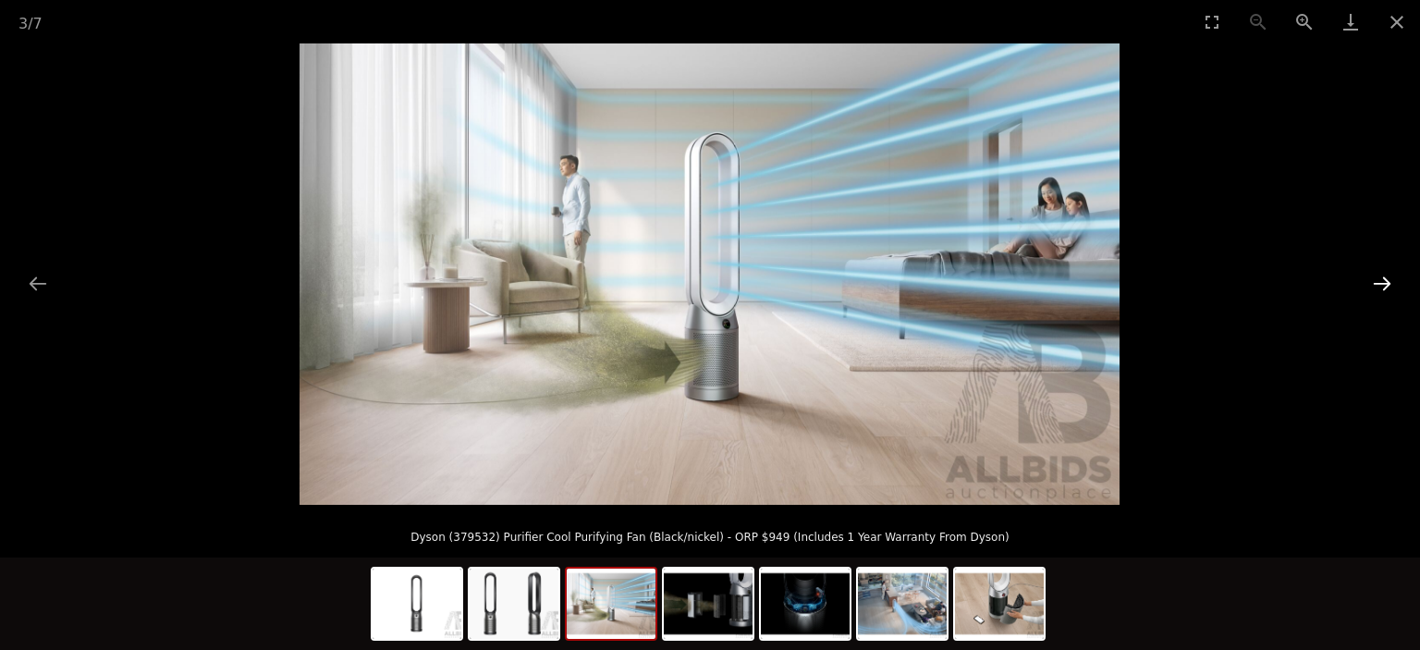
click at [1385, 287] on button "Next slide" at bounding box center [1381, 283] width 39 height 36
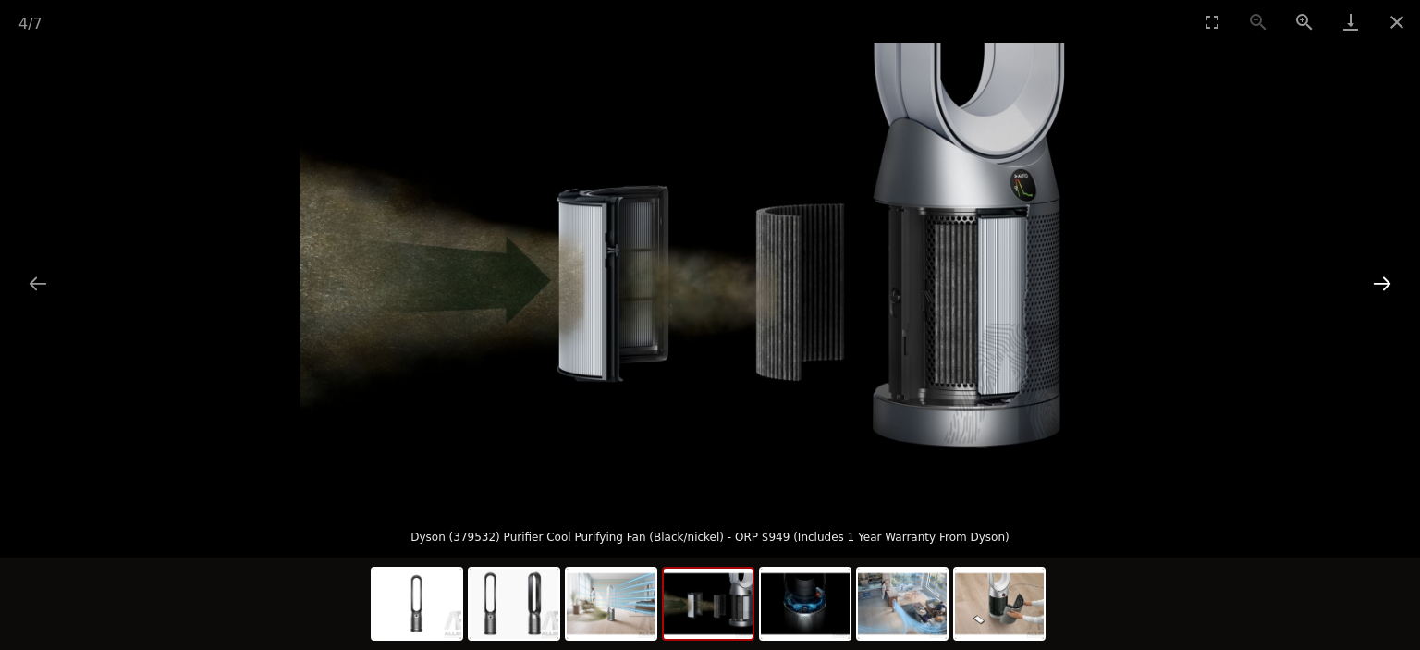
click at [1383, 298] on button "Next slide" at bounding box center [1381, 283] width 39 height 36
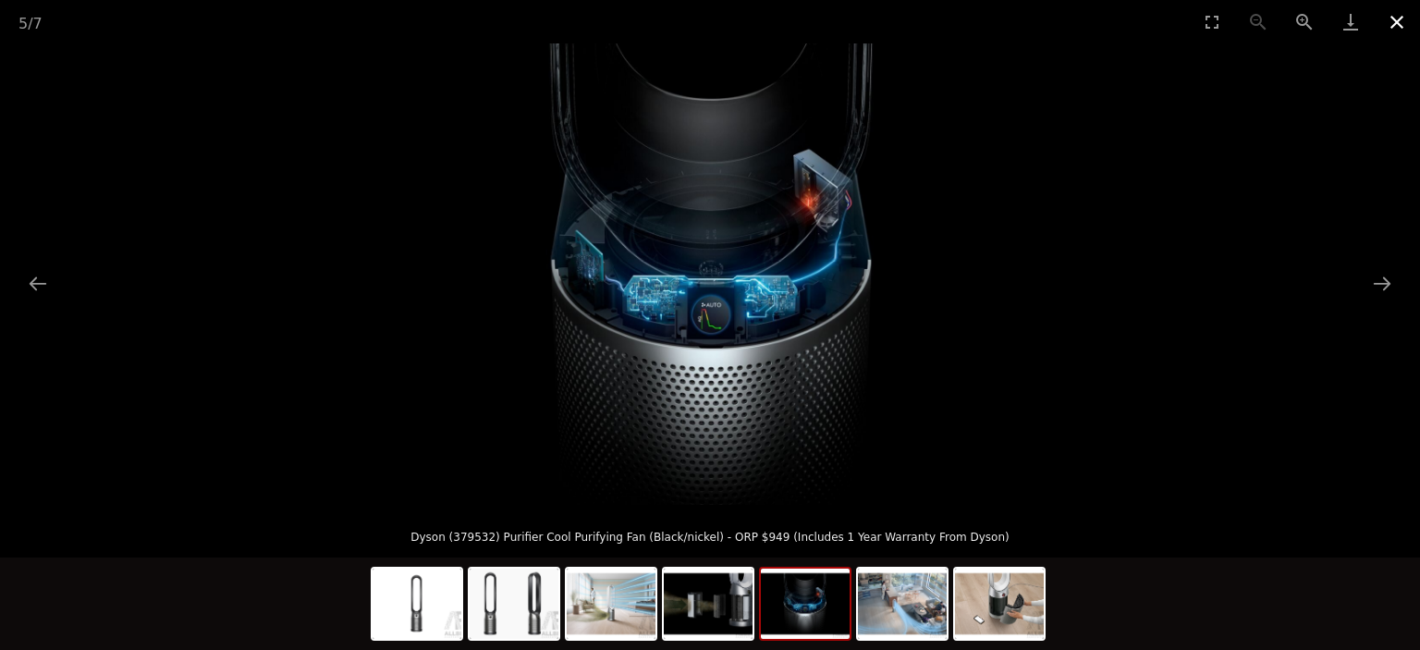
drag, startPoint x: 1391, startPoint y: 24, endPoint x: 1385, endPoint y: 35, distance: 12.8
click at [1389, 25] on button "Close gallery" at bounding box center [1396, 21] width 46 height 43
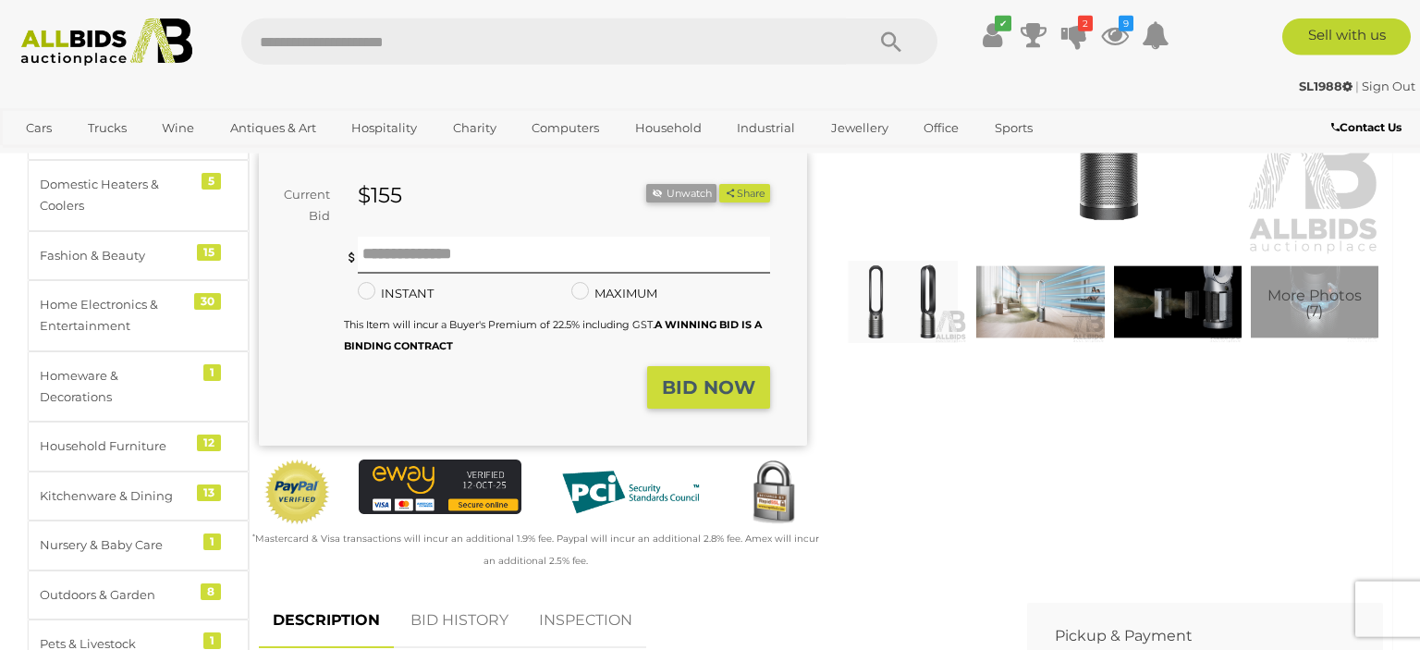
scroll to position [390, 0]
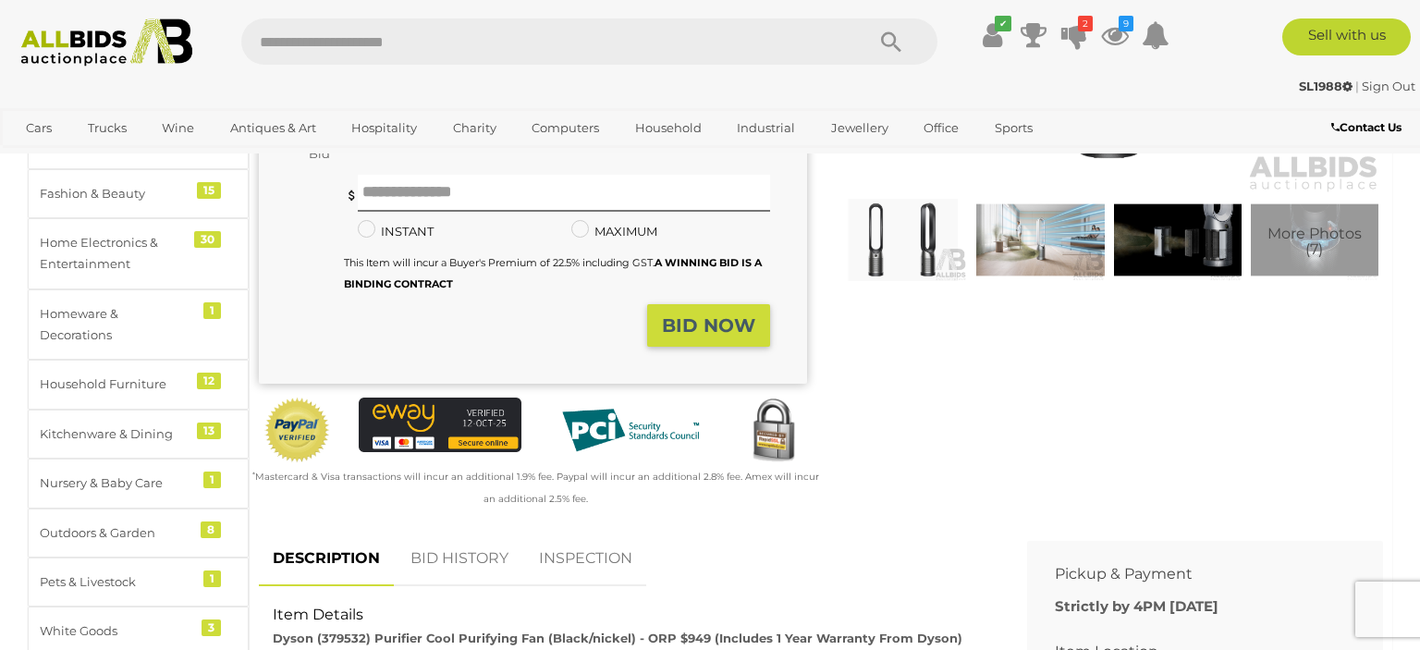
click at [934, 262] on img at bounding box center [903, 240] width 128 height 82
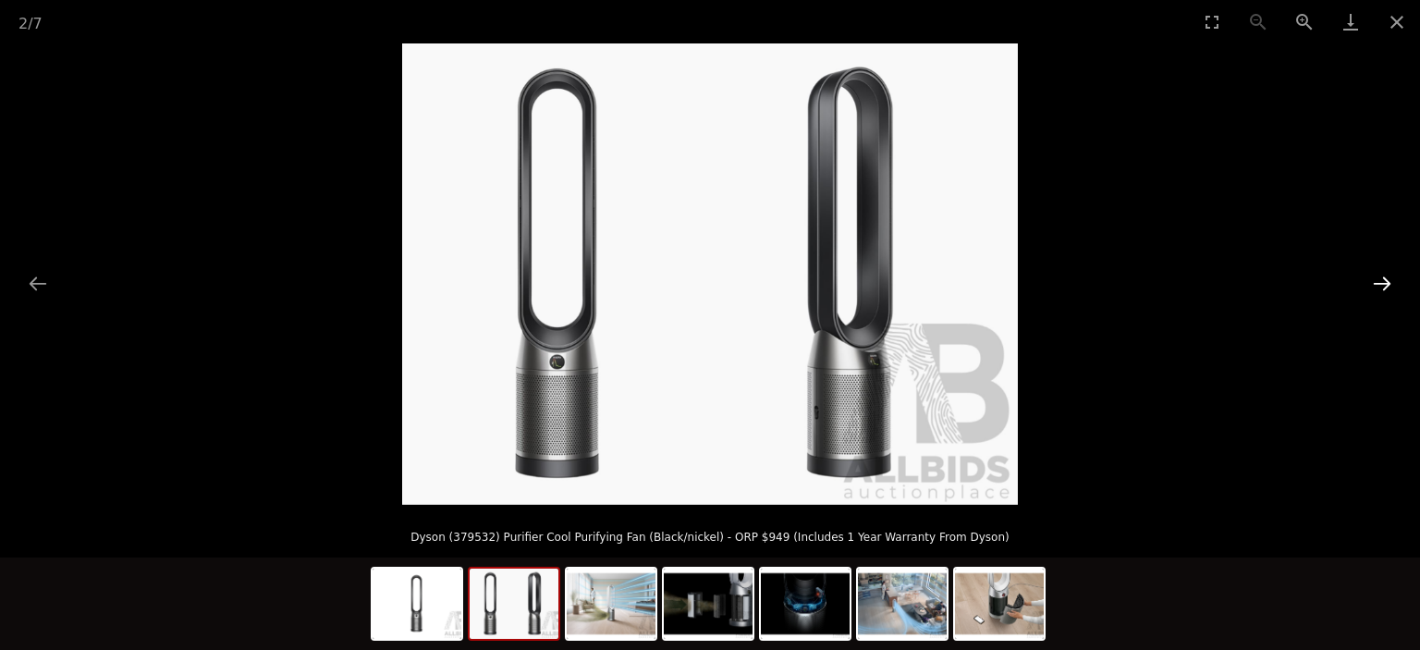
click at [1386, 283] on button "Next slide" at bounding box center [1381, 283] width 39 height 36
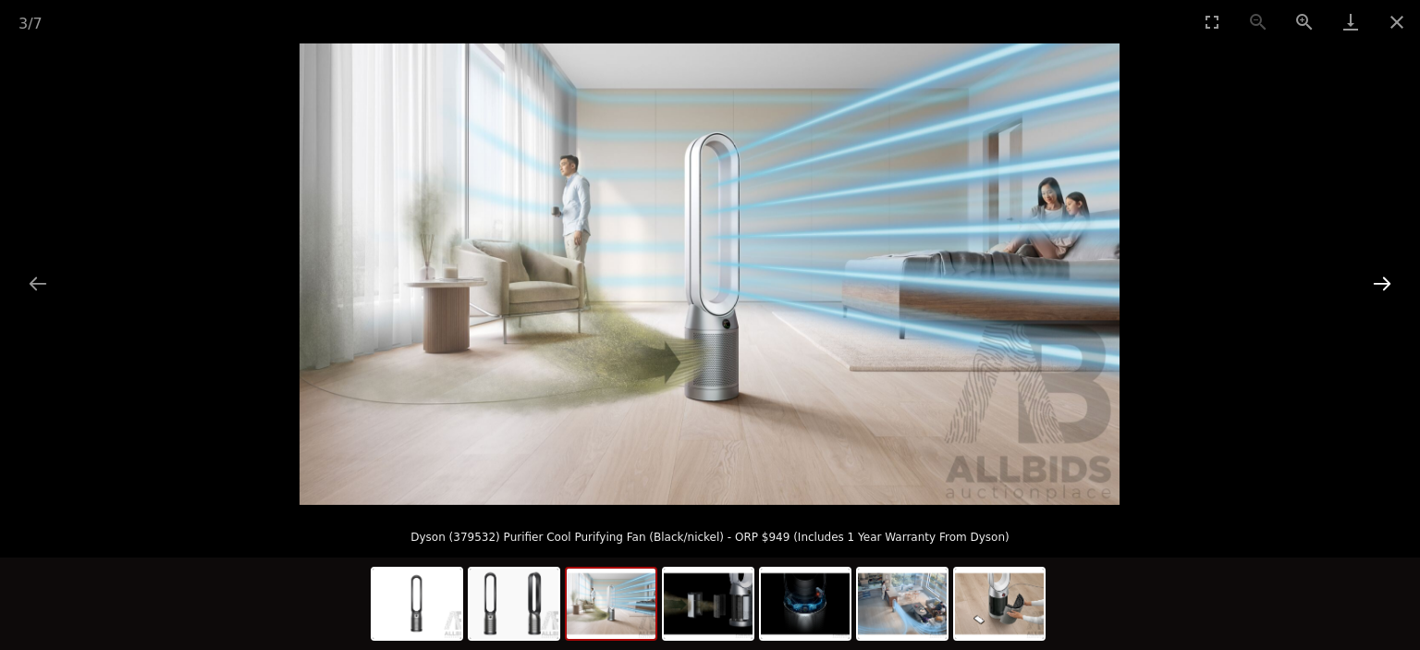
click at [1386, 283] on button "Next slide" at bounding box center [1381, 283] width 39 height 36
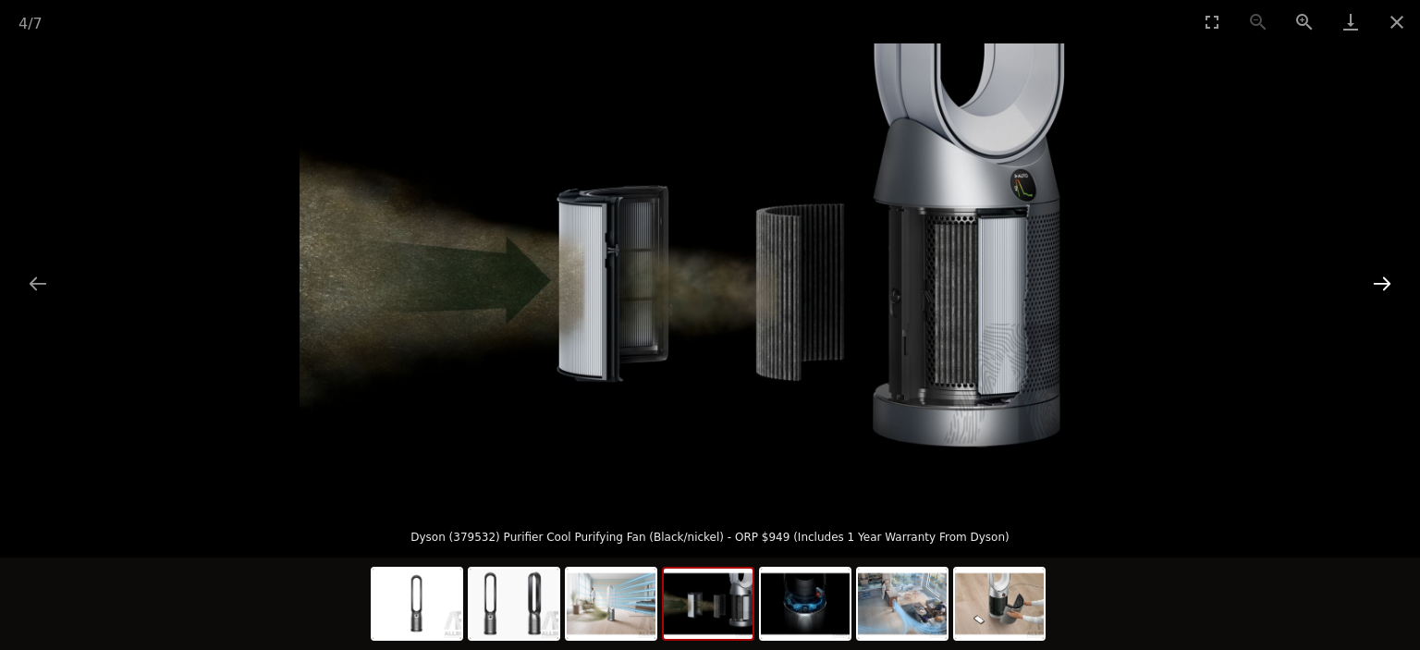
click at [1386, 283] on button "Next slide" at bounding box center [1381, 283] width 39 height 36
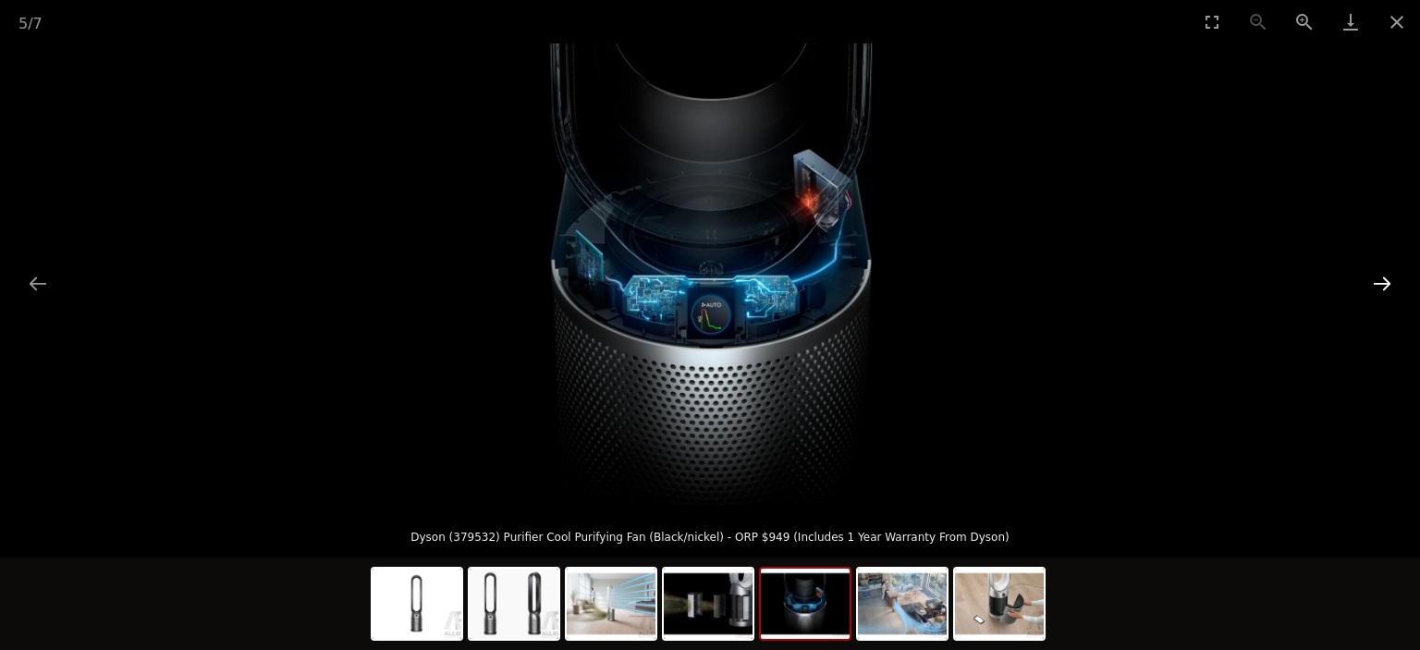
click at [1386, 283] on button "Next slide" at bounding box center [1381, 283] width 39 height 36
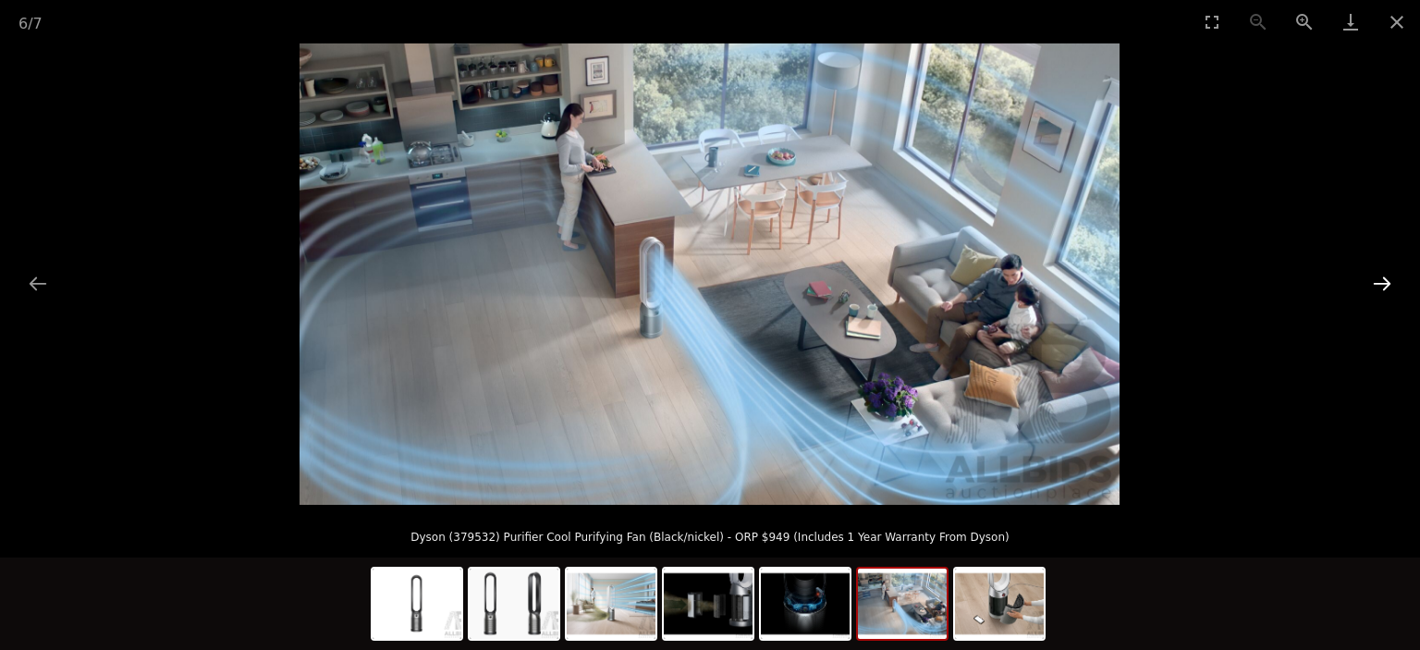
click at [1386, 281] on button "Next slide" at bounding box center [1381, 283] width 39 height 36
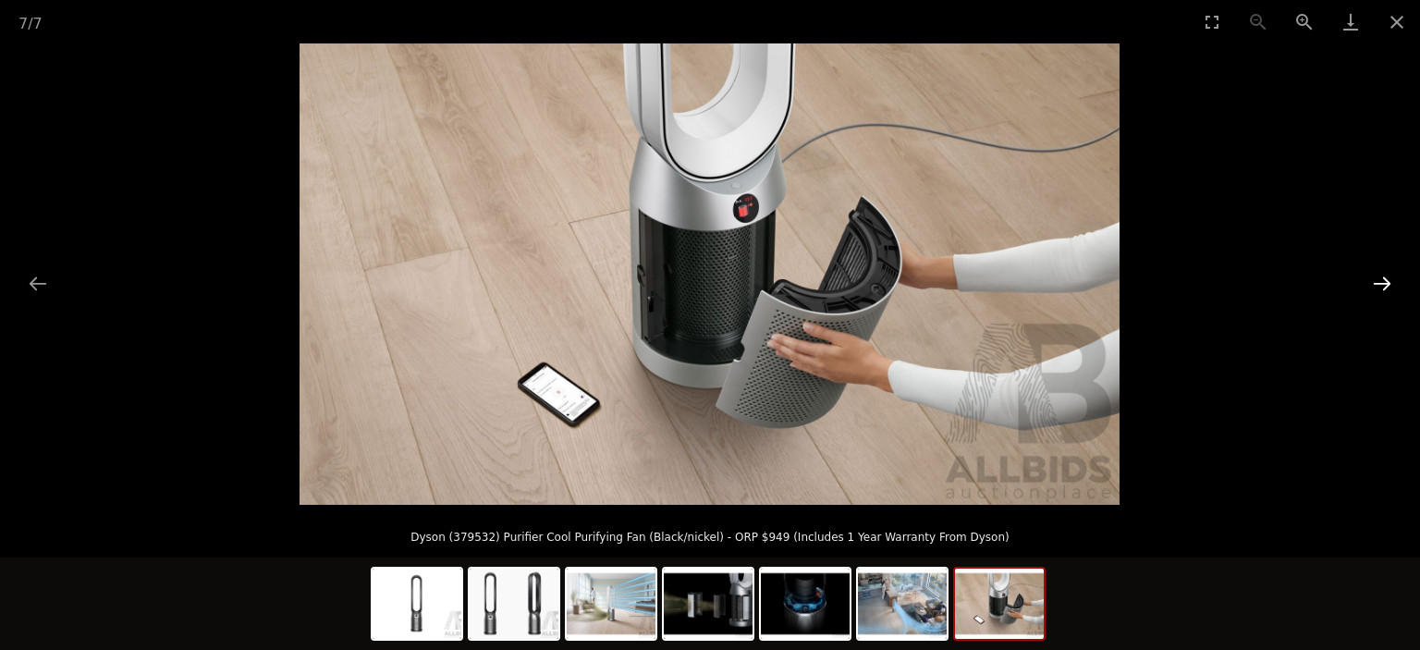
click at [1386, 280] on button "Next slide" at bounding box center [1381, 283] width 39 height 36
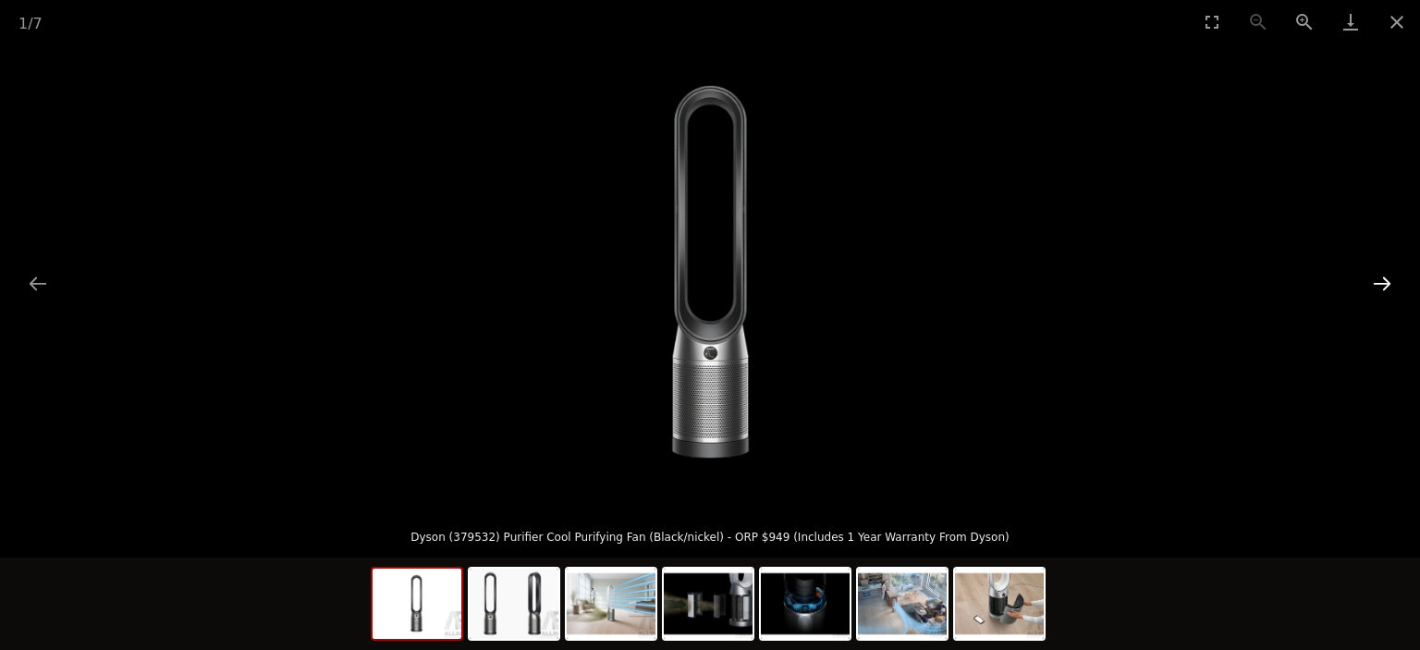
click at [1386, 280] on button "Next slide" at bounding box center [1381, 283] width 39 height 36
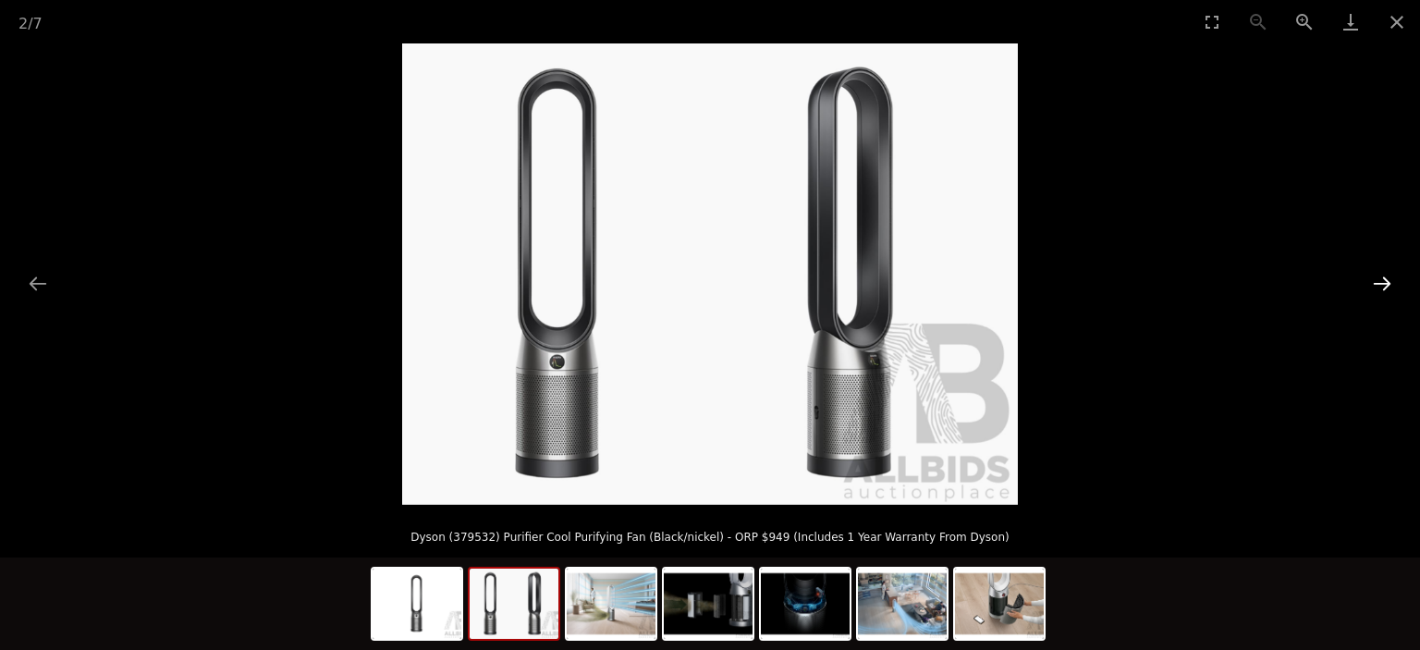
click at [1386, 280] on button "Next slide" at bounding box center [1381, 283] width 39 height 36
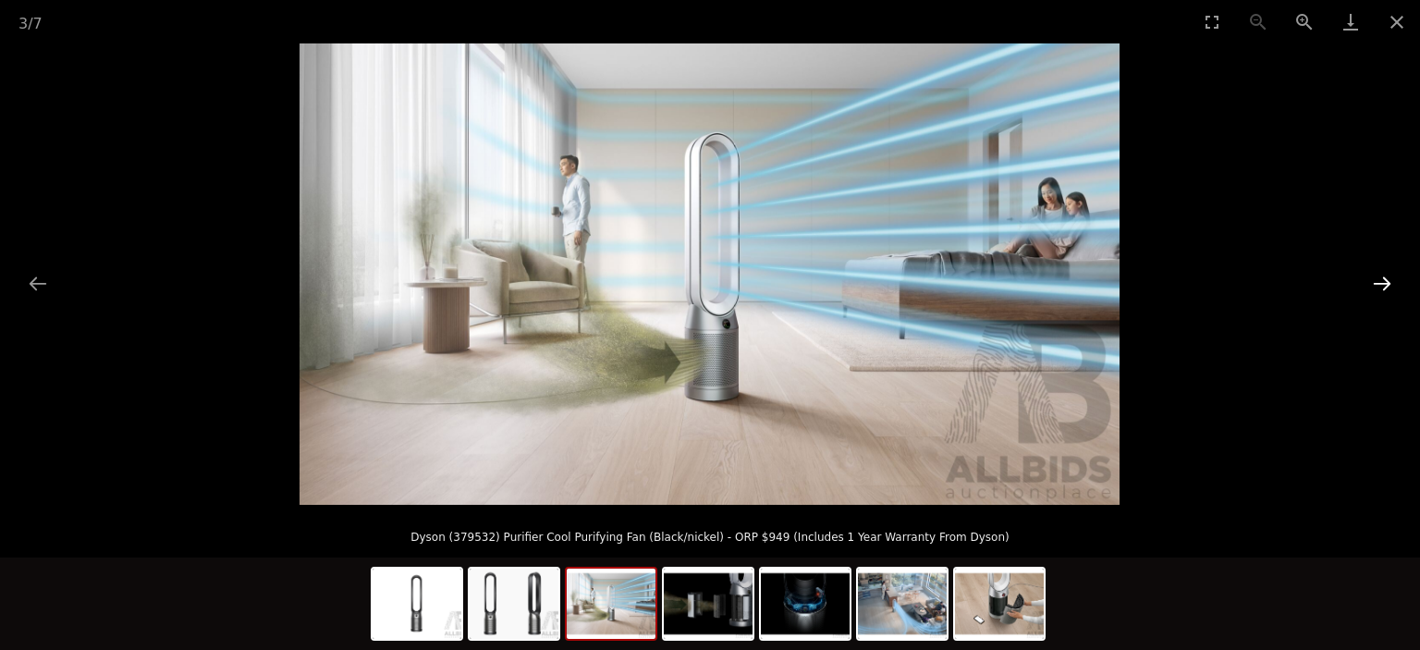
click at [1386, 280] on button "Next slide" at bounding box center [1381, 283] width 39 height 36
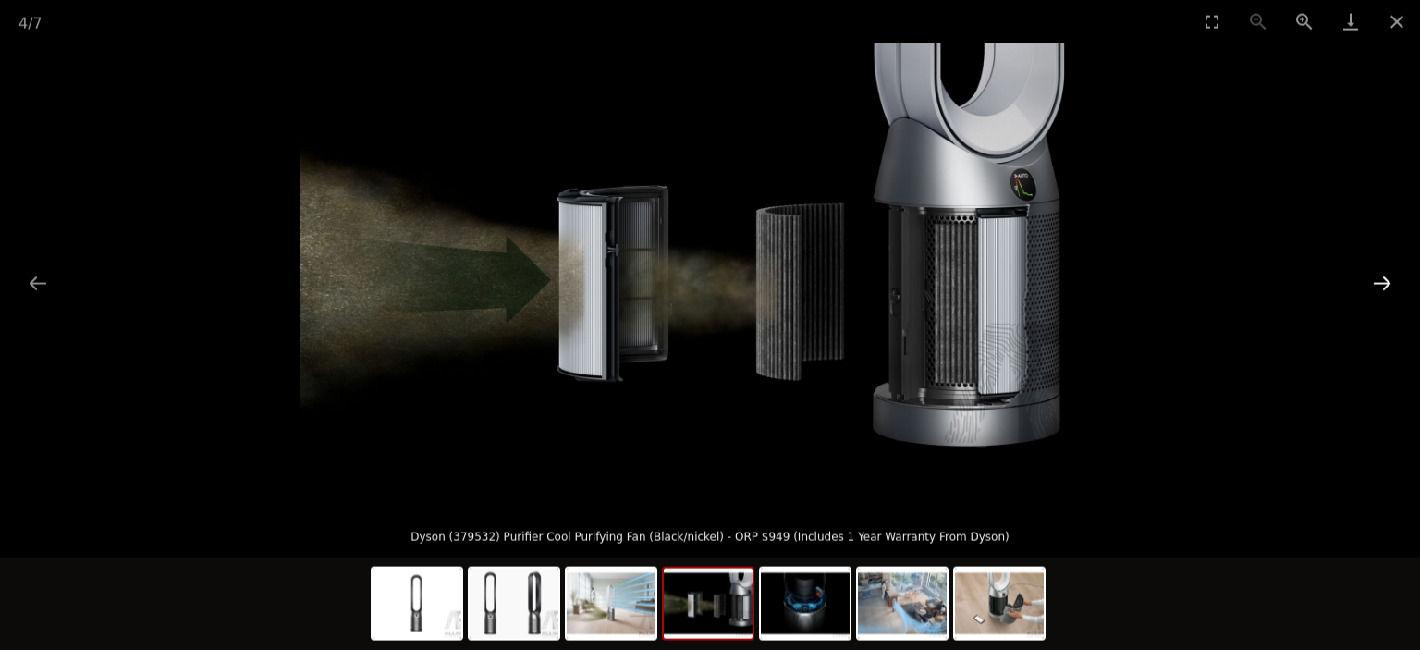
scroll to position [780, 0]
click at [1406, 27] on button "Close gallery" at bounding box center [1396, 21] width 46 height 43
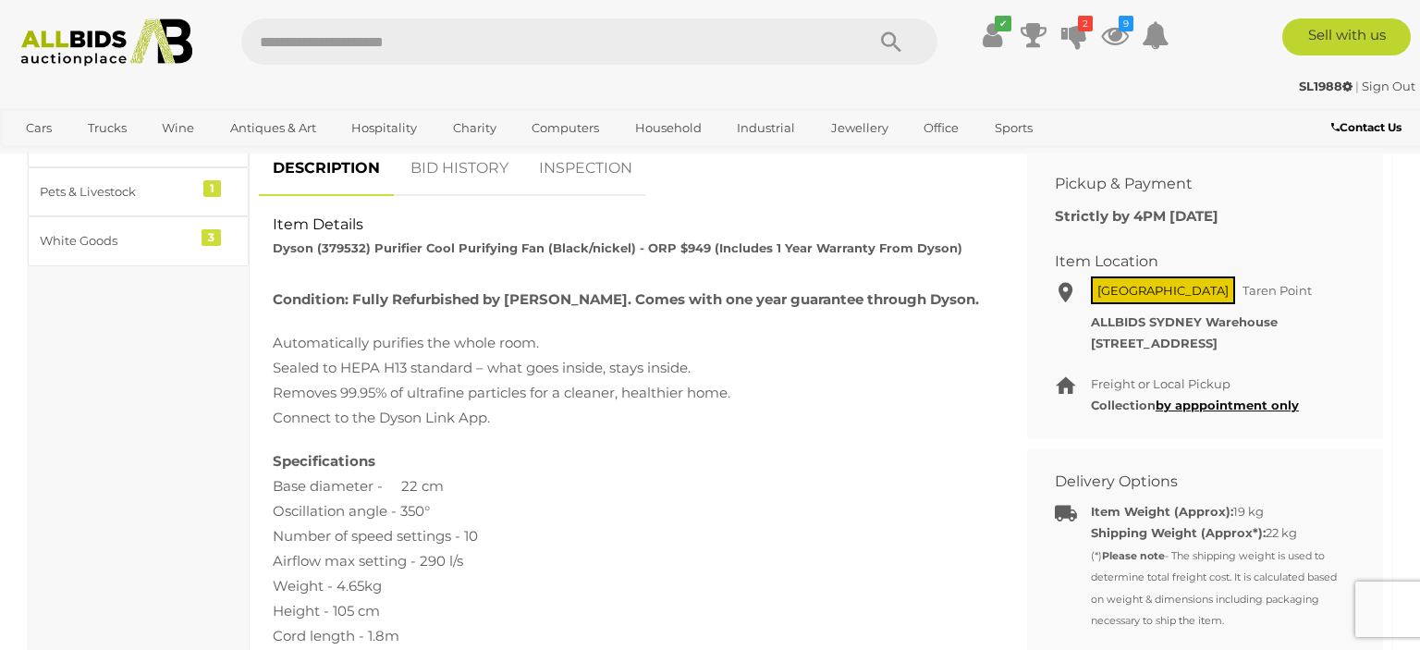
scroll to position [390, 0]
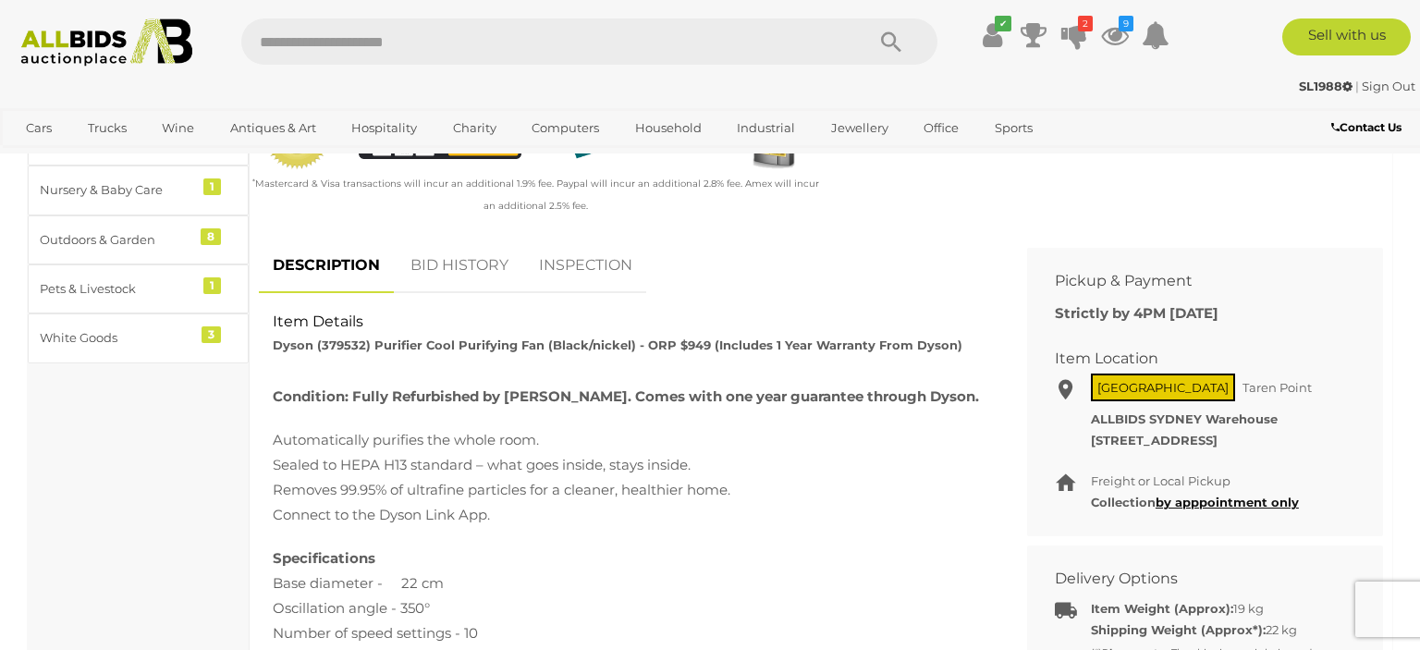
scroll to position [195, 0]
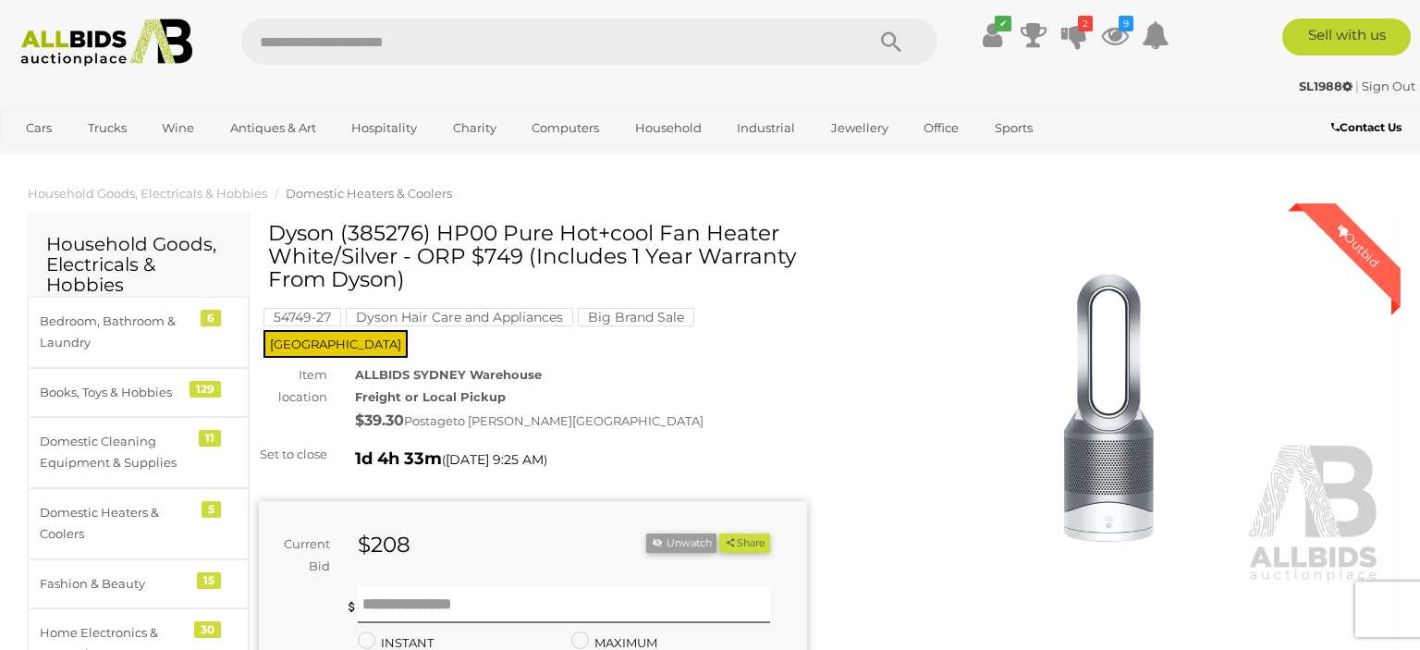
drag, startPoint x: 272, startPoint y: 233, endPoint x: 403, endPoint y: 264, distance: 135.0
click at [403, 264] on h1 "Dyson (385276) HP00 Pure Hot+cool Fan Heater White/Silver - ORP $749 (Includes …" at bounding box center [535, 257] width 534 height 70
copy h1 "Dyson (385276) HP00 Pure Hot+cool Fan Heater White/Silver"
click at [1117, 44] on icon at bounding box center [1115, 34] width 28 height 33
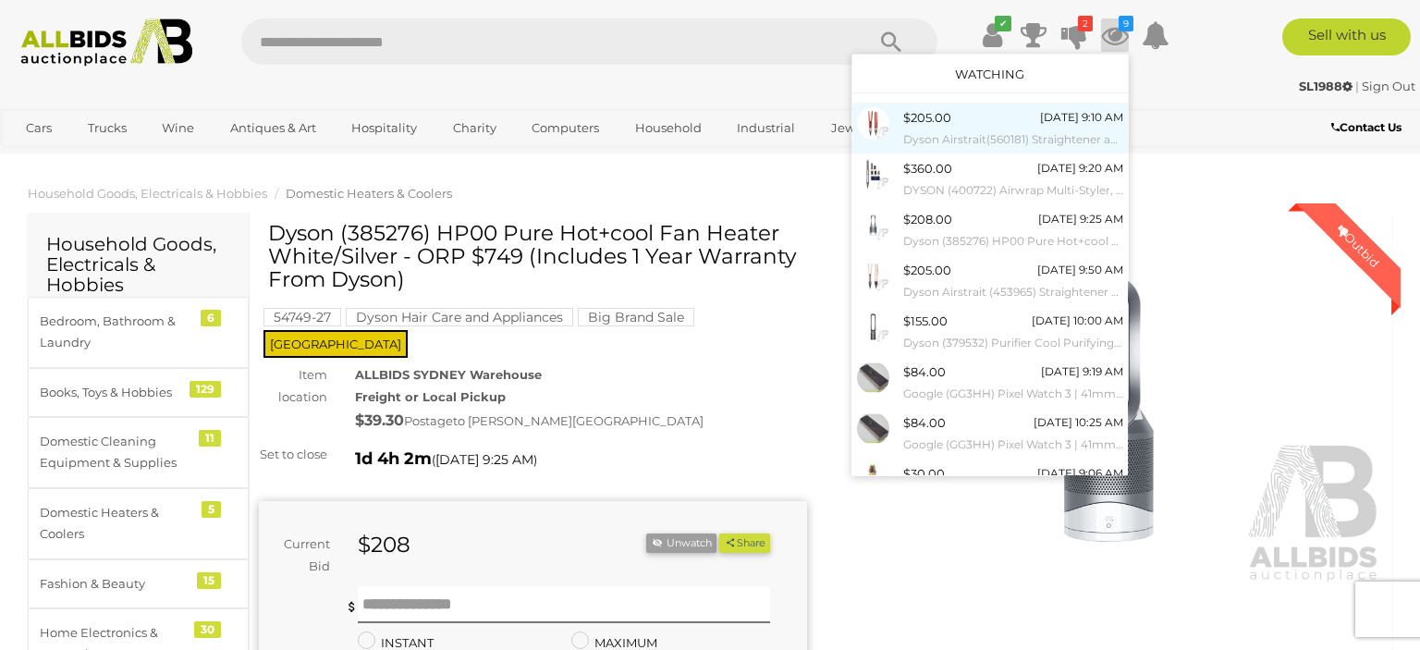
click at [1005, 126] on div "$205.00 [DATE] 9:10 AM Dyson Airstrait(560181) Straightener and Dryer (Strawber…" at bounding box center [1013, 128] width 220 height 42
